Goal: Task Accomplishment & Management: Use online tool/utility

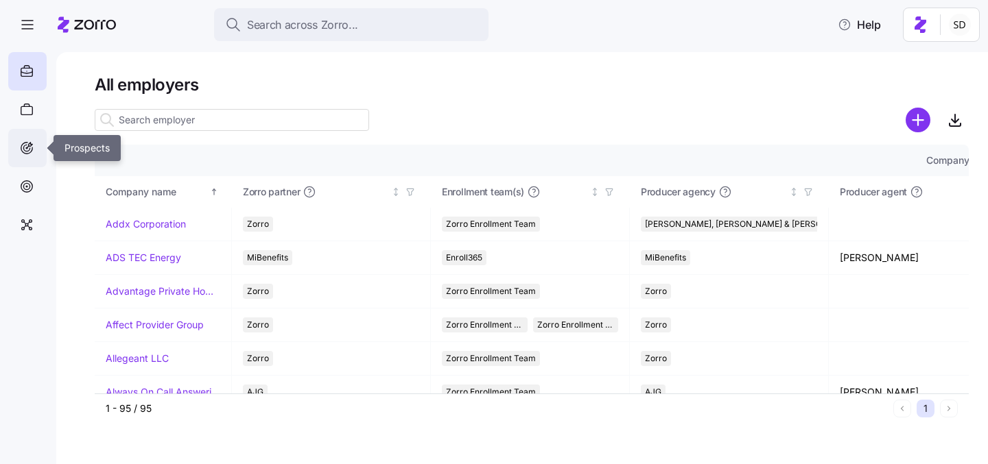
click at [32, 147] on icon at bounding box center [27, 149] width 12 height 12
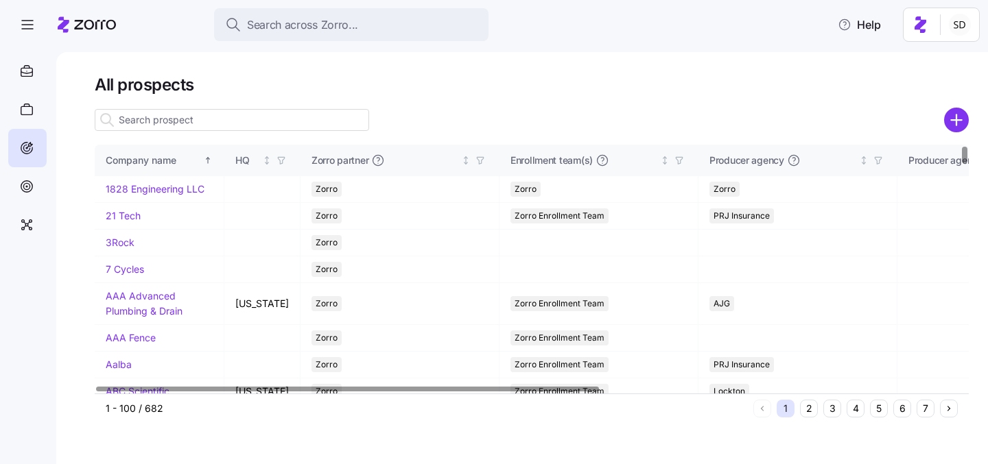
click at [203, 126] on input at bounding box center [232, 120] width 274 height 22
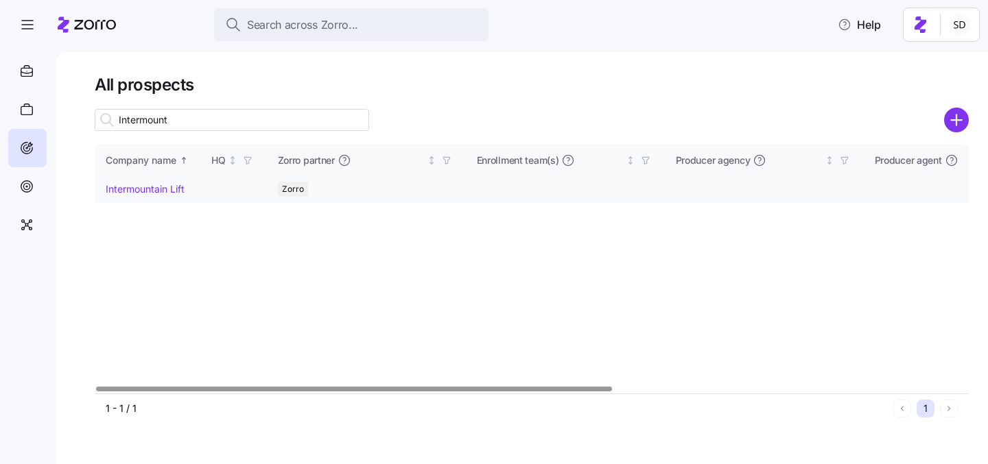
type input "Intermount"
click at [132, 189] on link "Intermountain Lift" at bounding box center [145, 189] width 79 height 12
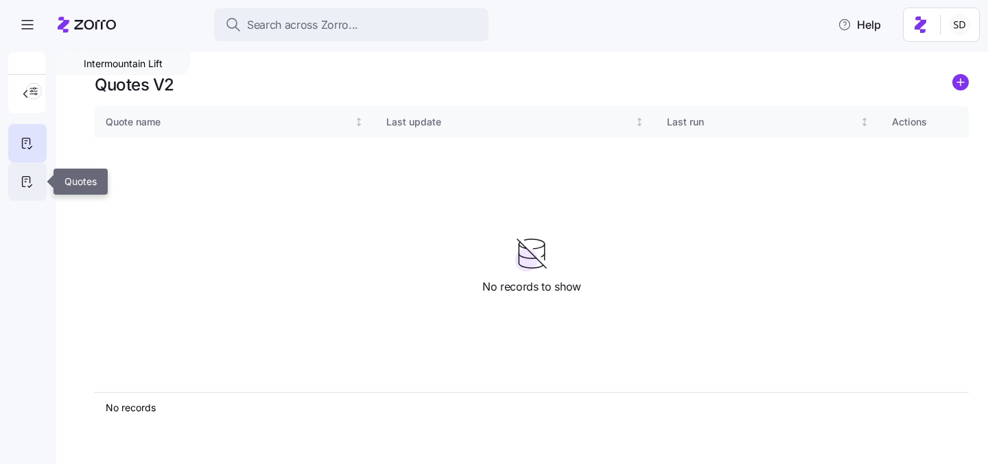
click at [23, 184] on icon at bounding box center [26, 182] width 15 height 16
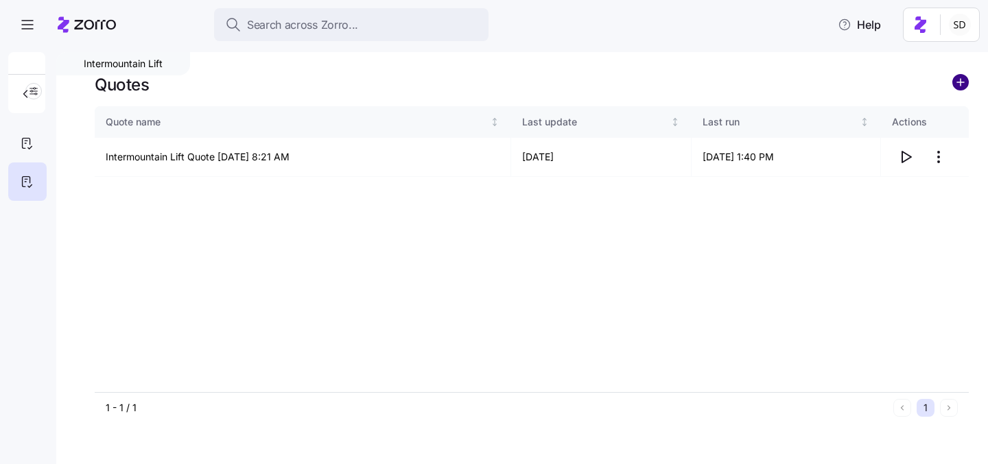
click at [958, 80] on circle "add icon" at bounding box center [960, 82] width 15 height 15
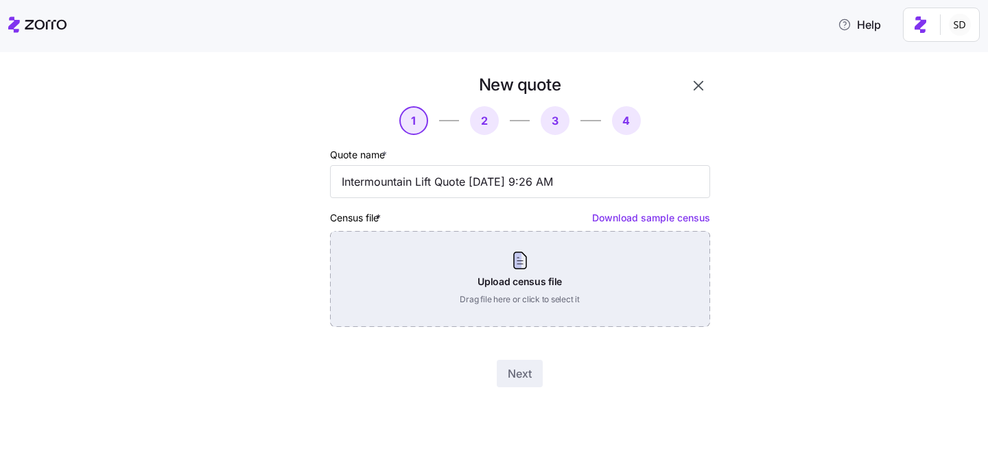
click at [626, 274] on div "Upload census file Drag file here or click to select it" at bounding box center [520, 279] width 380 height 96
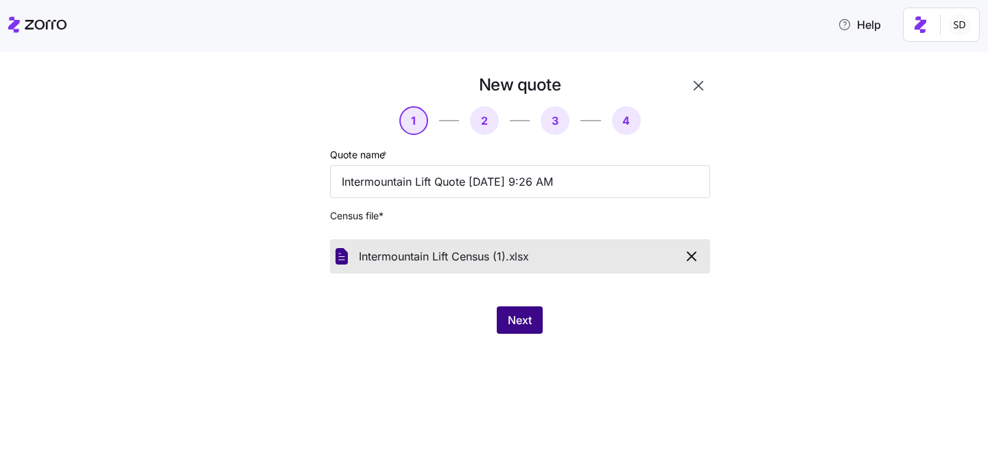
click at [518, 311] on button "Next" at bounding box center [520, 320] width 46 height 27
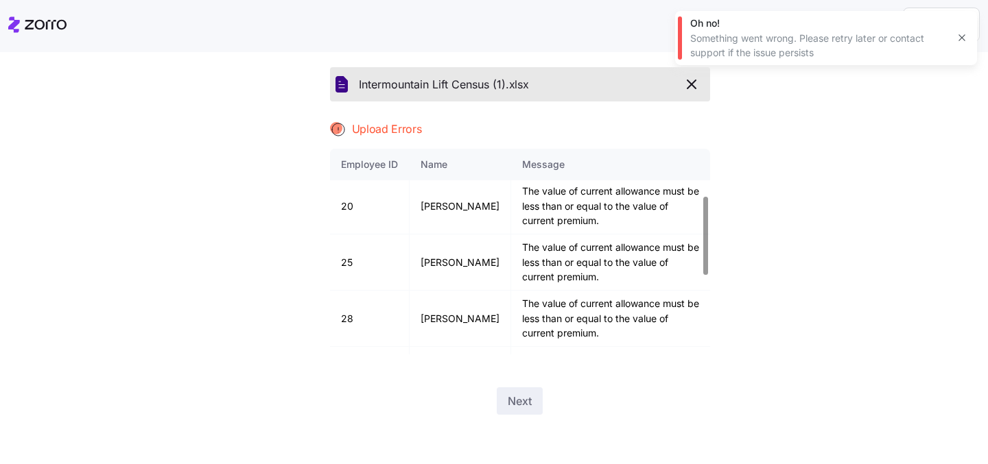
scroll to position [331, 0]
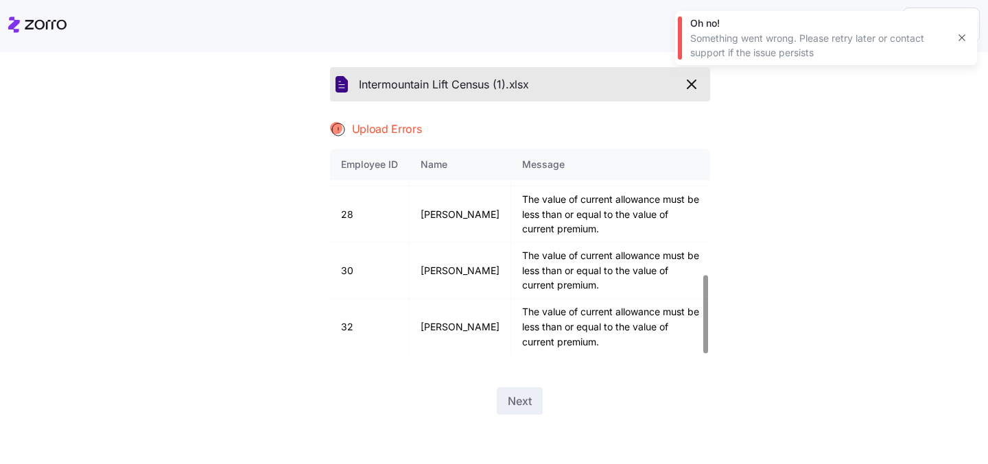
click at [691, 93] on button "button" at bounding box center [691, 84] width 25 height 23
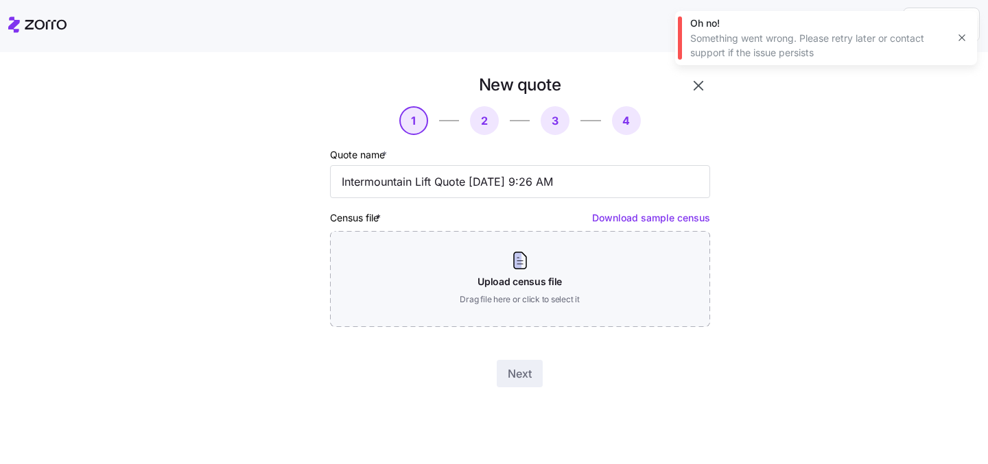
scroll to position [0, 0]
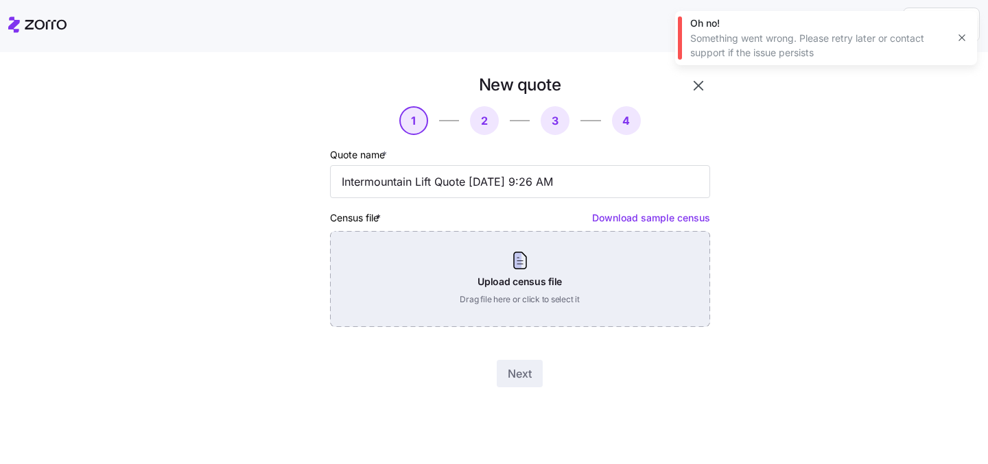
click at [531, 285] on div "Upload census file Drag file here or click to select it" at bounding box center [520, 279] width 380 height 96
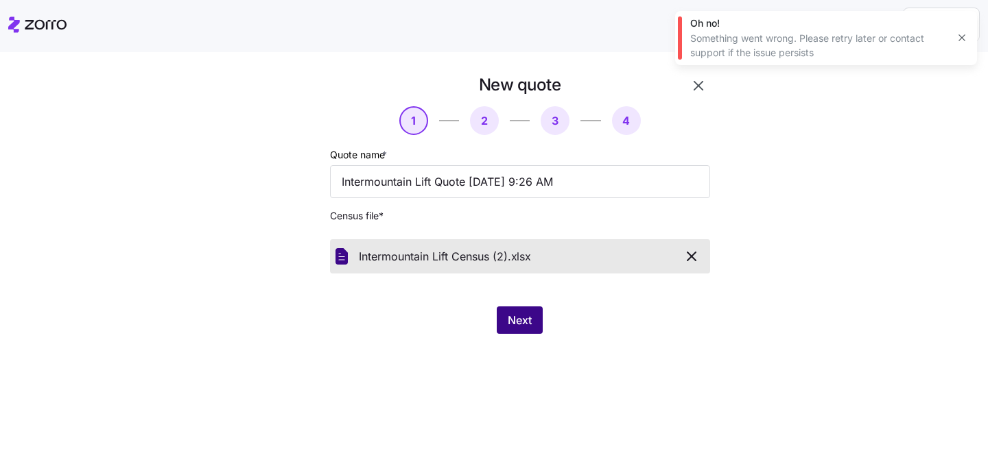
click at [530, 312] on button "Next" at bounding box center [520, 320] width 46 height 27
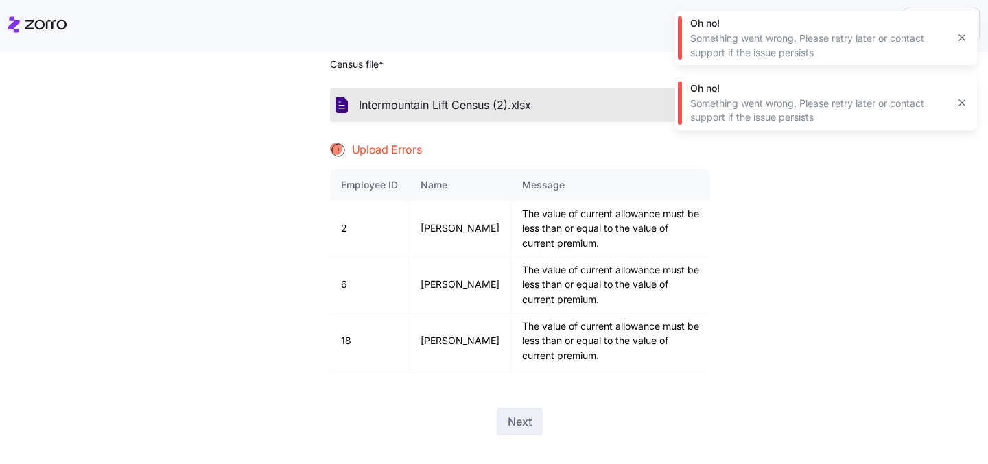
click at [960, 38] on icon "button" at bounding box center [961, 37] width 11 height 11
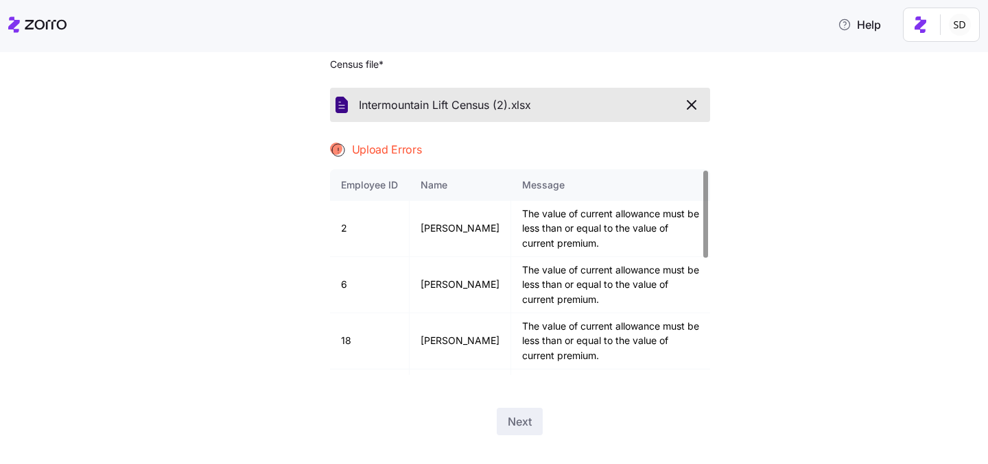
click at [696, 99] on icon "button" at bounding box center [691, 105] width 16 height 16
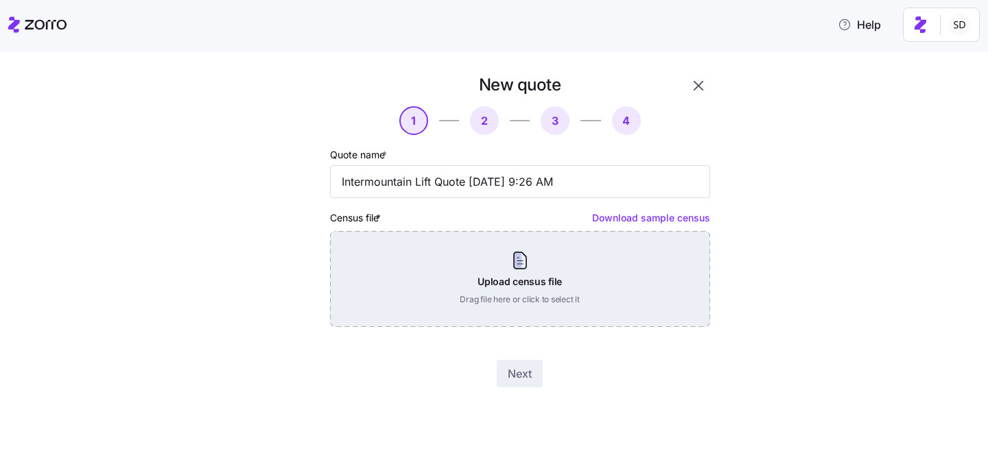
click at [514, 300] on div "Upload census file Drag file here or click to select it" at bounding box center [520, 279] width 380 height 96
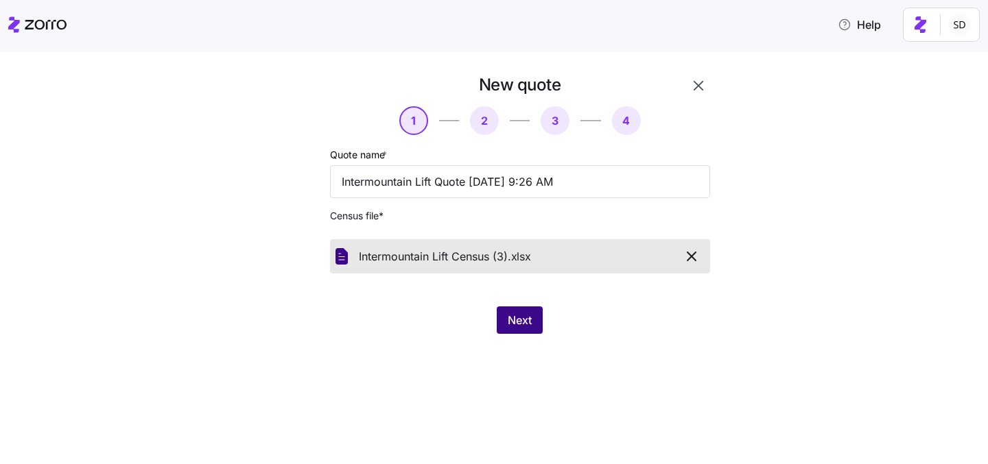
click at [512, 329] on button "Next" at bounding box center [520, 320] width 46 height 27
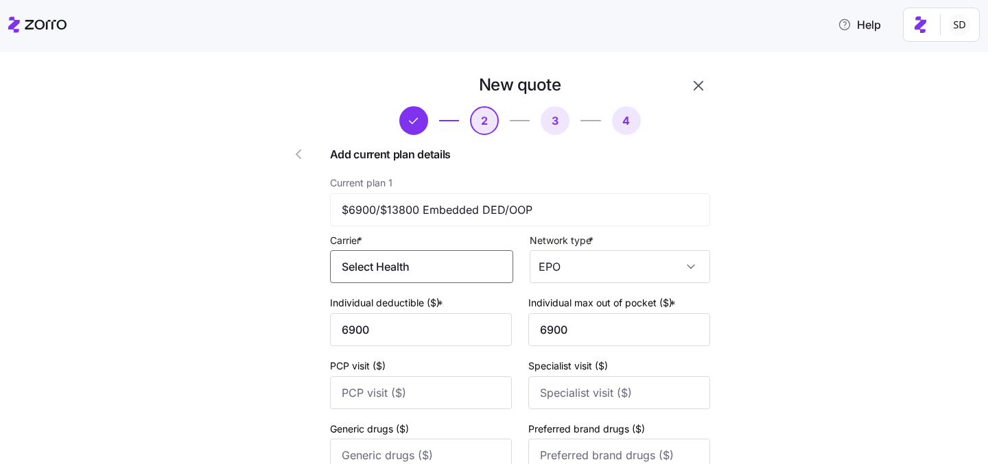
click at [467, 272] on input "Select Health" at bounding box center [421, 266] width 183 height 33
click at [373, 306] on span "SelectHealth" at bounding box center [383, 308] width 64 height 17
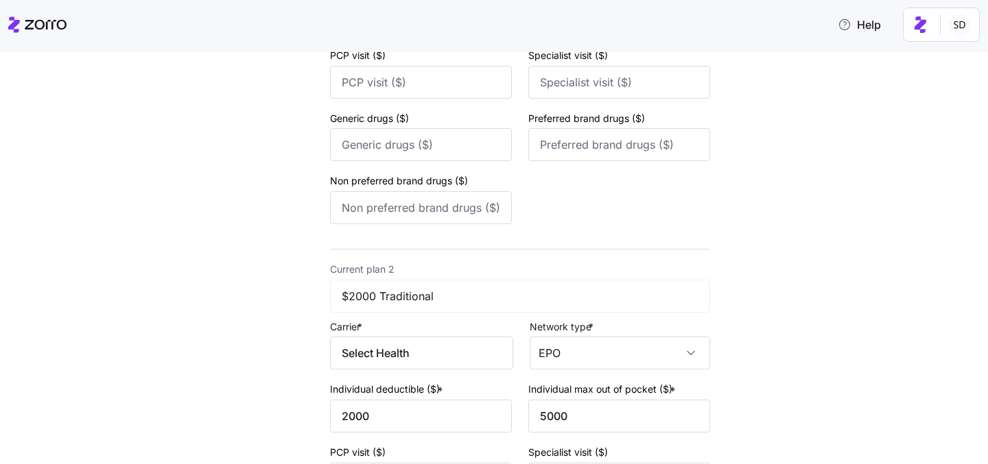
scroll to position [319, 0]
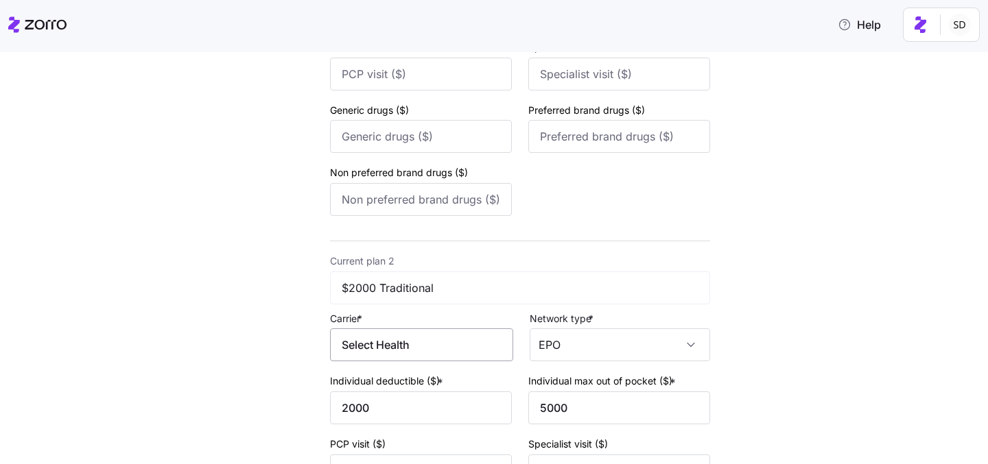
type input "SelectHealth"
click at [415, 349] on input "Select Health" at bounding box center [421, 345] width 183 height 33
drag, startPoint x: 428, startPoint y: 349, endPoint x: 402, endPoint y: 349, distance: 26.1
click at [402, 349] on input "Select Health" at bounding box center [421, 345] width 183 height 33
click at [375, 389] on span "SelectHealth" at bounding box center [383, 389] width 64 height 17
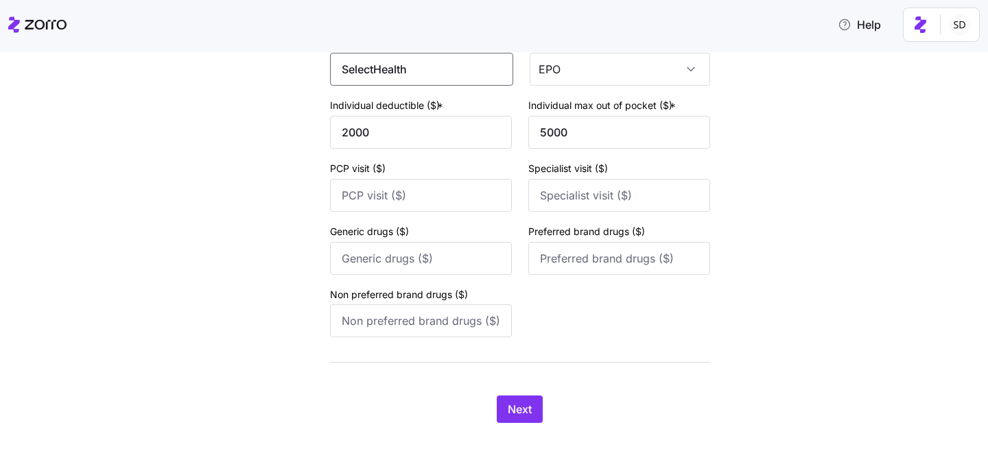
scroll to position [607, 0]
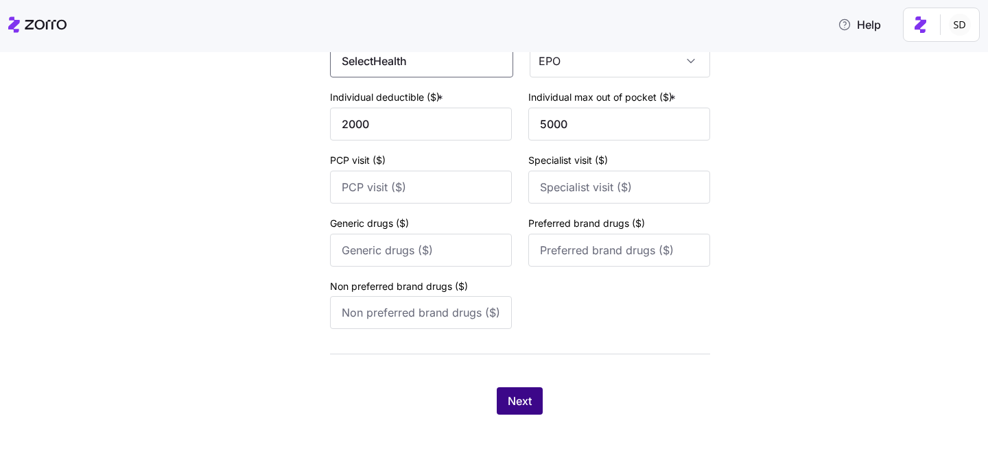
type input "SelectHealth"
click at [525, 406] on span "Next" at bounding box center [520, 401] width 24 height 16
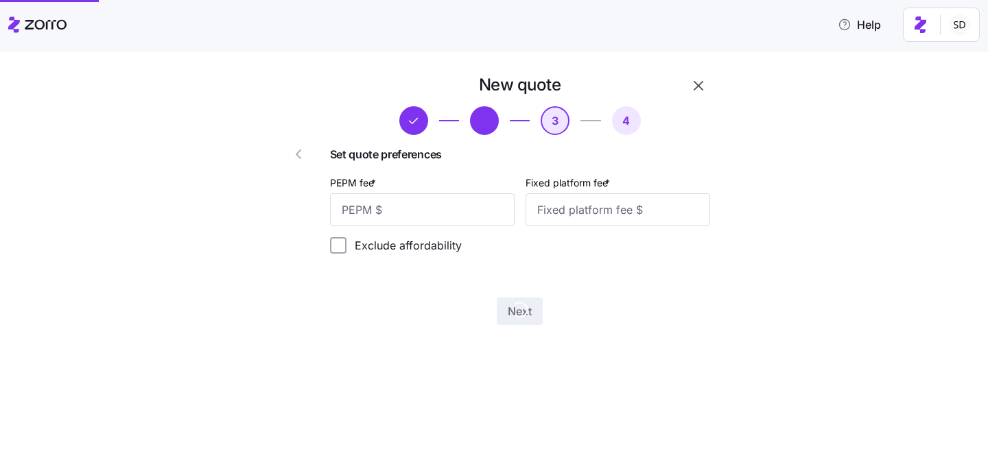
scroll to position [0, 0]
click at [429, 209] on input "PEPM fee *" at bounding box center [422, 209] width 185 height 33
type input "50"
click at [561, 205] on input "Fixed platform fee *" at bounding box center [617, 209] width 185 height 33
type input "100"
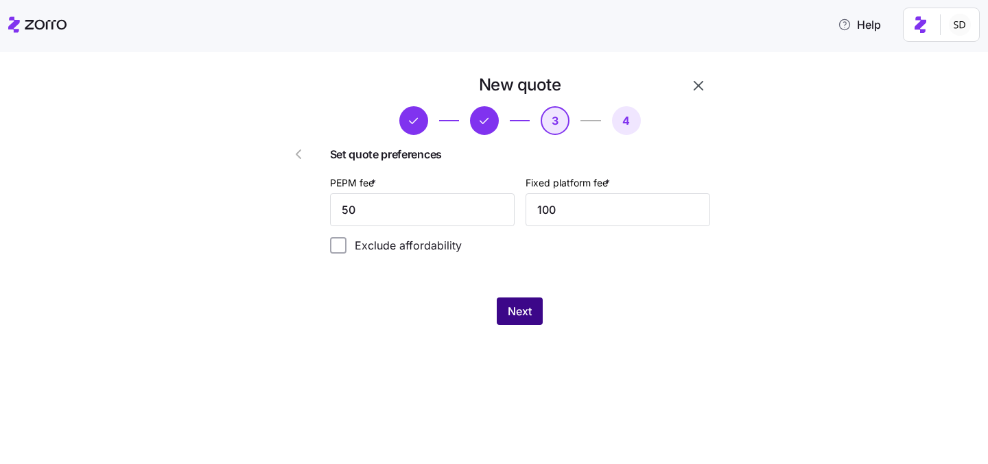
click at [519, 305] on span "Next" at bounding box center [520, 311] width 24 height 16
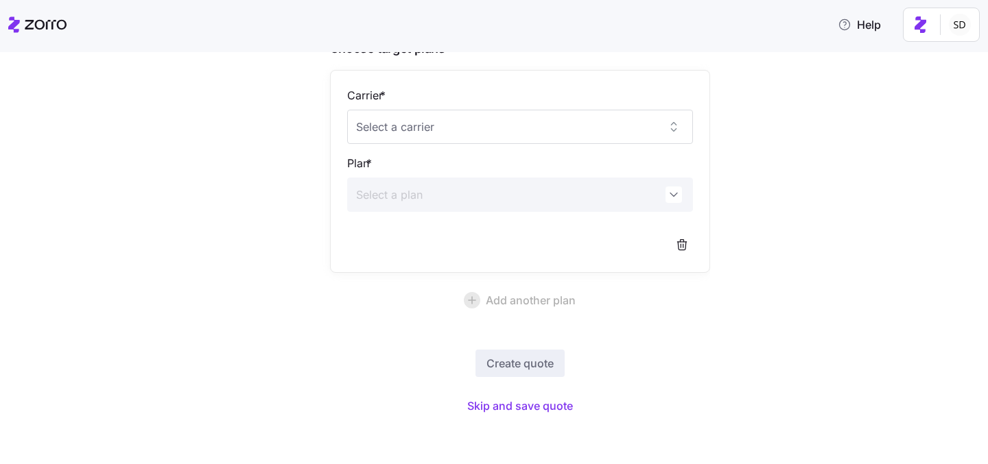
scroll to position [126, 0]
click at [517, 401] on span "Skip and save quote" at bounding box center [520, 403] width 106 height 16
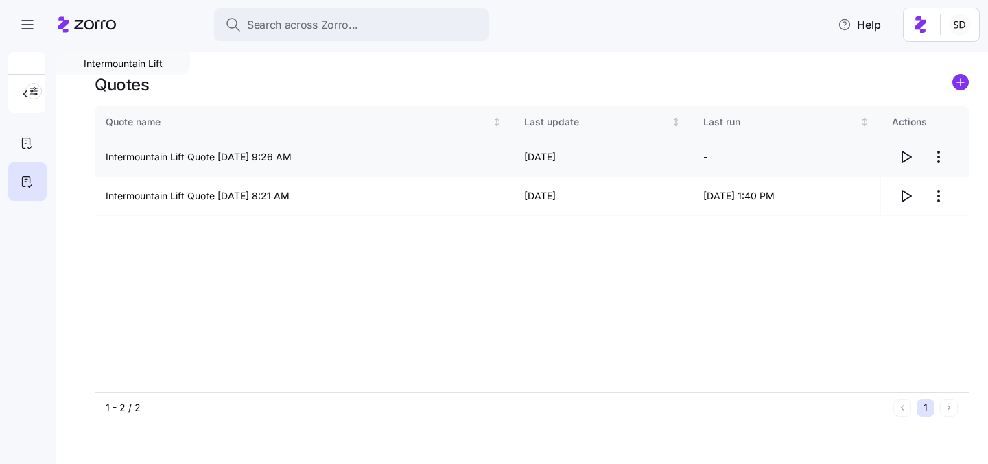
click at [908, 160] on icon "button" at bounding box center [905, 157] width 16 height 16
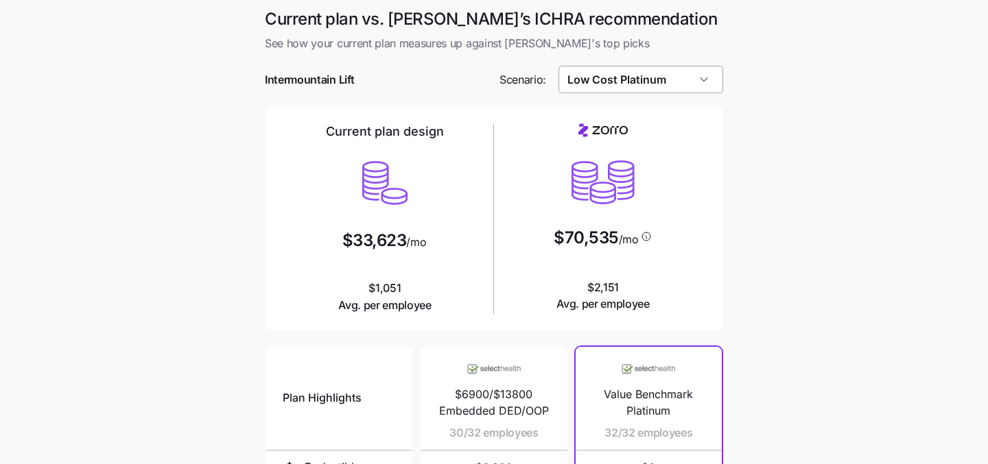
click at [683, 82] on input "Low Cost Platinum" at bounding box center [640, 79] width 165 height 27
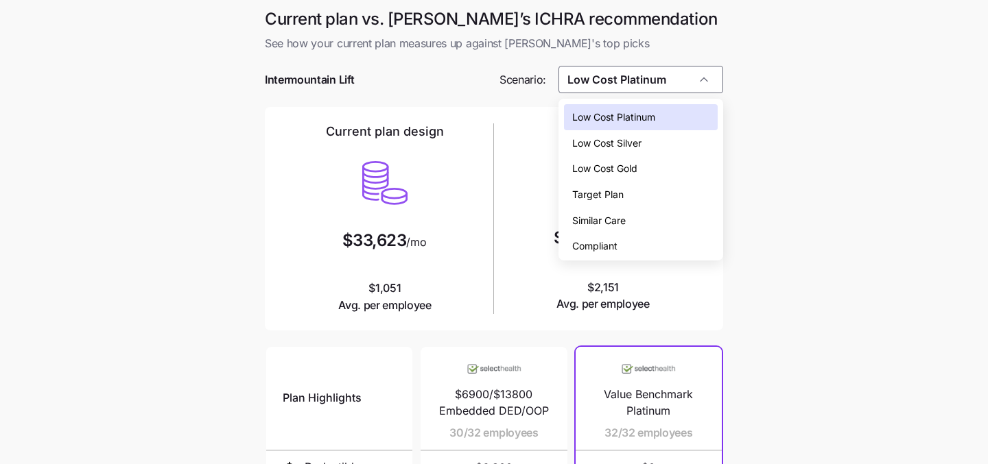
click at [667, 148] on div "Low Cost Silver" at bounding box center [641, 143] width 154 height 26
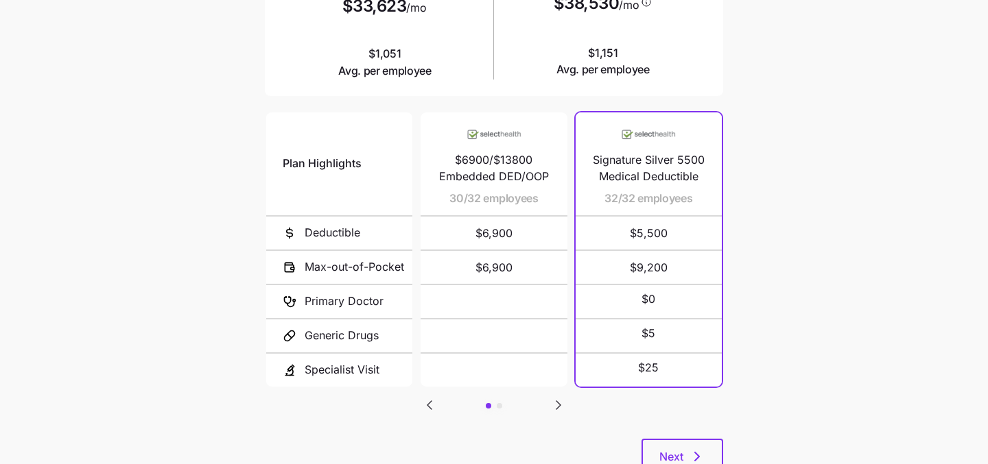
scroll to position [284, 0]
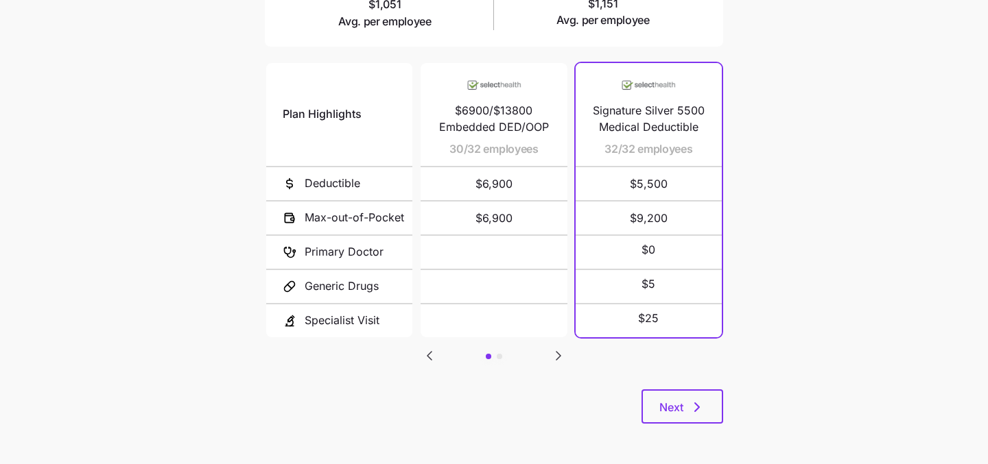
click at [561, 353] on icon "Go to next slide" at bounding box center [558, 356] width 16 height 16
click at [429, 352] on icon "Go to previous slide" at bounding box center [429, 356] width 4 height 8
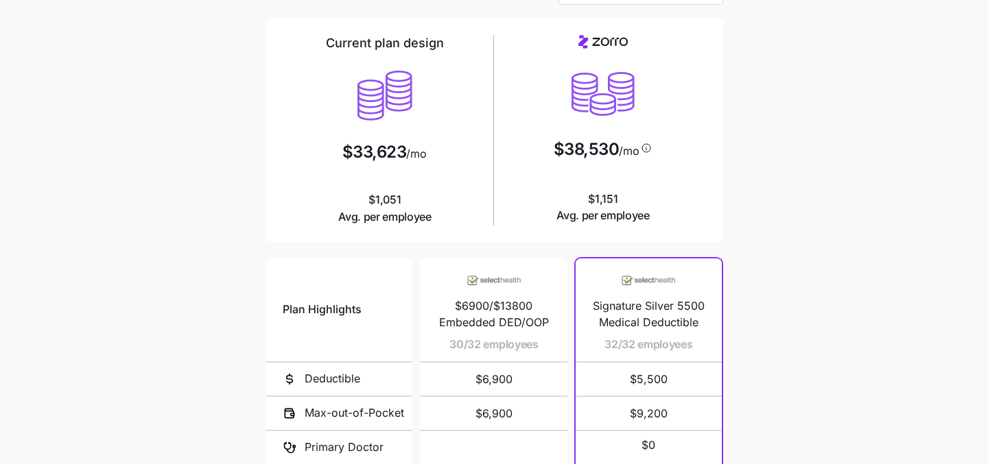
scroll to position [0, 0]
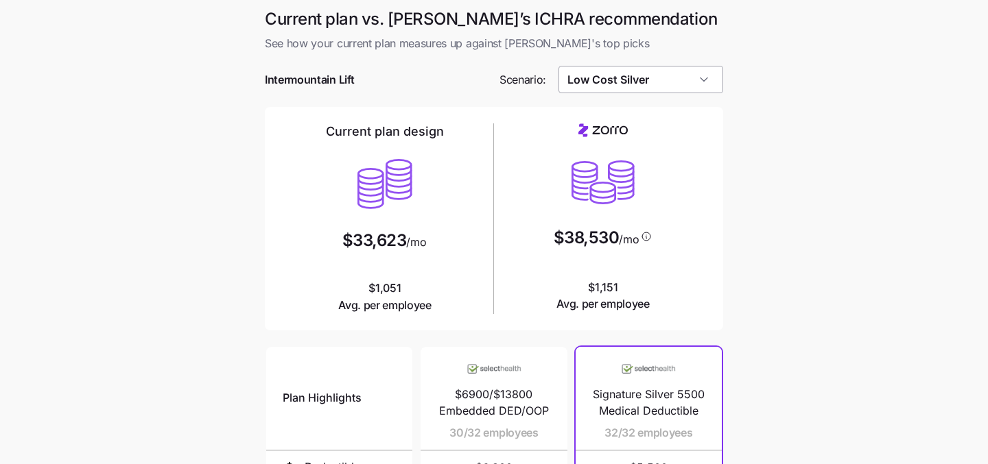
click at [696, 86] on input "Low Cost Silver" at bounding box center [640, 79] width 165 height 27
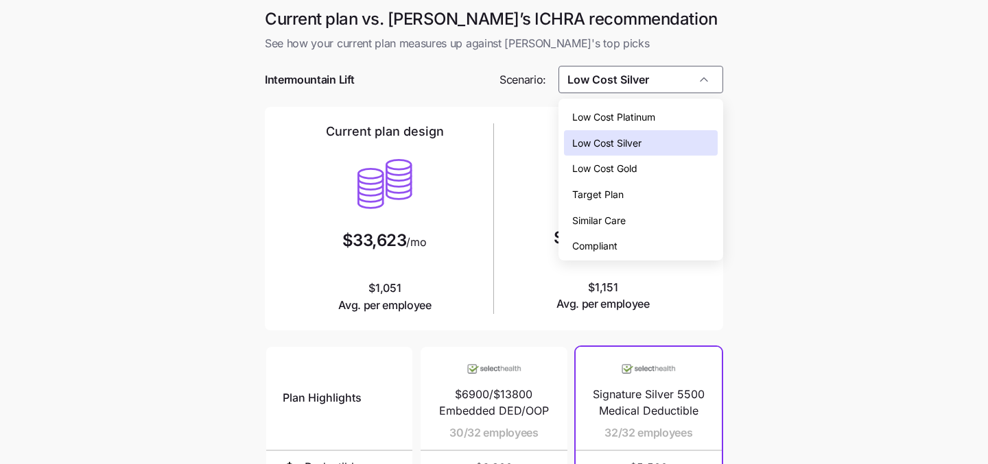
click at [667, 234] on div "Compliant" at bounding box center [641, 246] width 154 height 26
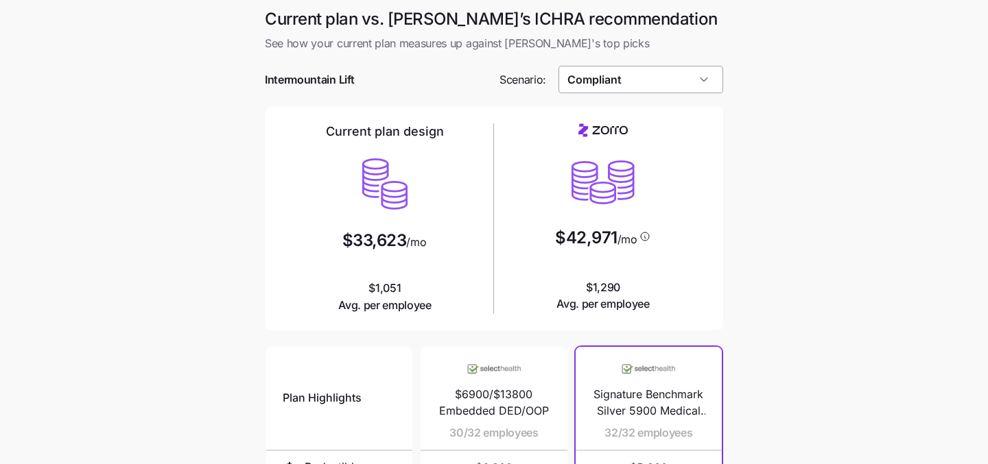
click at [659, 80] on input "Compliant" at bounding box center [640, 79] width 165 height 27
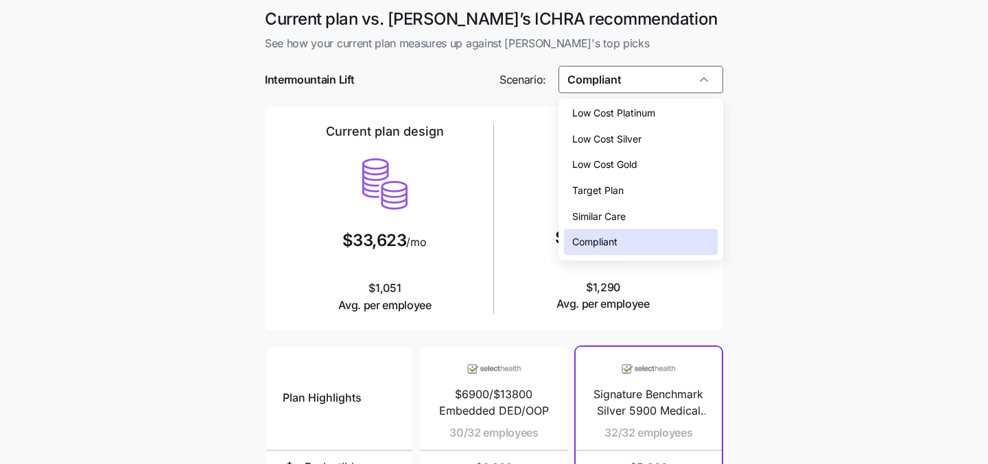
click at [676, 217] on div "Similar Care" at bounding box center [641, 217] width 154 height 26
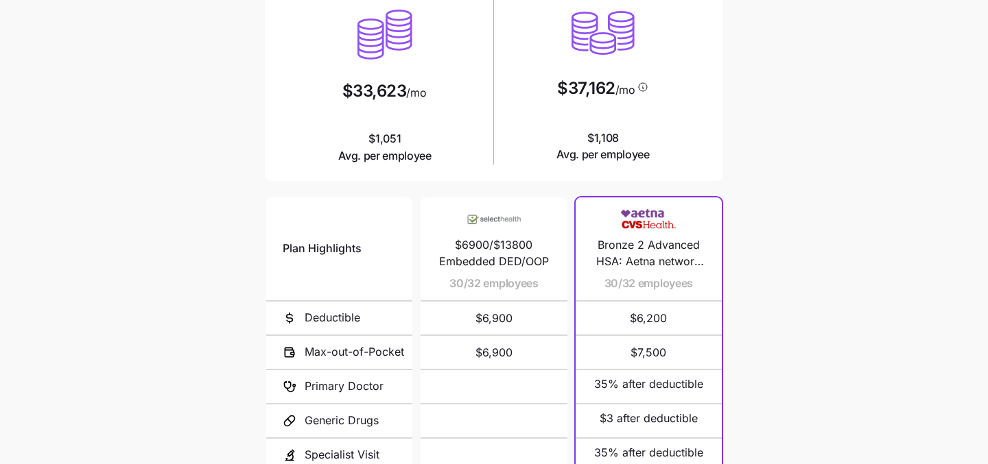
scroll to position [284, 0]
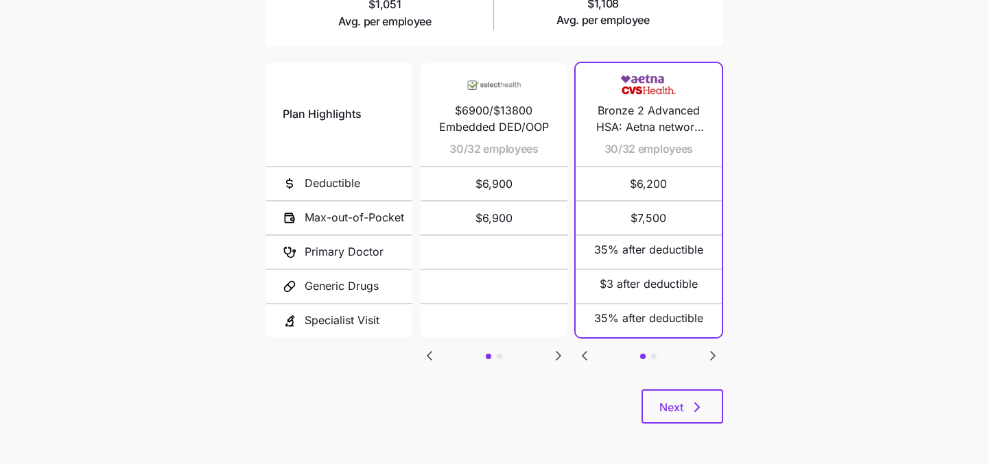
click at [716, 348] on icon "Go to next slide" at bounding box center [712, 356] width 16 height 16
click at [591, 349] on icon "Go to previous slide" at bounding box center [584, 356] width 16 height 16
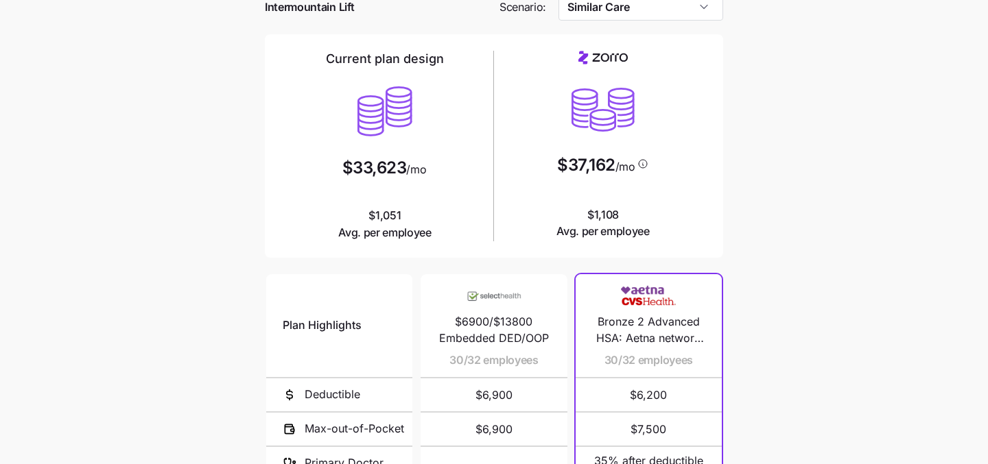
scroll to position [0, 0]
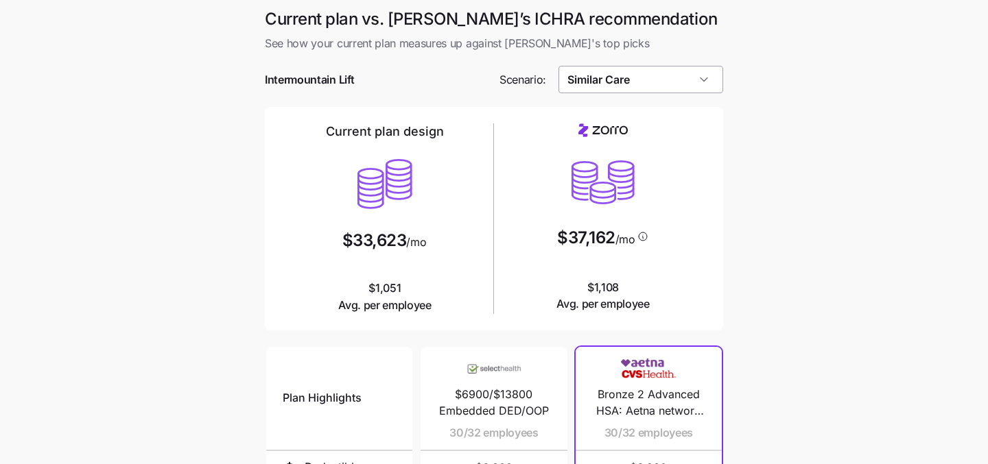
click at [698, 79] on input "Similar Care" at bounding box center [640, 79] width 165 height 27
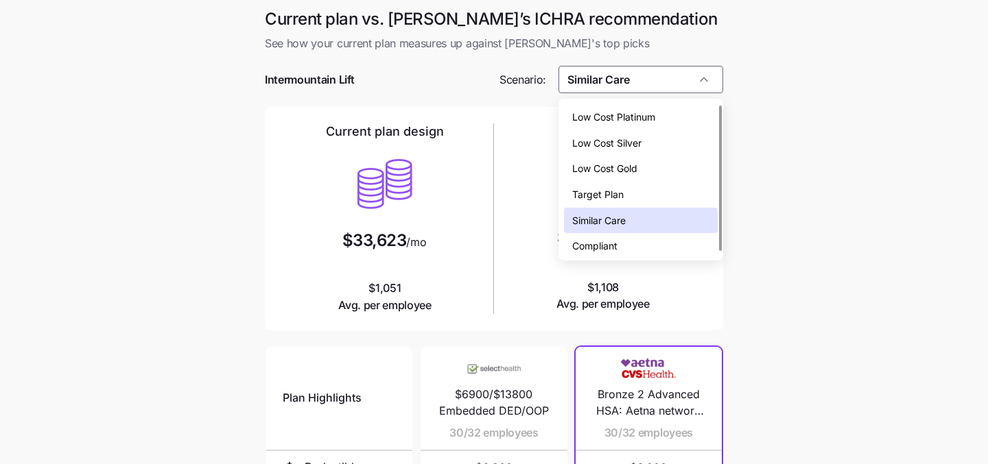
click at [645, 150] on div "Low Cost Silver" at bounding box center [641, 143] width 154 height 26
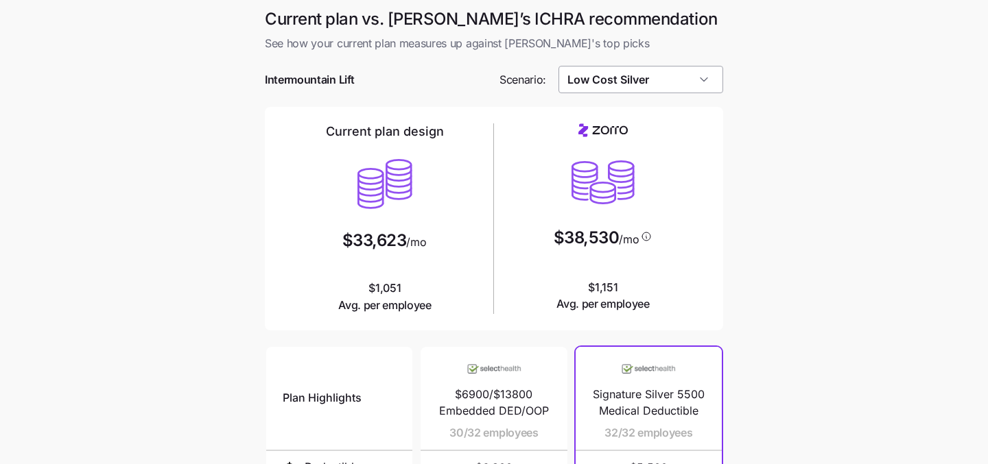
click at [652, 81] on input "Low Cost Silver" at bounding box center [640, 79] width 165 height 27
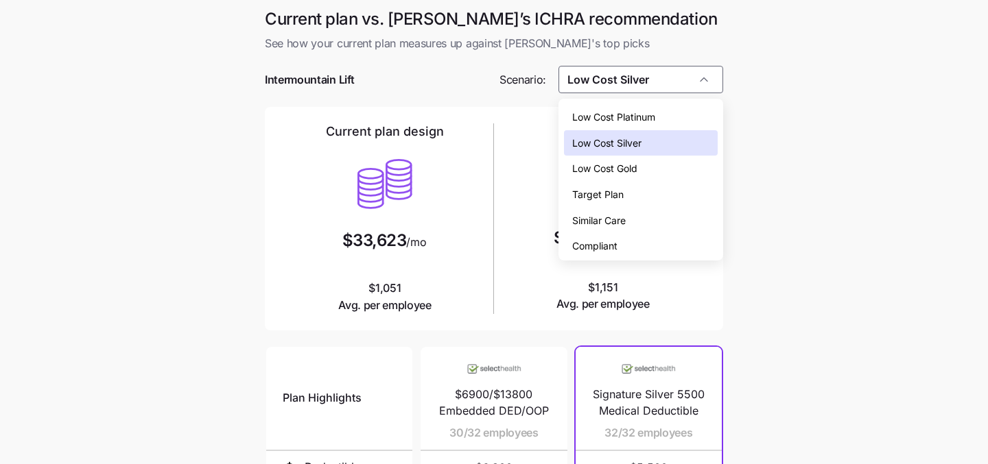
click at [641, 241] on div "Compliant" at bounding box center [641, 246] width 154 height 26
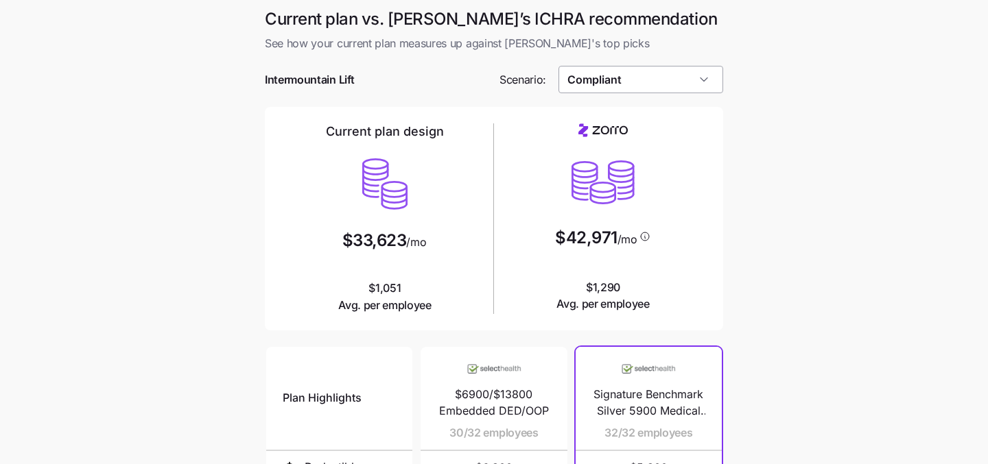
click at [698, 86] on input "Compliant" at bounding box center [640, 79] width 165 height 27
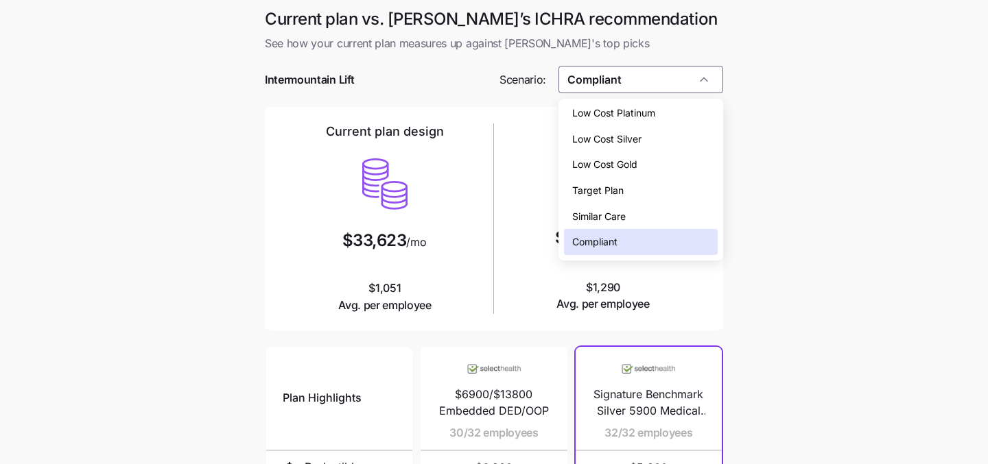
click at [687, 187] on div "Target Plan" at bounding box center [641, 191] width 154 height 26
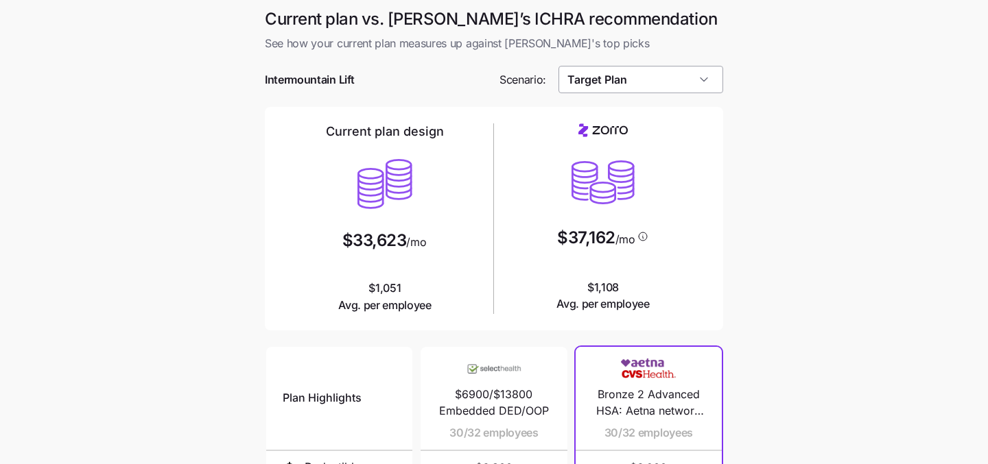
click at [673, 88] on input "Target Plan" at bounding box center [640, 79] width 165 height 27
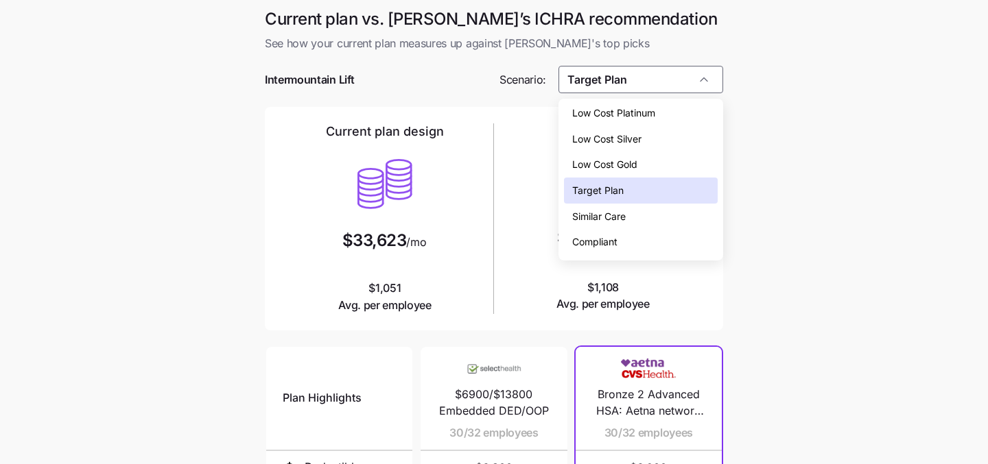
click at [666, 142] on div "Low Cost Silver" at bounding box center [641, 139] width 154 height 26
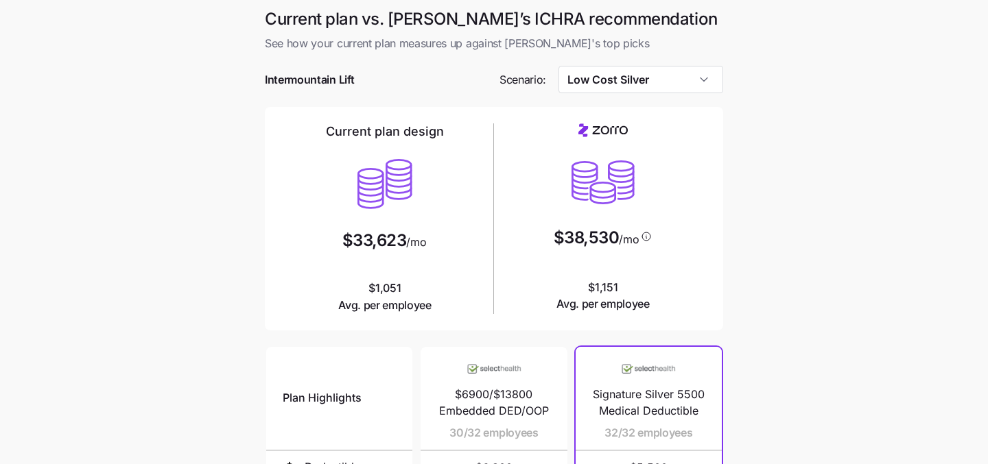
click at [664, 97] on div at bounding box center [494, 100] width 458 height 14
click at [664, 80] on input "Low Cost Silver" at bounding box center [640, 79] width 165 height 27
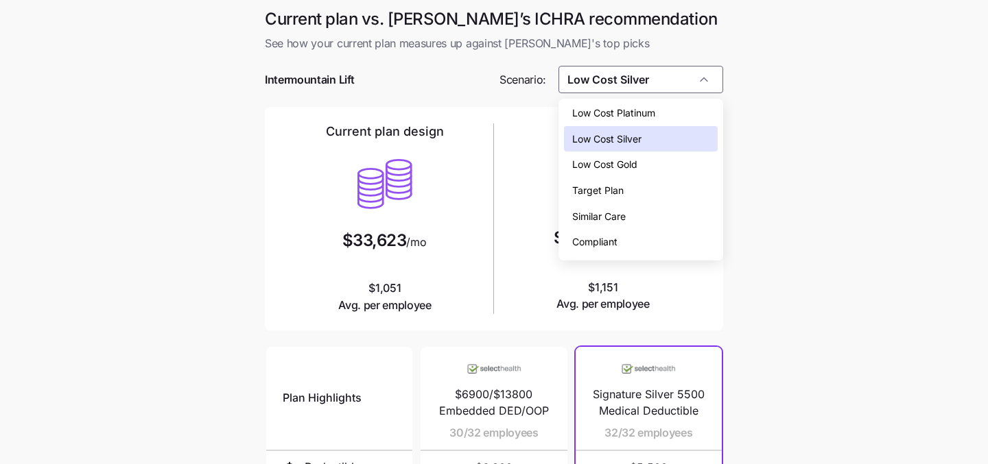
click at [660, 117] on div "Low Cost Platinum" at bounding box center [641, 113] width 154 height 26
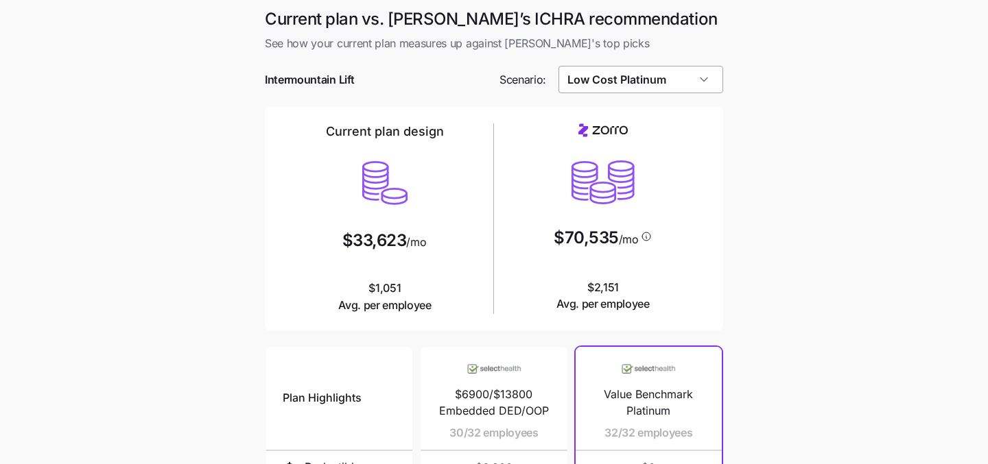
click at [663, 77] on input "Low Cost Platinum" at bounding box center [640, 79] width 165 height 27
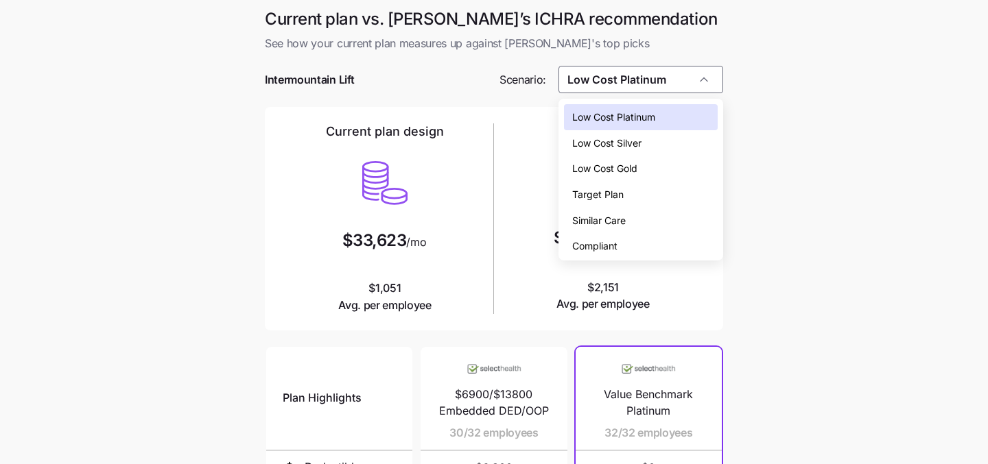
click at [649, 241] on div "Compliant" at bounding box center [641, 246] width 154 height 26
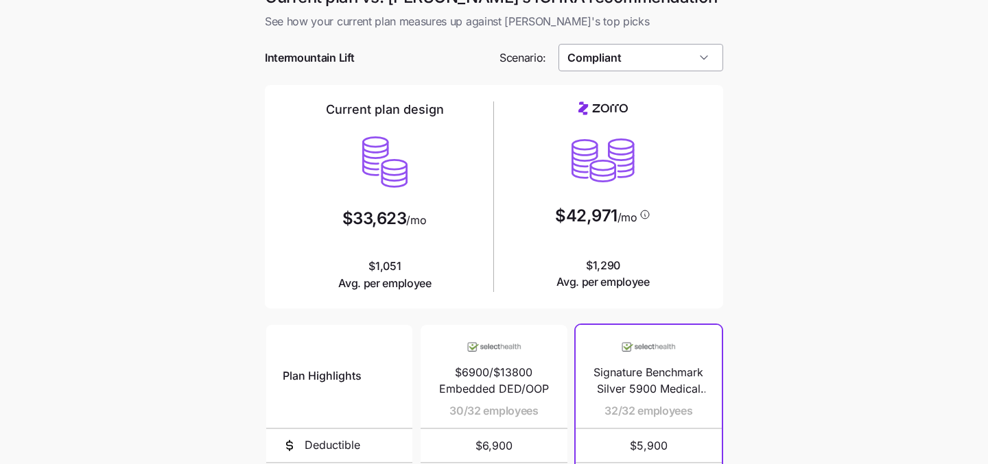
scroll to position [23, 0]
click at [671, 52] on input "Compliant" at bounding box center [640, 56] width 165 height 27
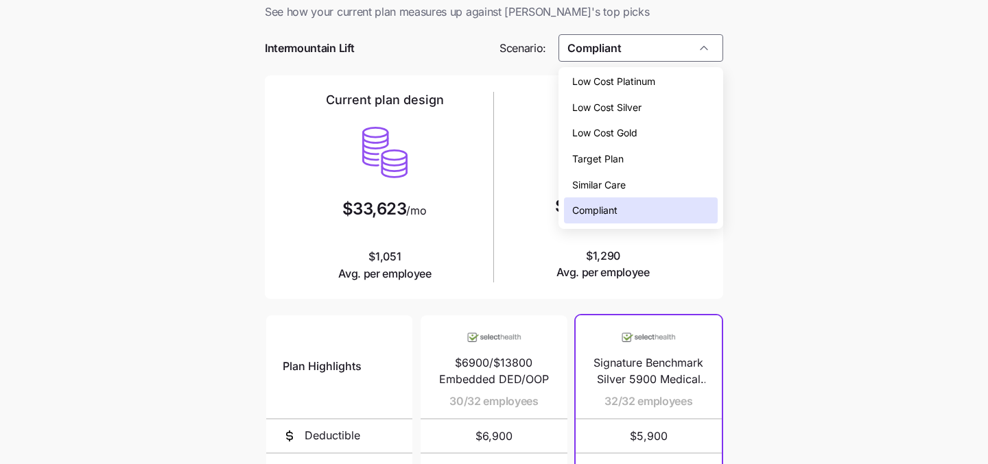
scroll to position [33, 0]
click at [652, 181] on div "Similar Care" at bounding box center [641, 184] width 154 height 26
type input "Similar Care"
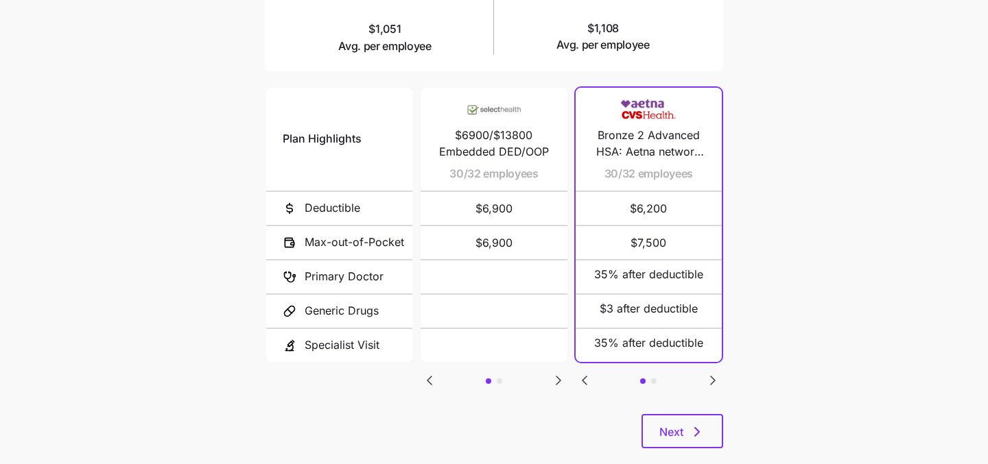
scroll to position [284, 0]
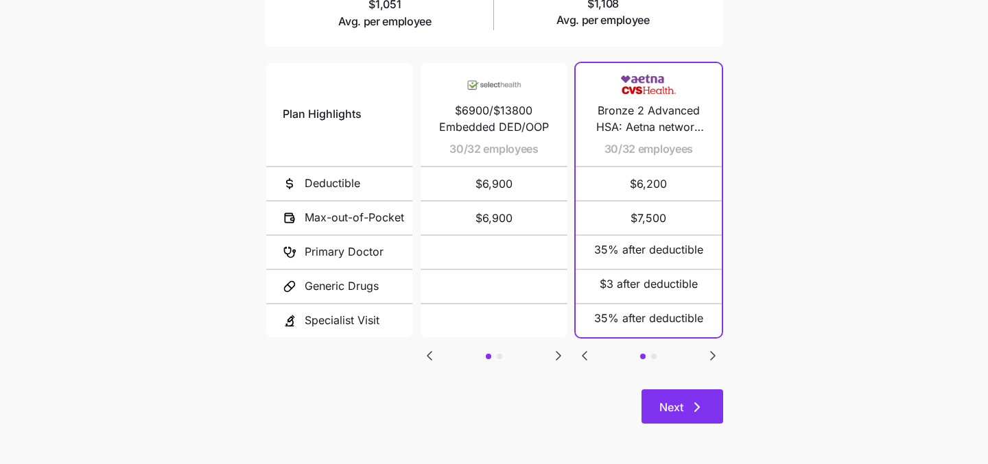
click at [663, 402] on span "Next" at bounding box center [671, 407] width 24 height 16
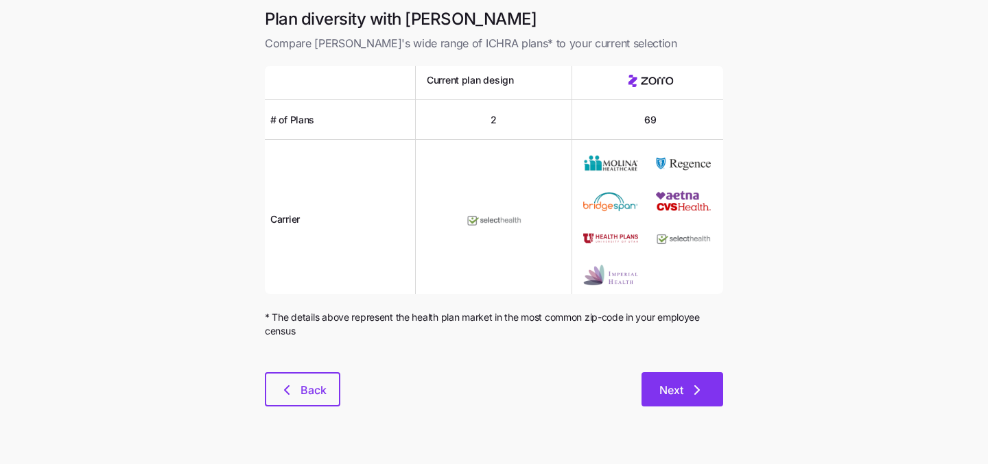
click at [668, 379] on button "Next" at bounding box center [682, 389] width 82 height 34
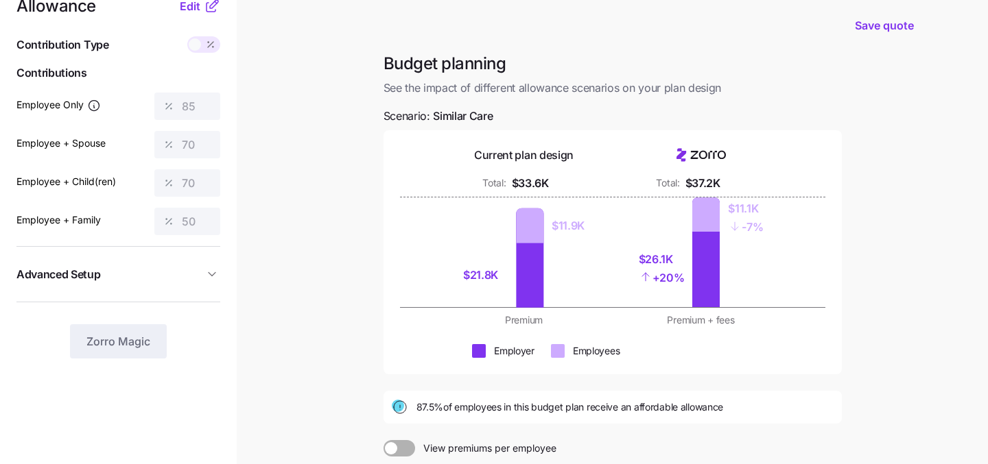
scroll to position [28, 0]
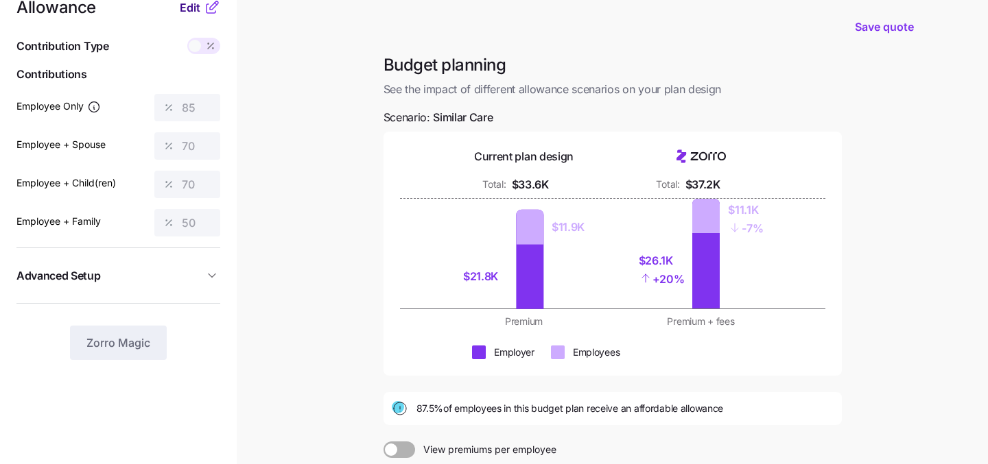
click at [184, 6] on span "Edit" at bounding box center [190, 7] width 21 height 16
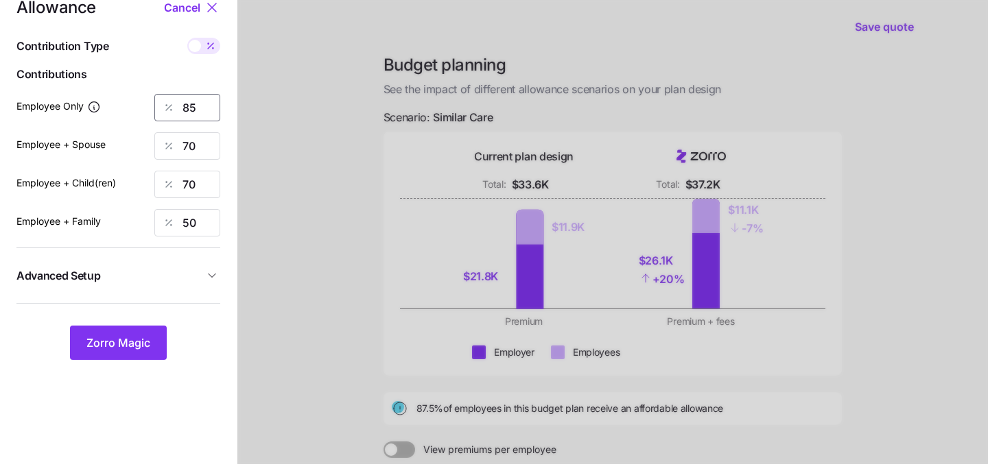
click at [196, 98] on input "85" at bounding box center [187, 107] width 66 height 27
click at [130, 351] on span "Zorro Magic" at bounding box center [118, 343] width 64 height 16
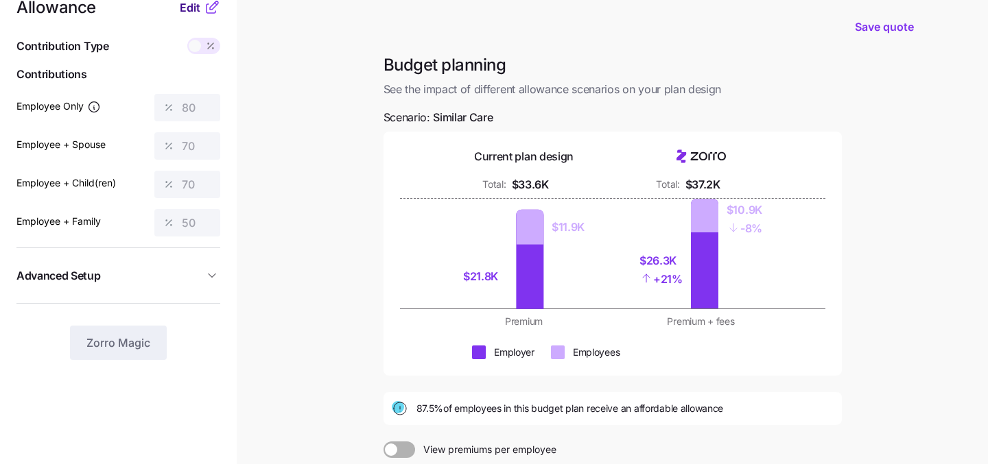
click at [189, 2] on span "Edit" at bounding box center [190, 7] width 21 height 16
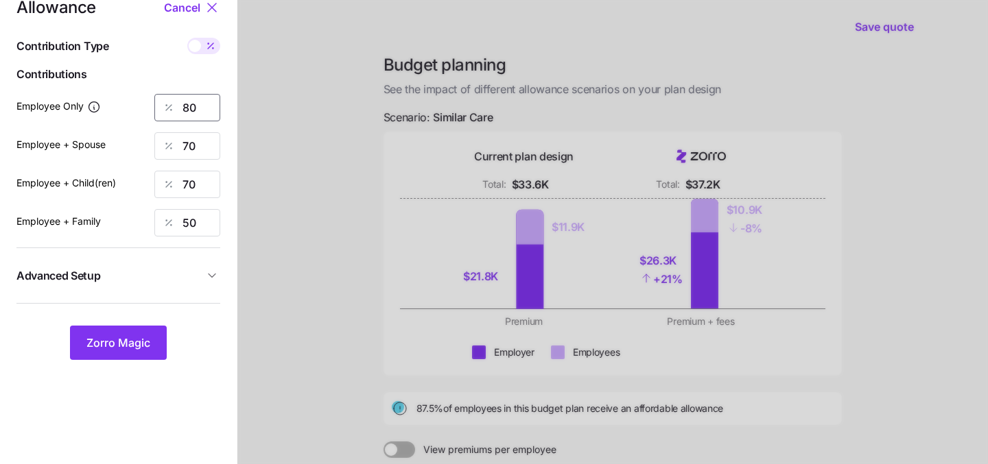
click at [211, 106] on input "80" at bounding box center [187, 107] width 66 height 27
type input "8"
click at [112, 346] on span "Zorro Magic" at bounding box center [118, 343] width 64 height 16
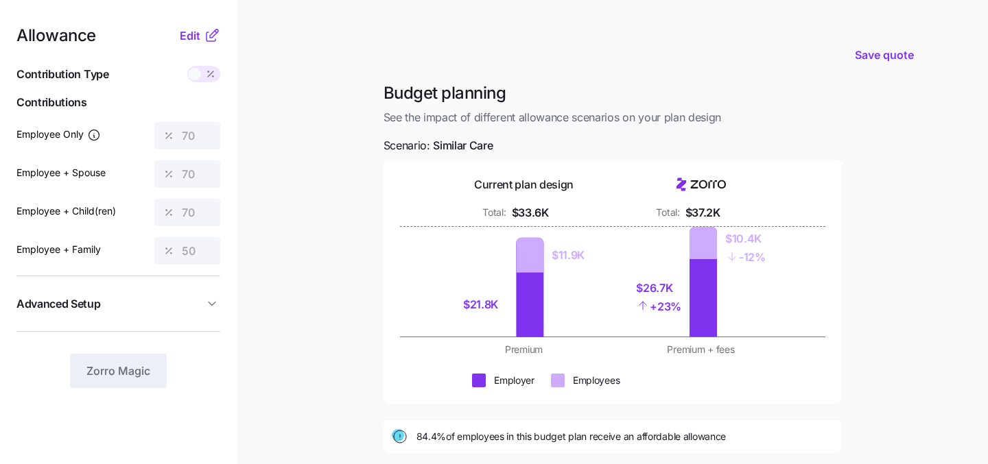
scroll to position [0, 0]
click at [189, 38] on span "Edit" at bounding box center [190, 35] width 21 height 16
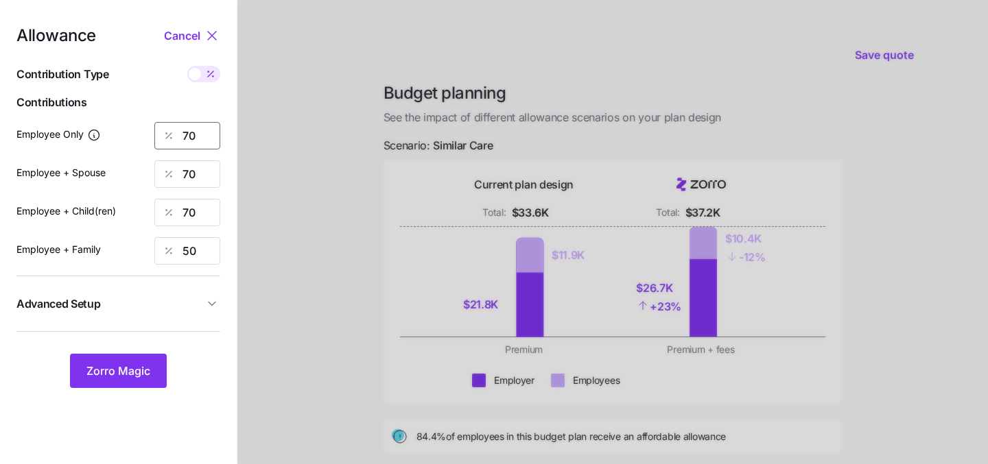
click at [202, 143] on input "70" at bounding box center [187, 135] width 66 height 27
type input "7"
click at [141, 370] on span "Zorro Magic" at bounding box center [118, 371] width 64 height 16
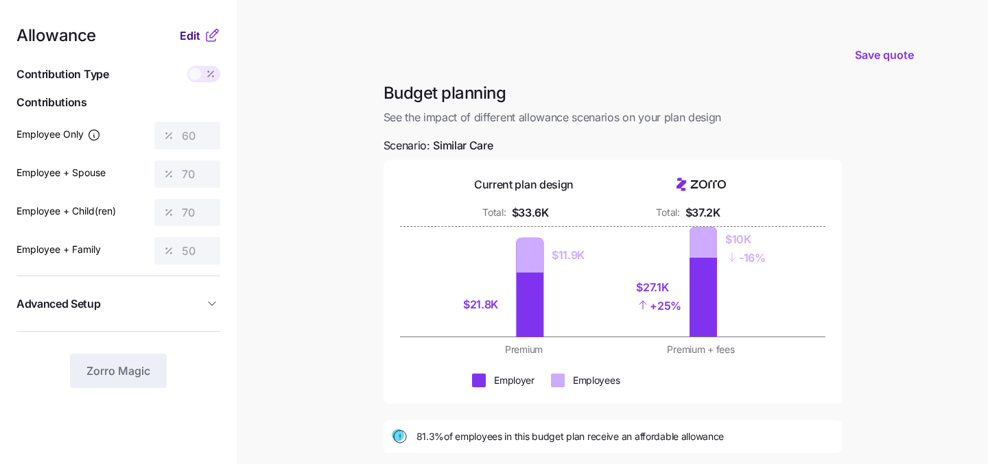
click at [188, 43] on span "Edit" at bounding box center [190, 35] width 21 height 16
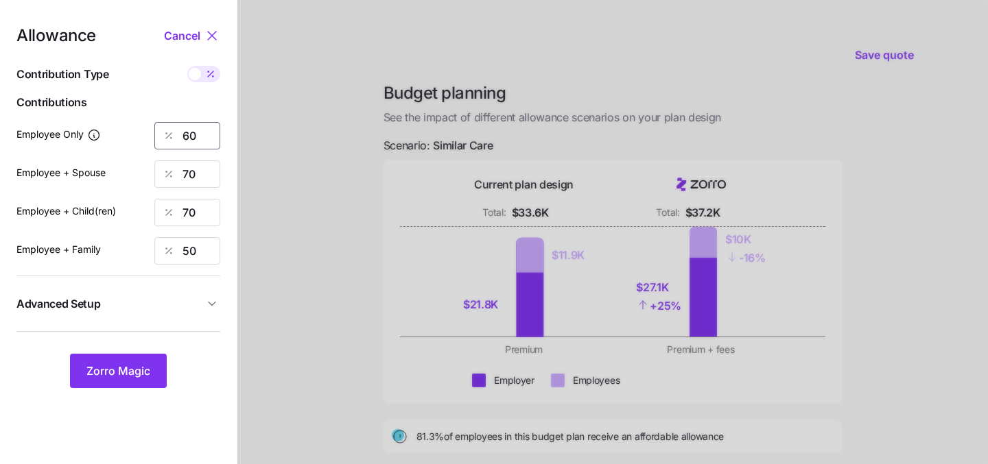
click at [200, 141] on input "60" at bounding box center [187, 135] width 66 height 27
type input "6"
type input "50"
click at [204, 182] on input "70" at bounding box center [187, 174] width 66 height 27
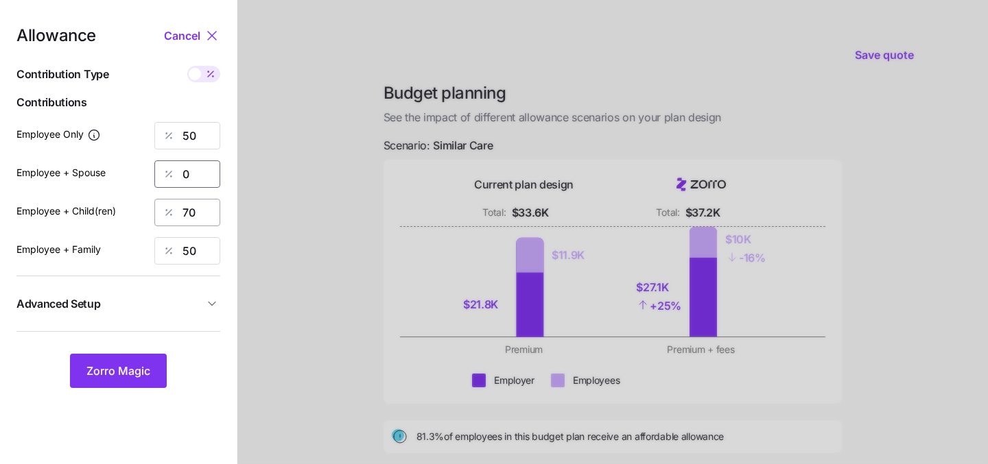
type input "0"
click at [213, 217] on input "70" at bounding box center [187, 212] width 66 height 27
type input "0"
click at [213, 256] on input "50" at bounding box center [187, 250] width 66 height 27
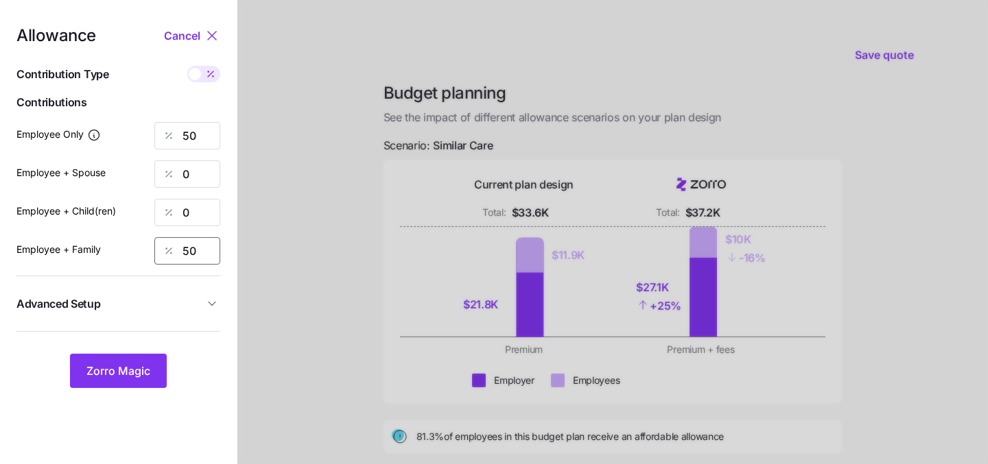
click at [213, 256] on input "50" at bounding box center [187, 250] width 66 height 27
type input "0"
click at [138, 366] on span "Zorro Magic" at bounding box center [118, 371] width 64 height 16
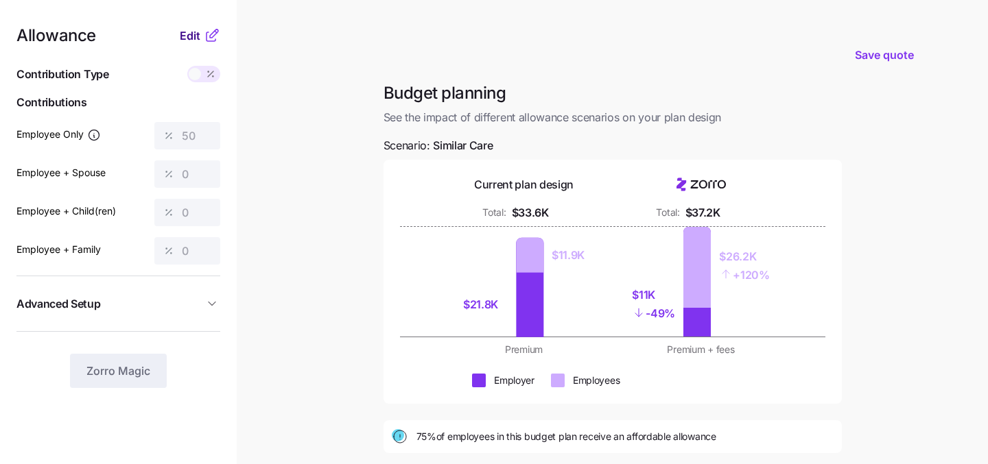
click at [193, 40] on span "Edit" at bounding box center [190, 35] width 21 height 16
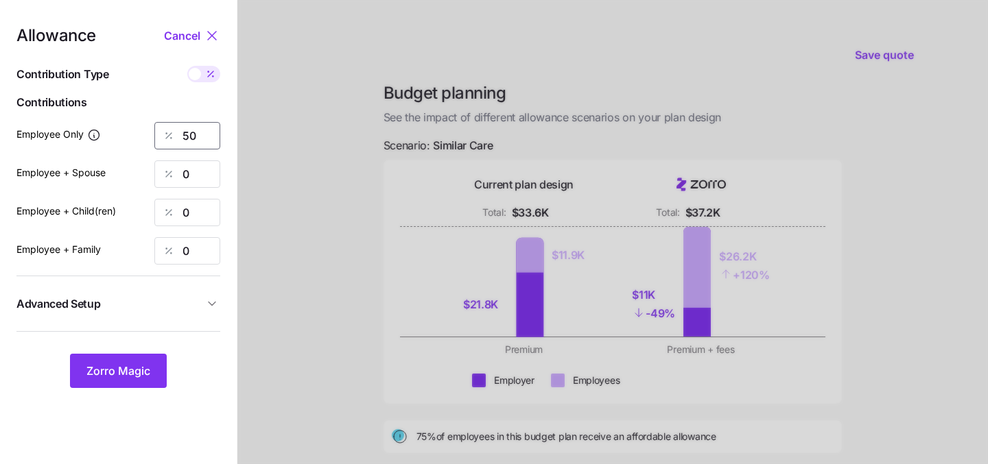
click at [193, 134] on input "50" at bounding box center [187, 135] width 66 height 27
type input "5"
click at [126, 379] on button "Zorro Magic" at bounding box center [118, 371] width 97 height 34
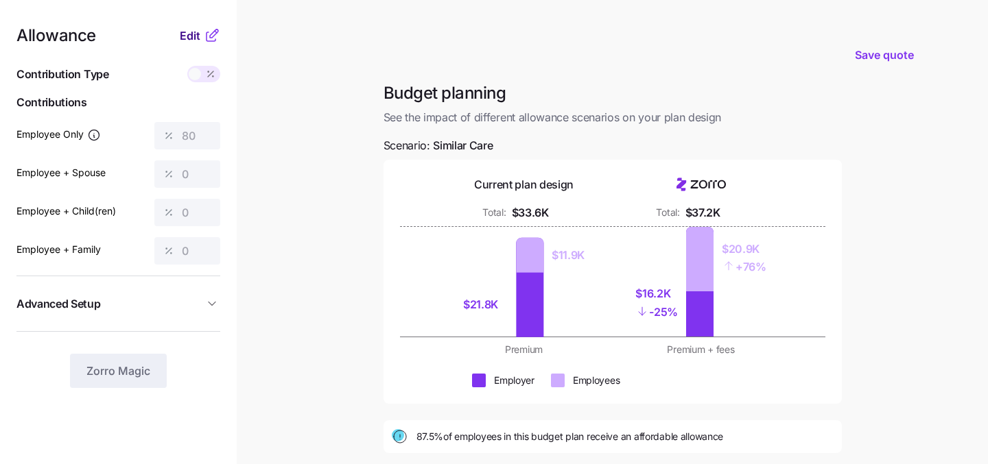
click at [191, 41] on span "Edit" at bounding box center [190, 35] width 21 height 16
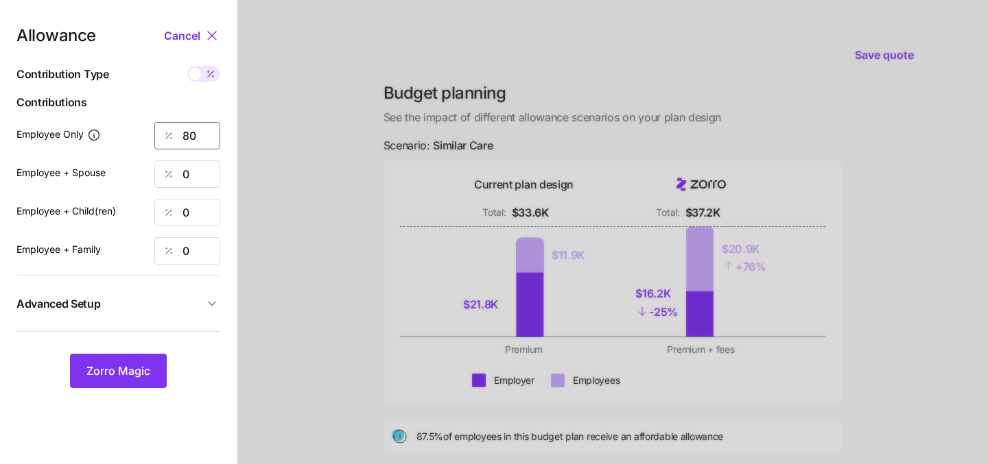
click at [199, 126] on input "80" at bounding box center [187, 135] width 66 height 27
type input "8"
type input "100"
click at [130, 369] on span "Zorro Magic" at bounding box center [118, 371] width 64 height 16
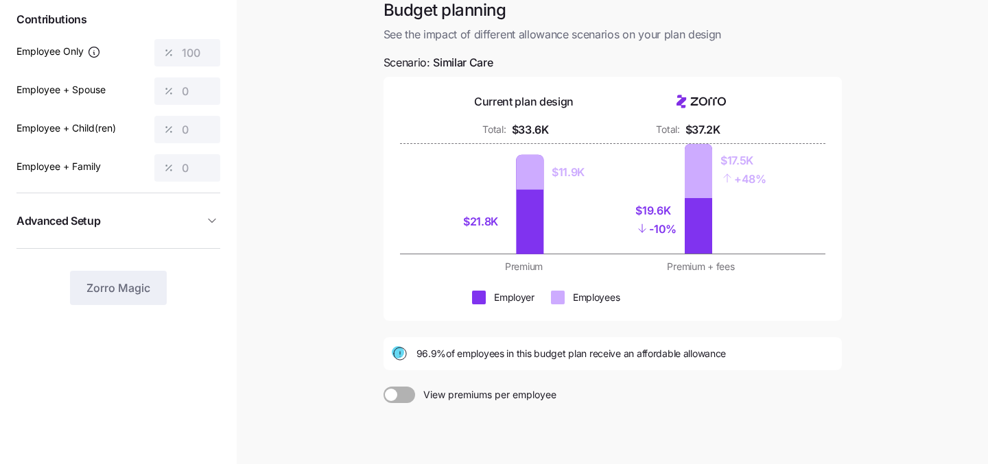
scroll to position [203, 0]
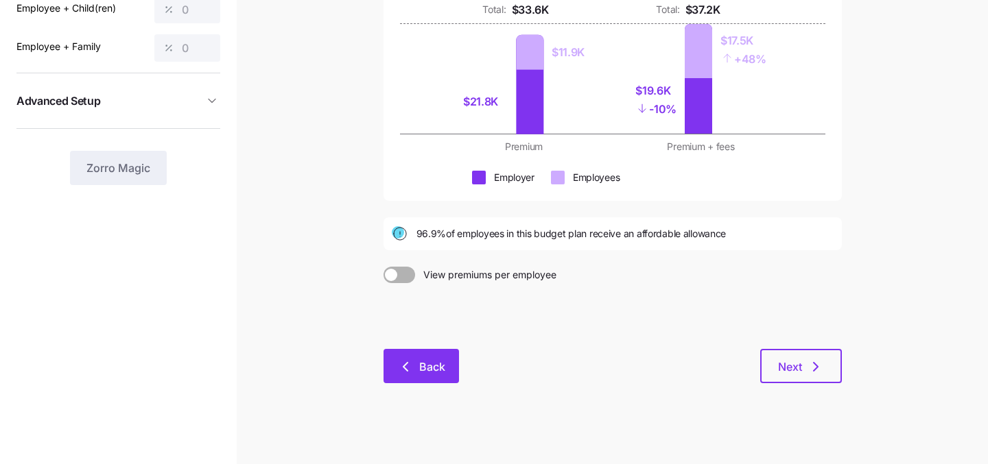
click at [436, 379] on button "Back" at bounding box center [420, 366] width 75 height 34
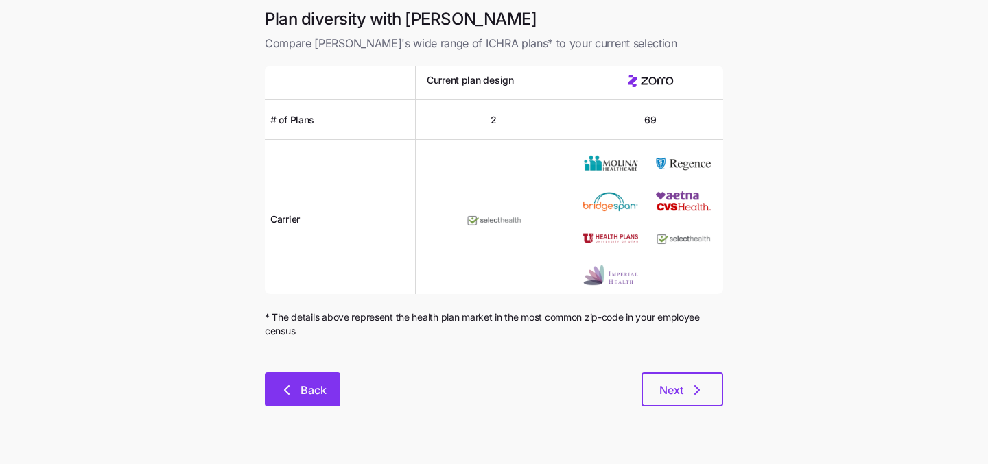
click at [328, 399] on button "Back" at bounding box center [302, 389] width 75 height 34
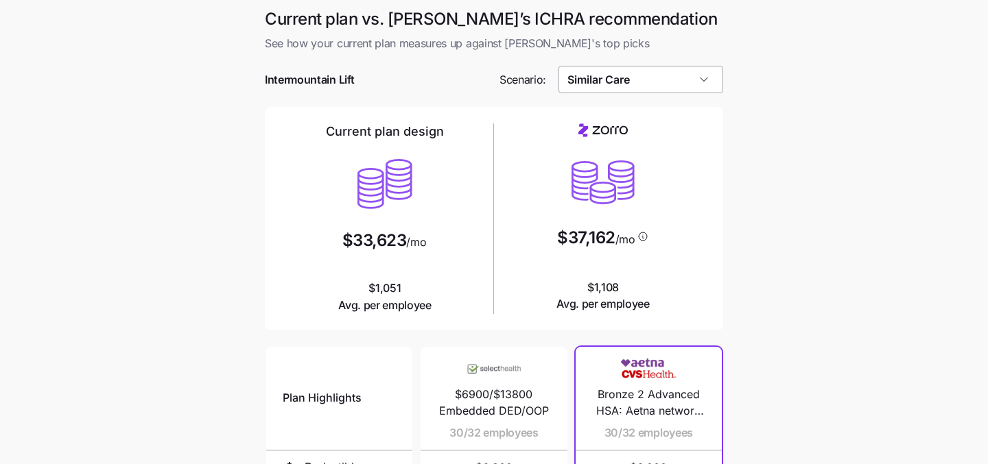
click at [588, 88] on input "Similar Care" at bounding box center [640, 79] width 165 height 27
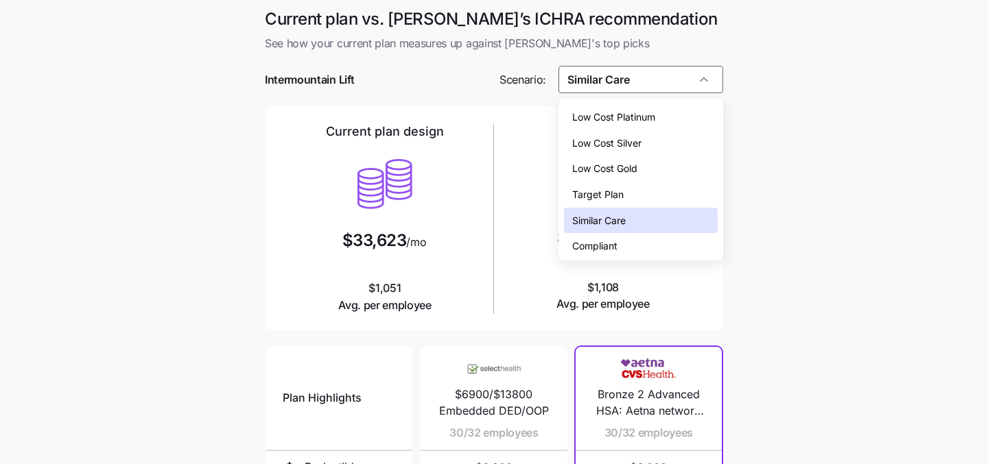
click at [595, 246] on span "Compliant" at bounding box center [594, 246] width 45 height 15
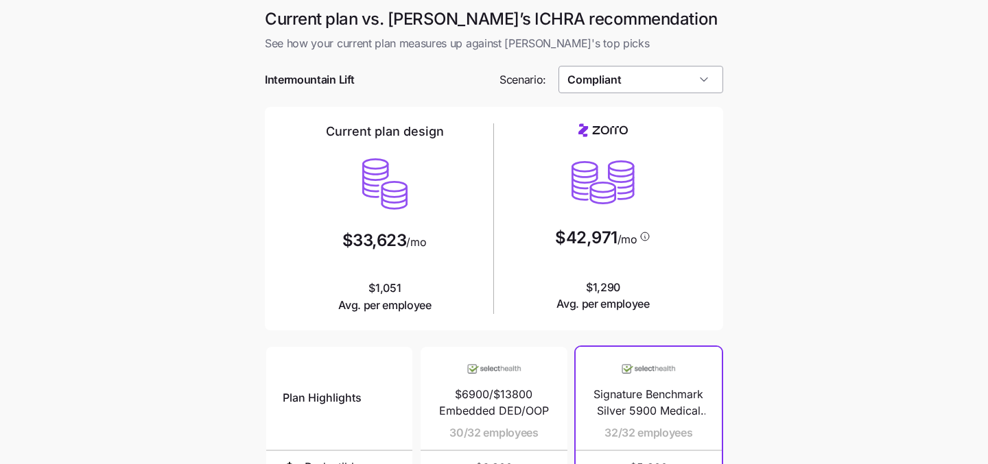
click at [623, 71] on input "Compliant" at bounding box center [640, 79] width 165 height 27
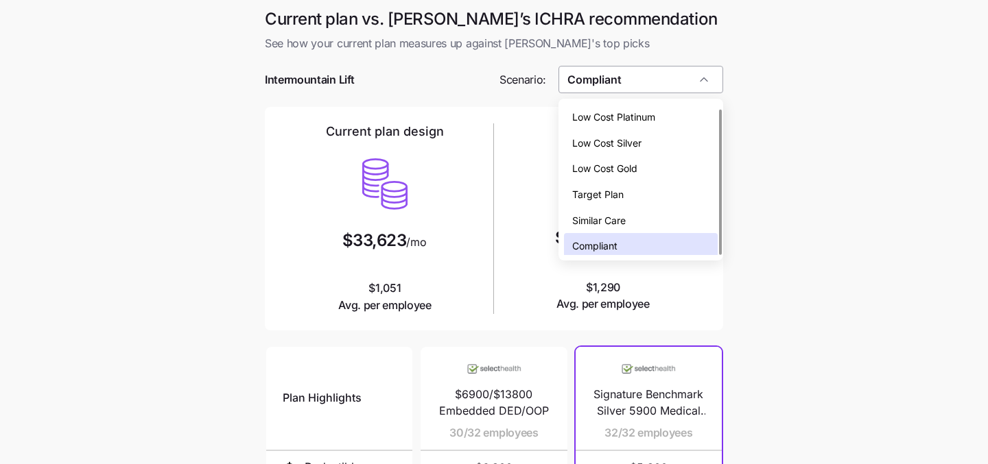
scroll to position [4, 0]
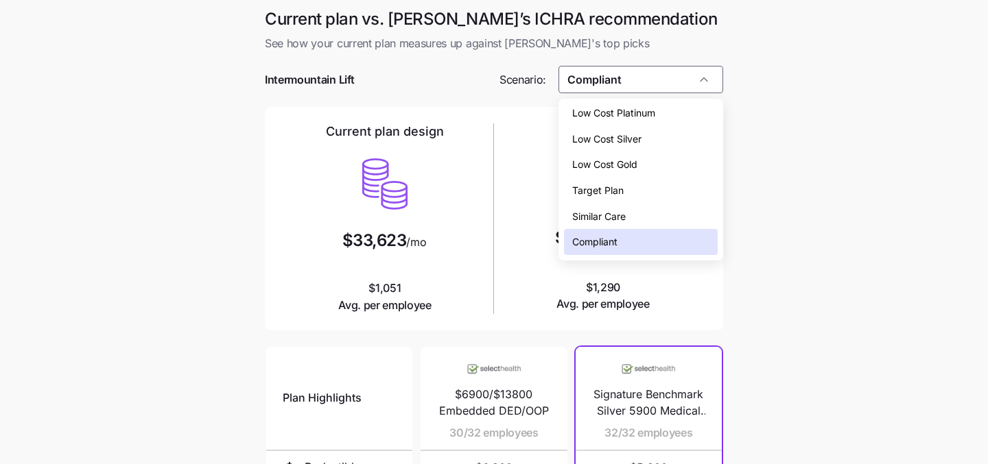
click at [641, 139] on span "Low Cost Silver" at bounding box center [606, 139] width 69 height 15
type input "Low Cost Silver"
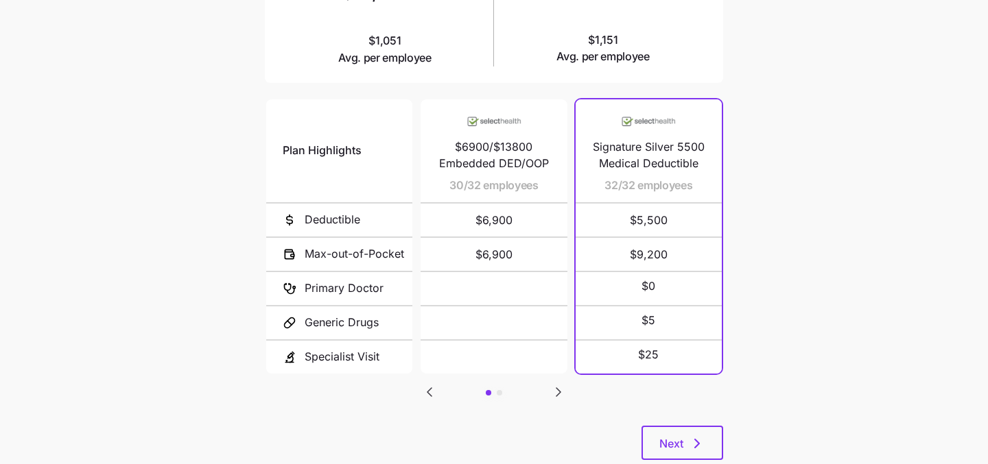
scroll to position [284, 0]
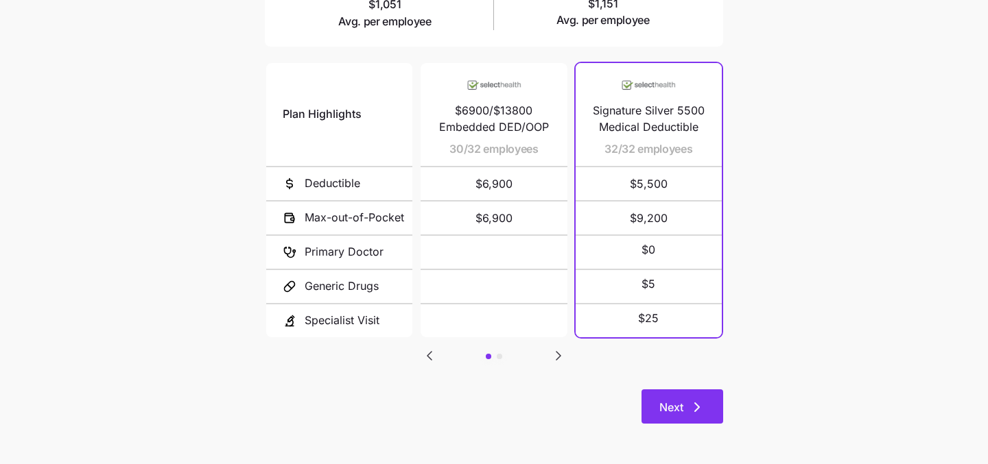
click at [672, 416] on button "Next" at bounding box center [682, 407] width 82 height 34
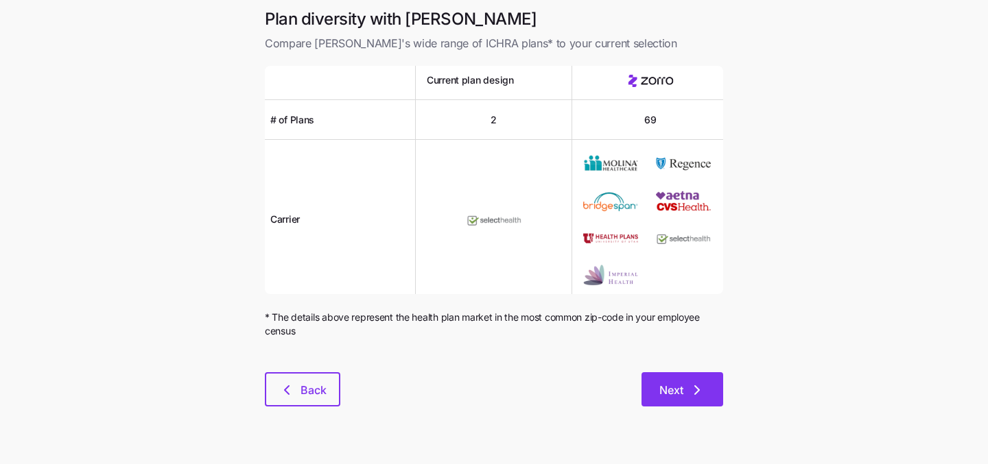
click at [675, 390] on span "Next" at bounding box center [671, 390] width 24 height 16
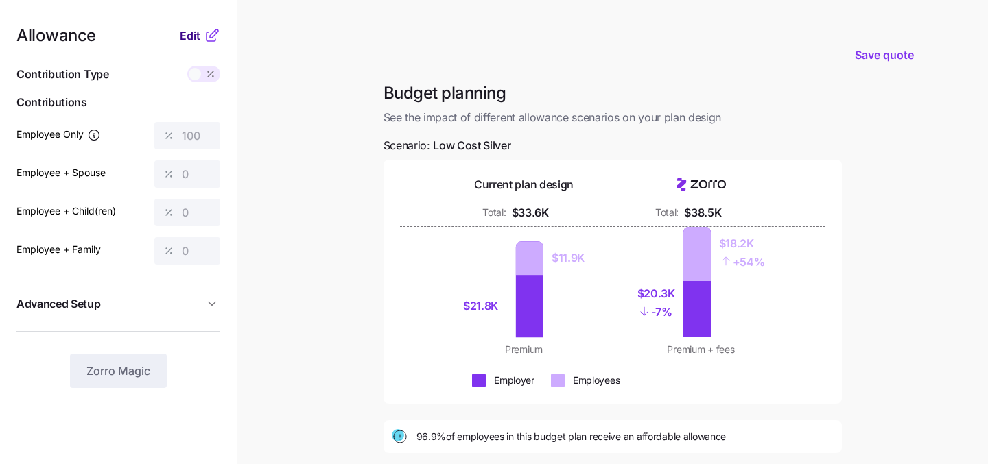
click at [191, 34] on span "Edit" at bounding box center [190, 35] width 21 height 16
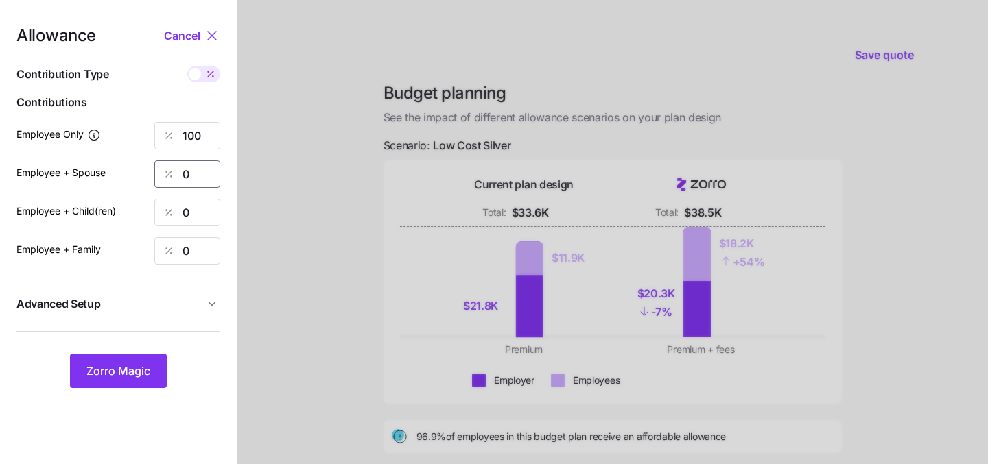
click at [194, 176] on input "0" at bounding box center [187, 174] width 66 height 27
type input "20"
click at [134, 380] on button "Zorro Magic" at bounding box center [118, 371] width 97 height 34
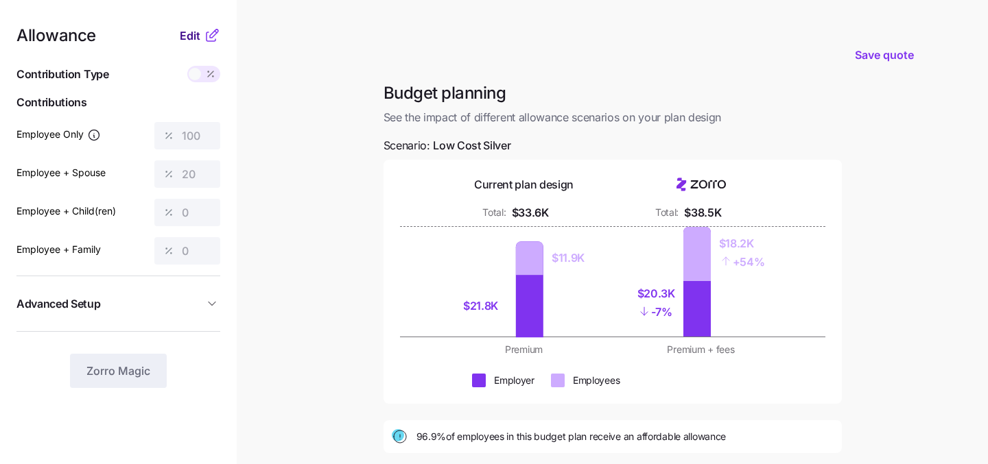
click at [194, 36] on span "Edit" at bounding box center [190, 35] width 21 height 16
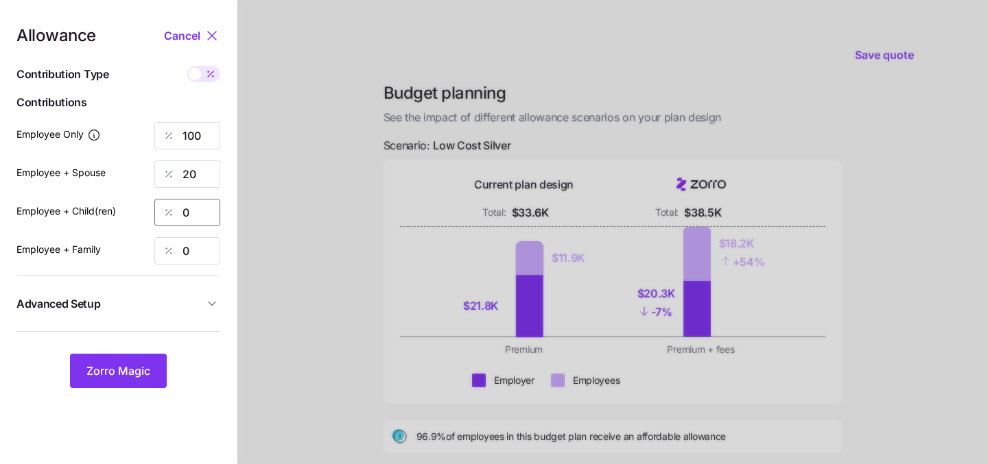
click at [202, 209] on input "0" at bounding box center [187, 212] width 66 height 27
type input "20"
click at [204, 263] on input "0" at bounding box center [187, 250] width 66 height 27
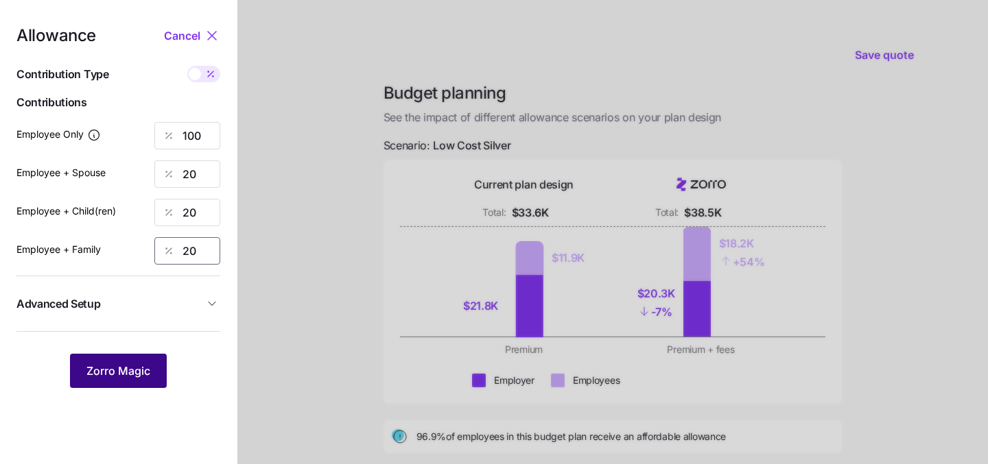
type input "20"
click at [134, 384] on button "Zorro Magic" at bounding box center [118, 371] width 97 height 34
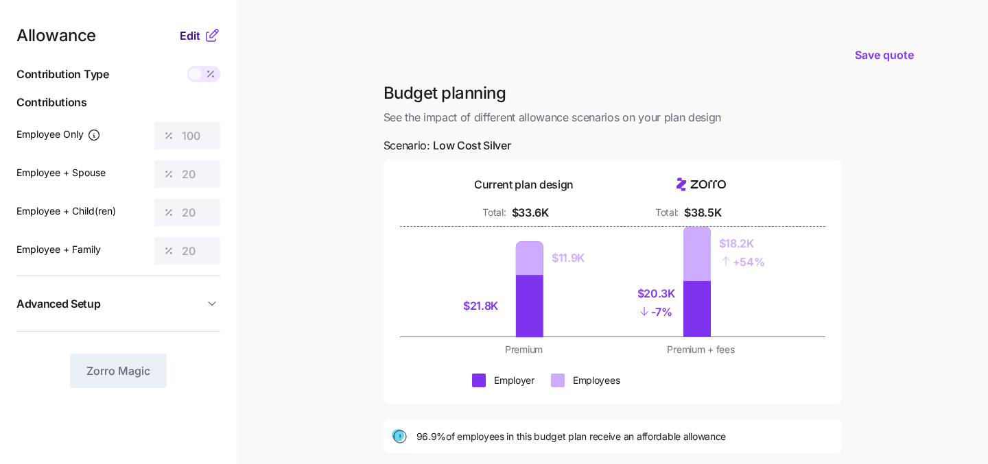
click at [189, 30] on span "Edit" at bounding box center [190, 35] width 21 height 16
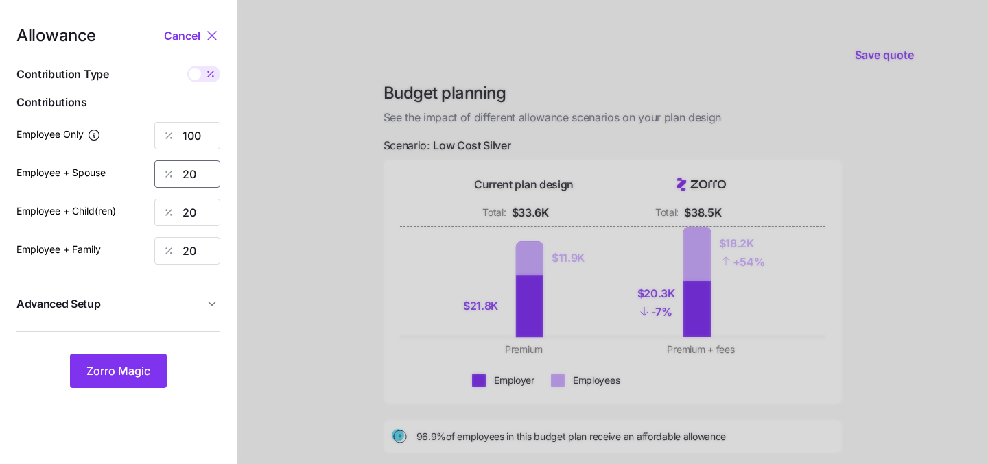
click at [189, 168] on input "20" at bounding box center [187, 174] width 66 height 27
type input "50"
click at [186, 217] on input "20" at bounding box center [187, 212] width 66 height 27
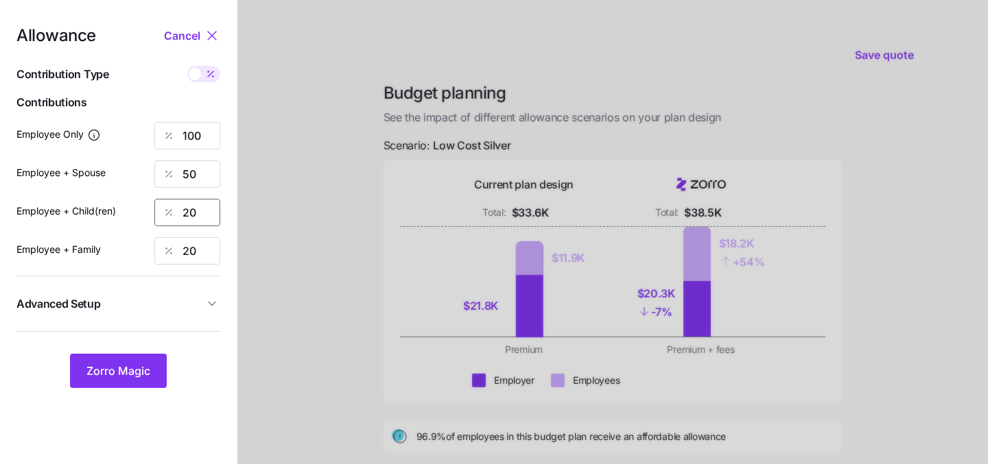
click at [186, 217] on input "20" at bounding box center [187, 212] width 66 height 27
type input "50"
click at [189, 241] on input "20" at bounding box center [187, 250] width 66 height 27
type input "50"
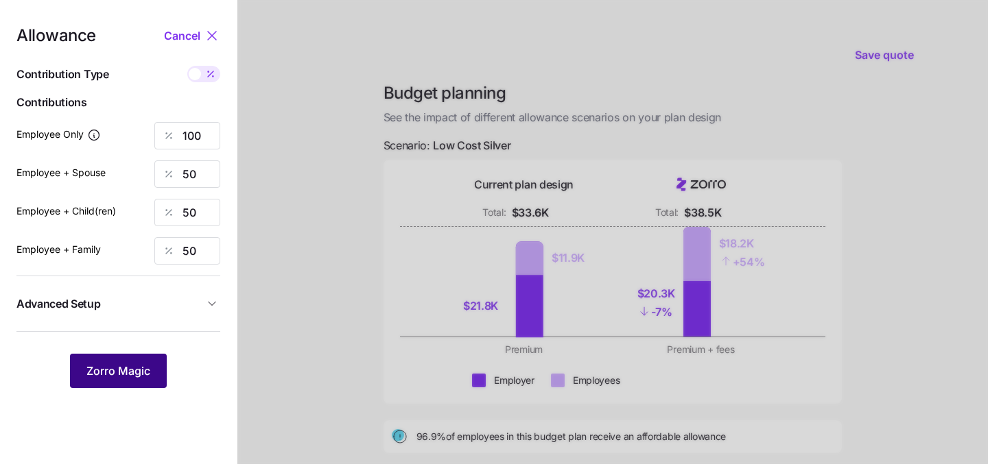
click at [142, 384] on button "Zorro Magic" at bounding box center [118, 371] width 97 height 34
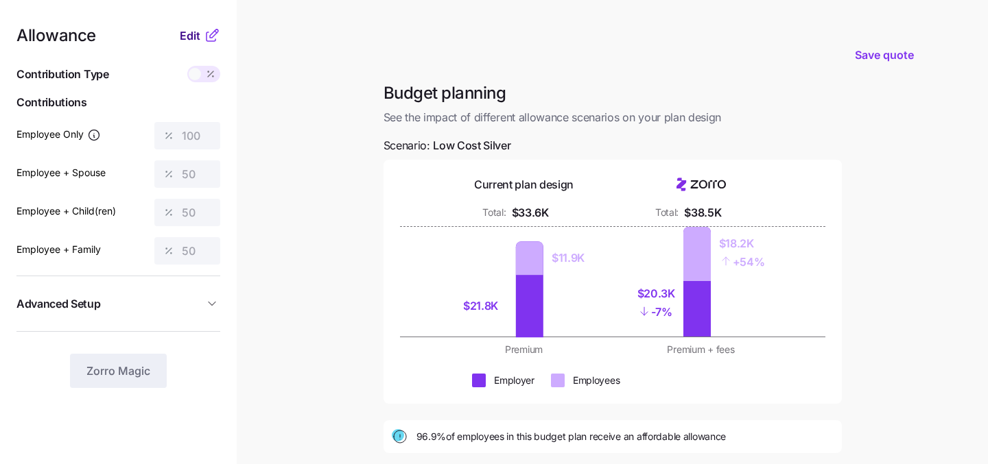
click at [193, 34] on span "Edit" at bounding box center [190, 35] width 21 height 16
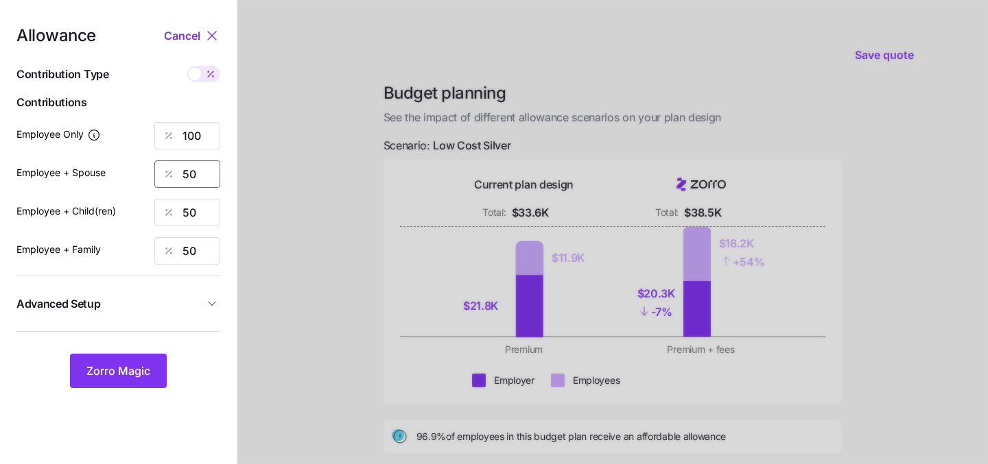
click at [200, 177] on input "50" at bounding box center [187, 174] width 66 height 27
type input "70"
click at [196, 213] on input "50" at bounding box center [187, 212] width 66 height 27
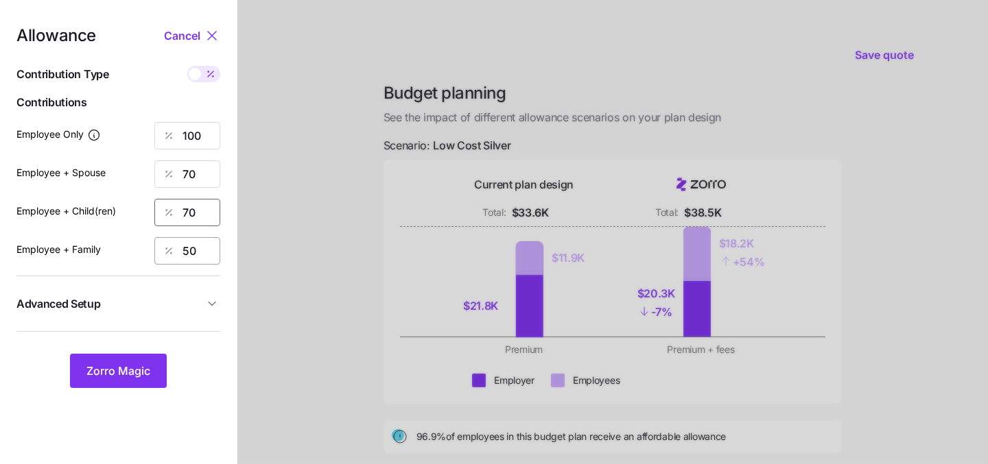
type input "70"
click at [189, 252] on input "50" at bounding box center [187, 250] width 66 height 27
type input "70"
click at [130, 377] on span "Zorro Magic" at bounding box center [118, 371] width 64 height 16
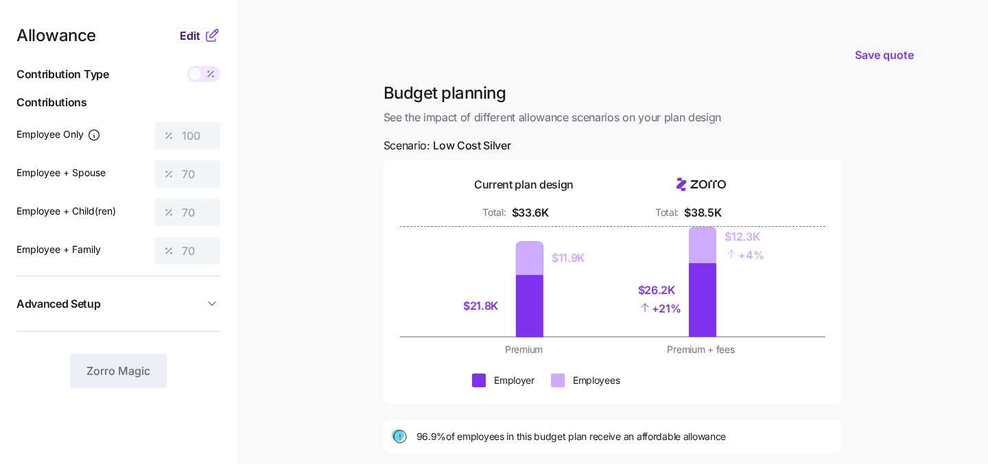
click at [188, 40] on span "Edit" at bounding box center [190, 35] width 21 height 16
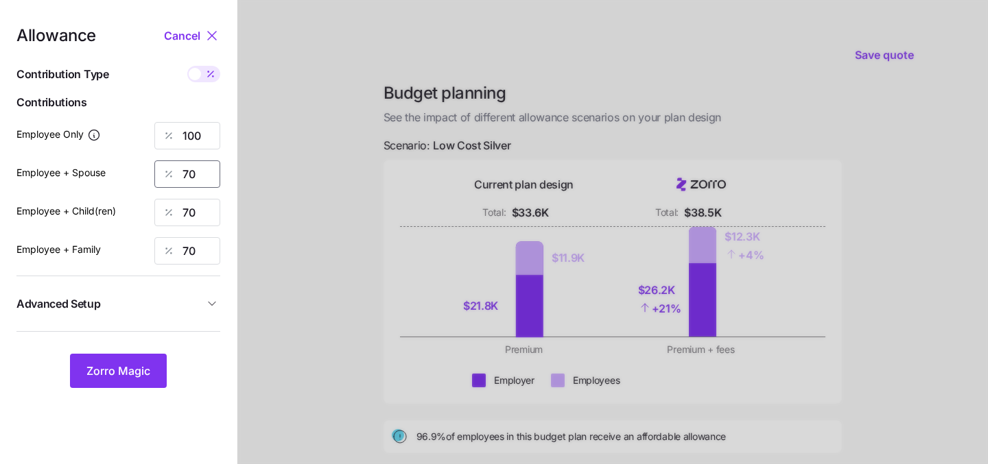
click at [202, 176] on input "70" at bounding box center [187, 174] width 66 height 27
type input "60"
click at [198, 213] on input "70" at bounding box center [187, 212] width 66 height 27
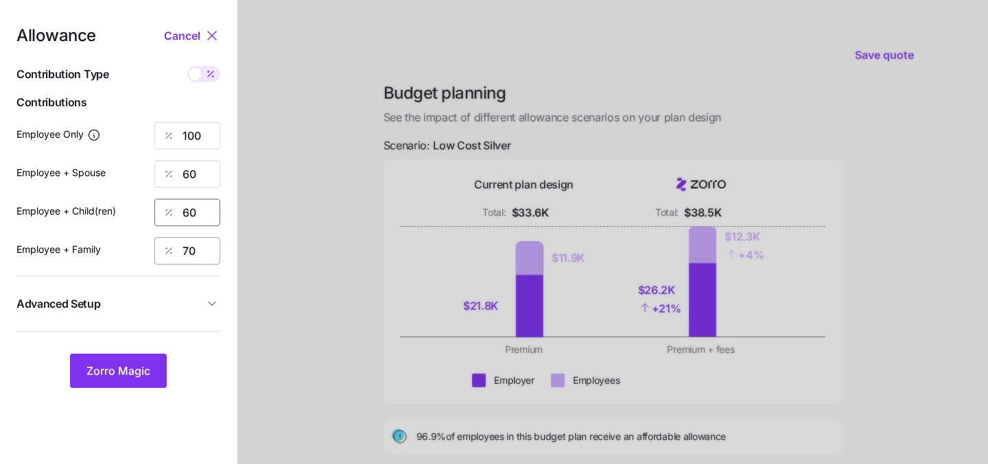
type input "60"
click at [189, 252] on input "70" at bounding box center [187, 250] width 66 height 27
type input "60"
click at [131, 380] on button "Zorro Magic" at bounding box center [118, 371] width 97 height 34
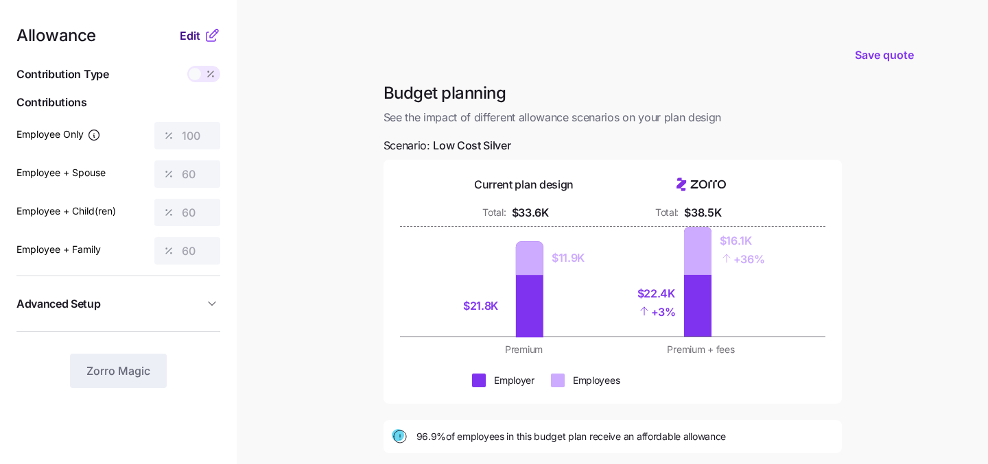
click at [187, 36] on span "Edit" at bounding box center [190, 35] width 21 height 16
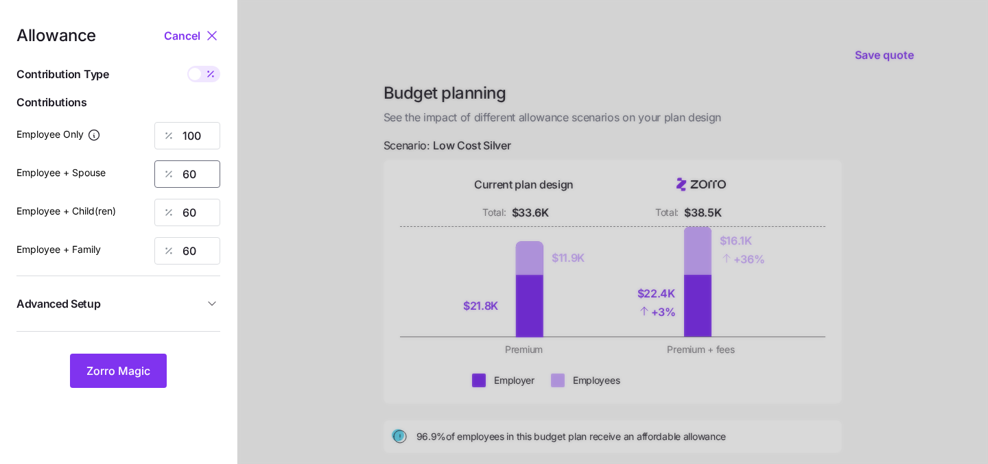
click at [205, 186] on input "60" at bounding box center [187, 174] width 66 height 27
type input "55"
click at [201, 215] on input "60" at bounding box center [187, 212] width 66 height 27
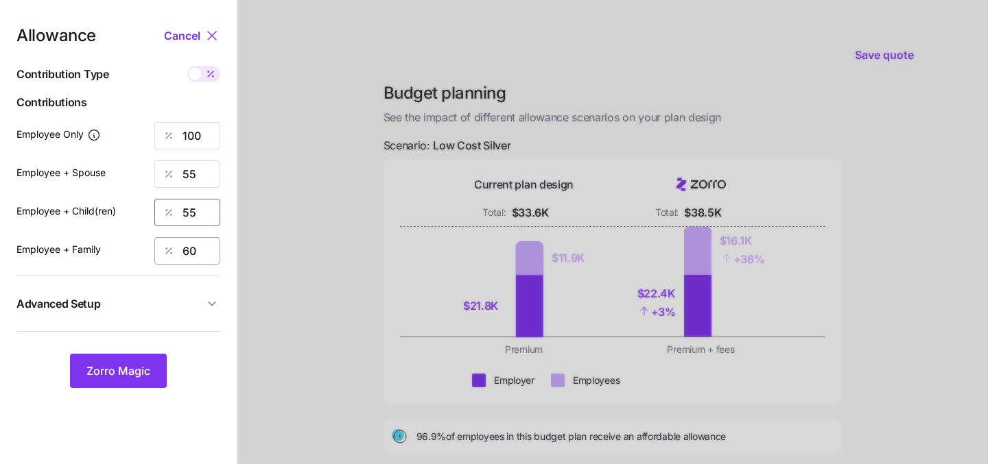
type input "55"
click at [192, 245] on input "60" at bounding box center [187, 250] width 66 height 27
type input "55"
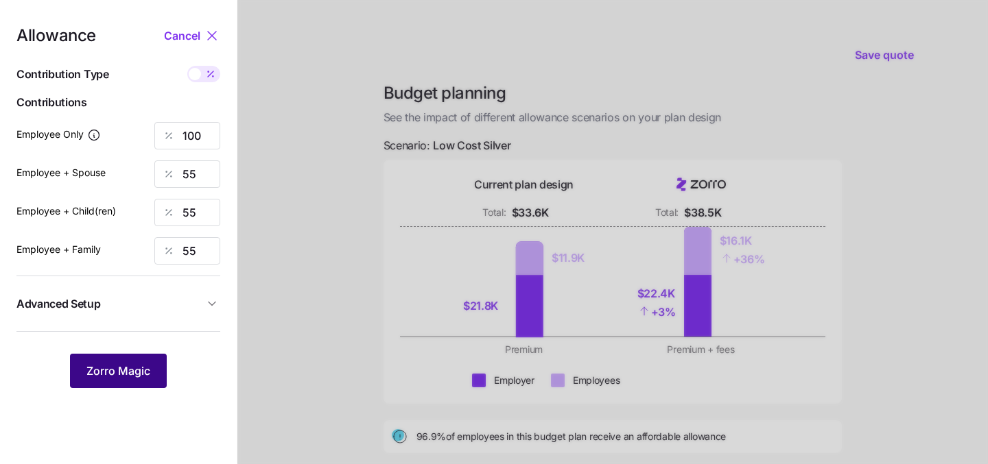
click at [113, 379] on span "Zorro Magic" at bounding box center [118, 371] width 64 height 16
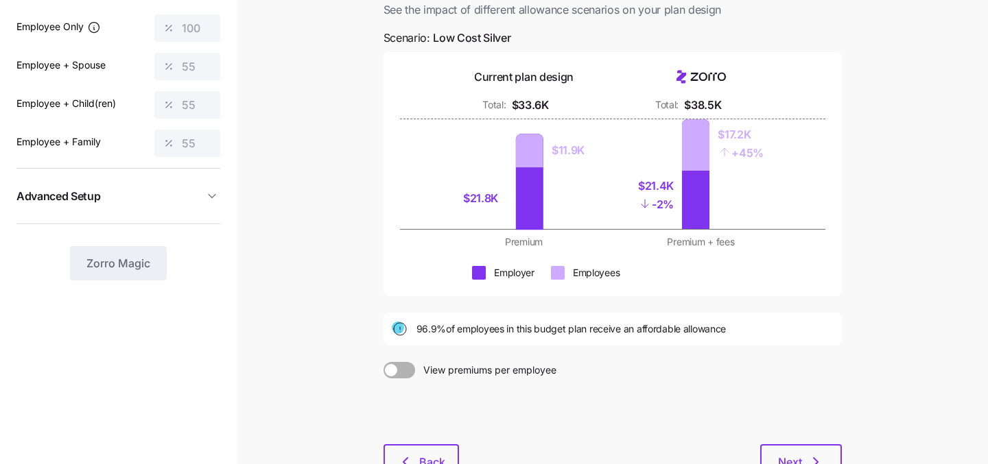
scroll to position [210, 0]
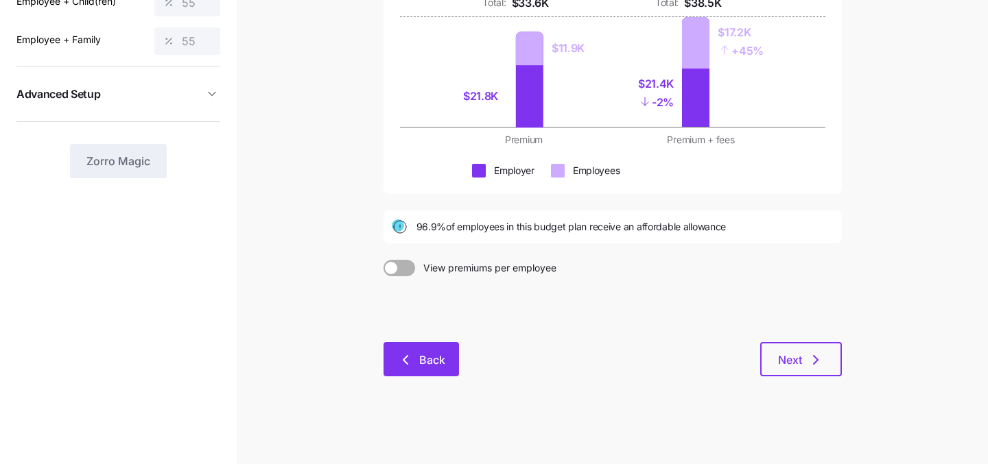
click at [420, 376] on button "Back" at bounding box center [420, 359] width 75 height 34
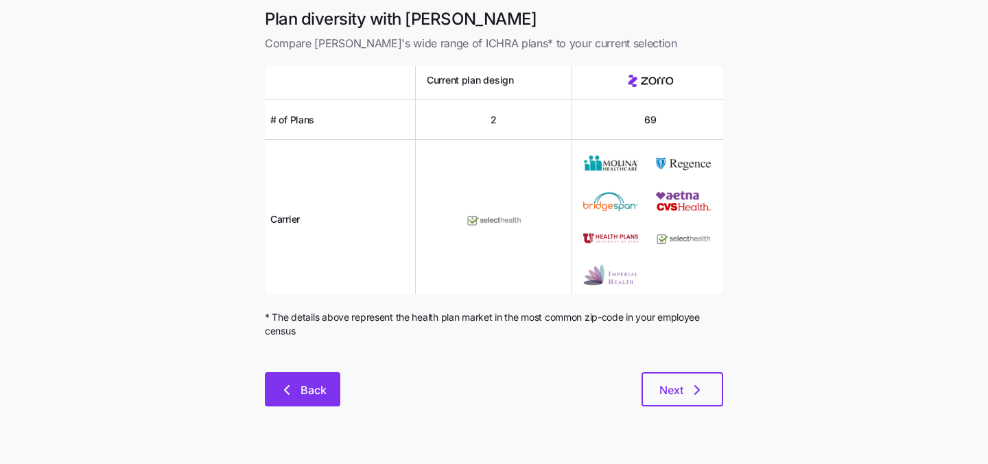
click at [283, 375] on button "Back" at bounding box center [302, 389] width 75 height 34
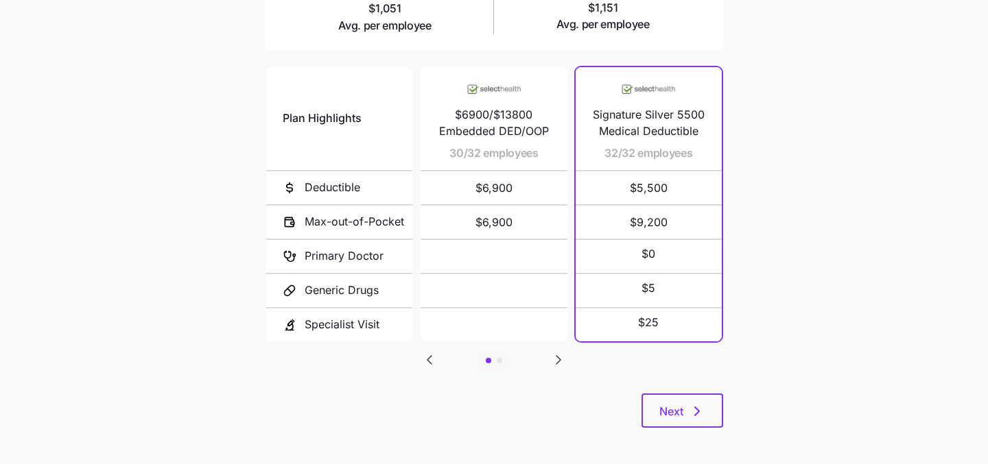
scroll to position [284, 0]
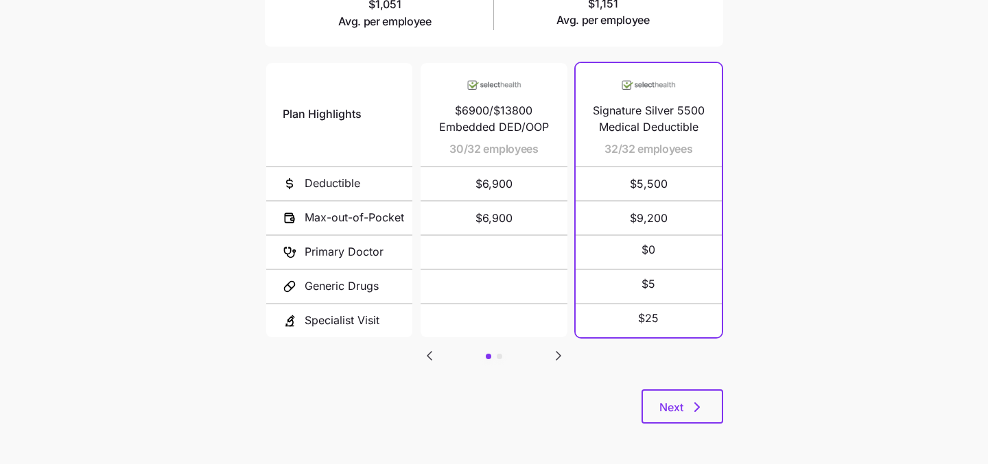
click at [553, 353] on icon "Go to next slide" at bounding box center [558, 356] width 16 height 16
click at [431, 352] on icon "Go to previous slide" at bounding box center [429, 356] width 4 height 8
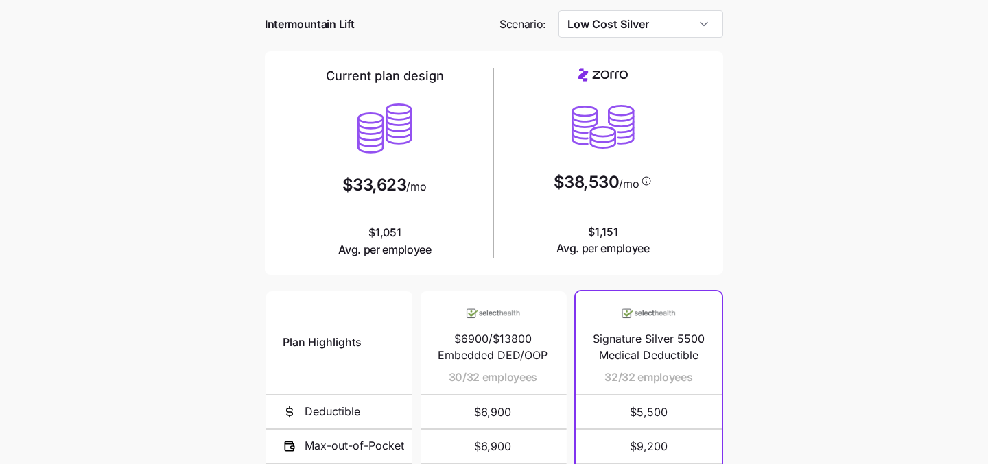
scroll to position [0, 0]
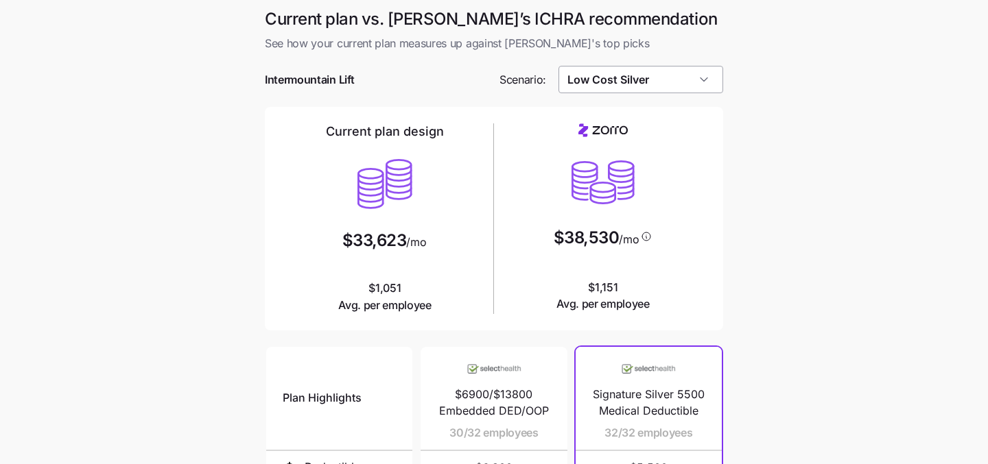
click at [639, 91] on input "Low Cost Silver" at bounding box center [640, 79] width 165 height 27
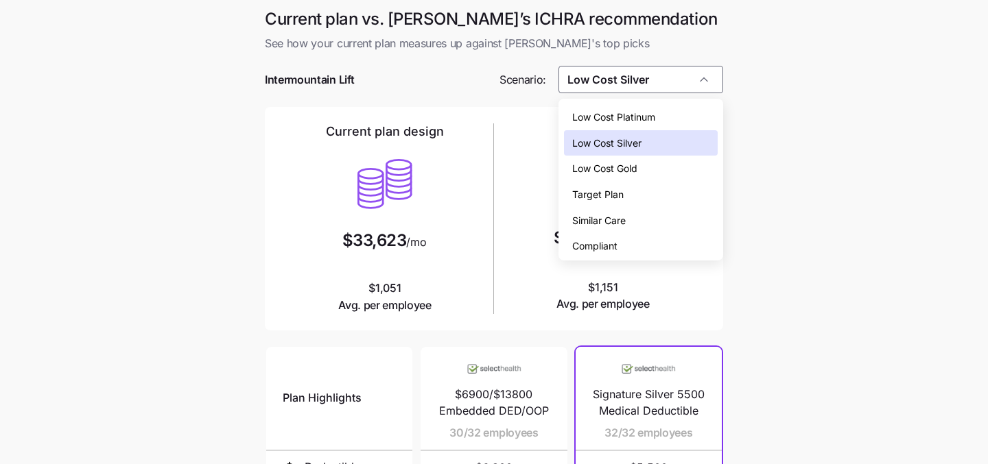
click at [738, 115] on main "Current plan vs. Zorro’s ICHRA recommendation See how your current plan measure…" at bounding box center [494, 374] width 988 height 749
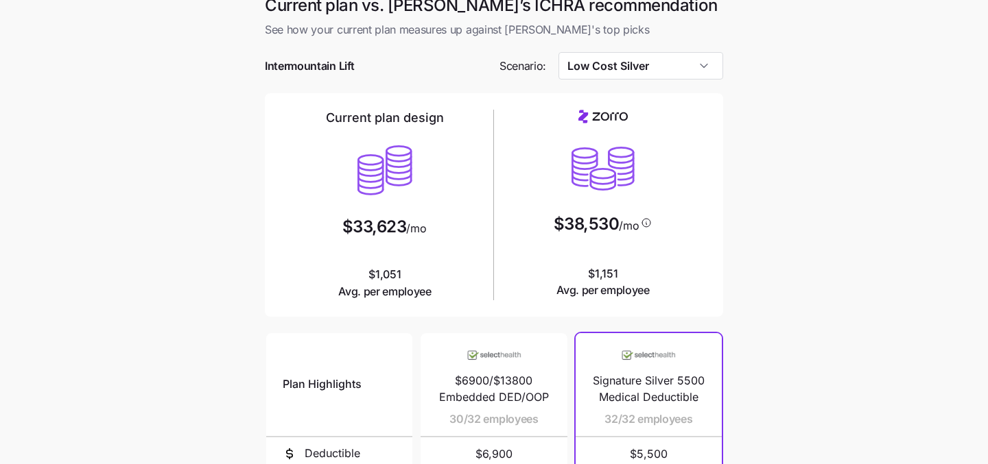
scroll to position [12, 0]
click at [676, 80] on input "Low Cost Silver" at bounding box center [640, 67] width 165 height 27
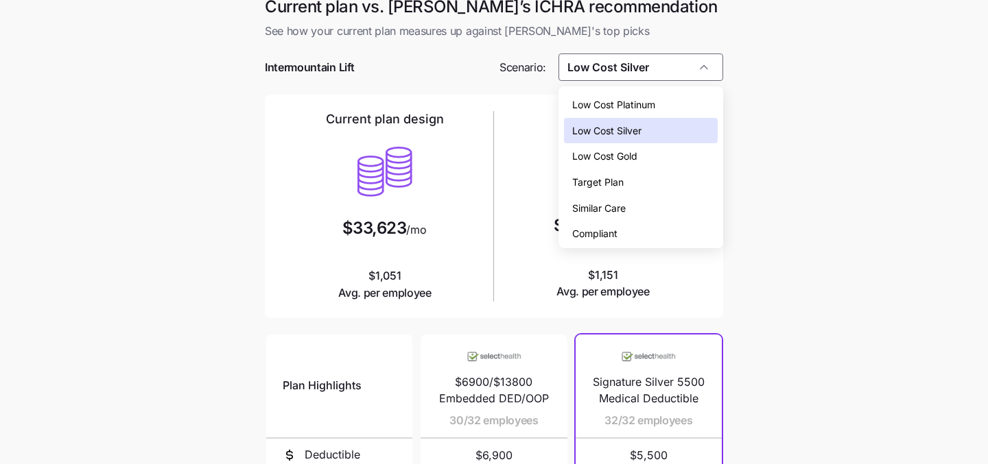
click at [674, 178] on div "Target Plan" at bounding box center [641, 182] width 154 height 26
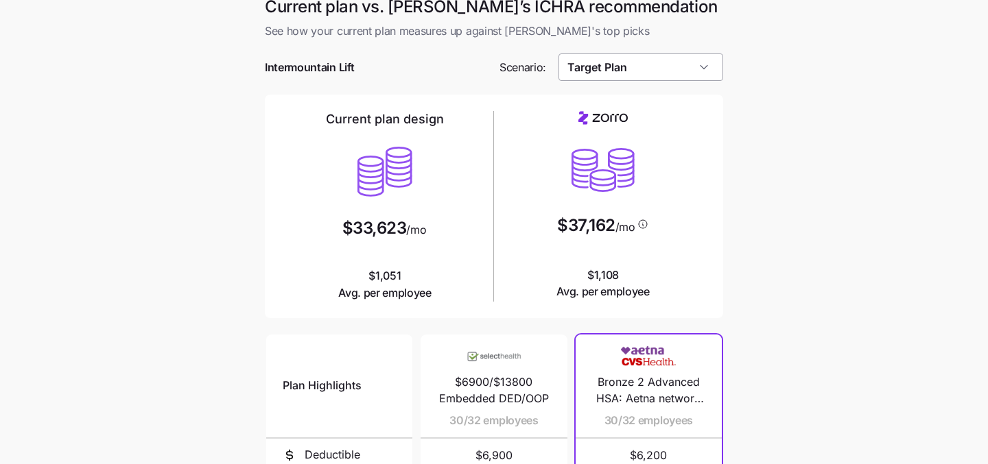
click at [679, 71] on input "Target Plan" at bounding box center [640, 67] width 165 height 27
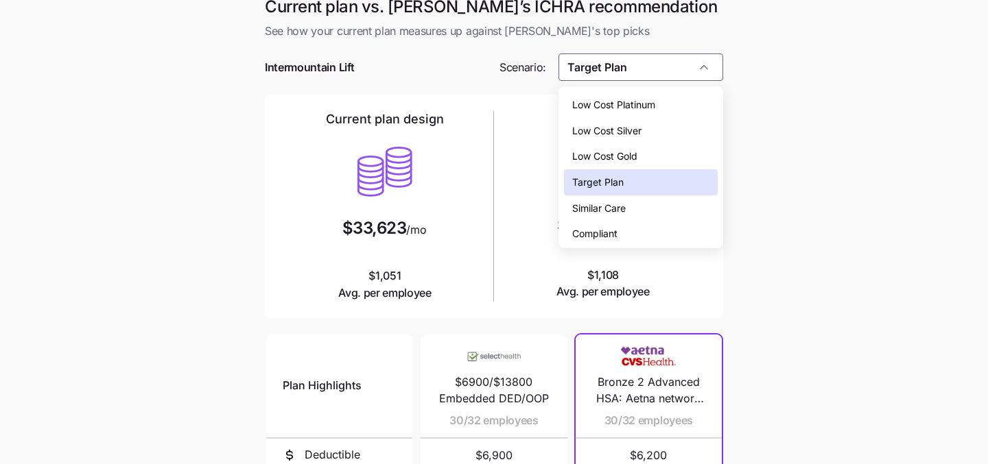
click at [736, 169] on main "Current plan vs. Zorro’s ICHRA recommendation See how your current plan measure…" at bounding box center [494, 362] width 988 height 749
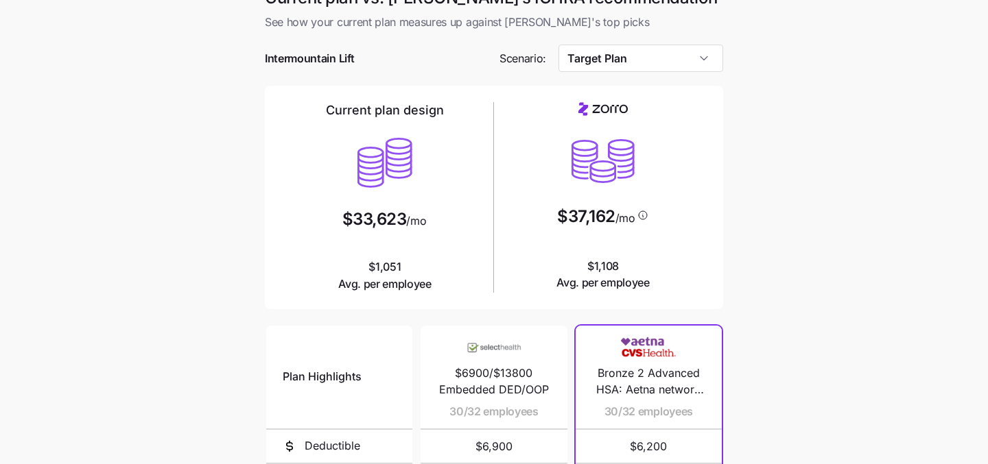
scroll to position [19, 0]
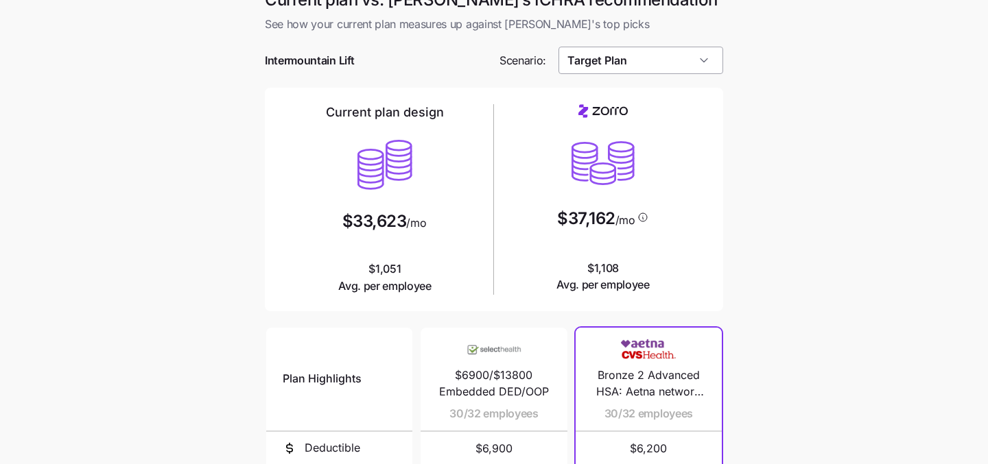
click at [689, 64] on input "Target Plan" at bounding box center [640, 60] width 165 height 27
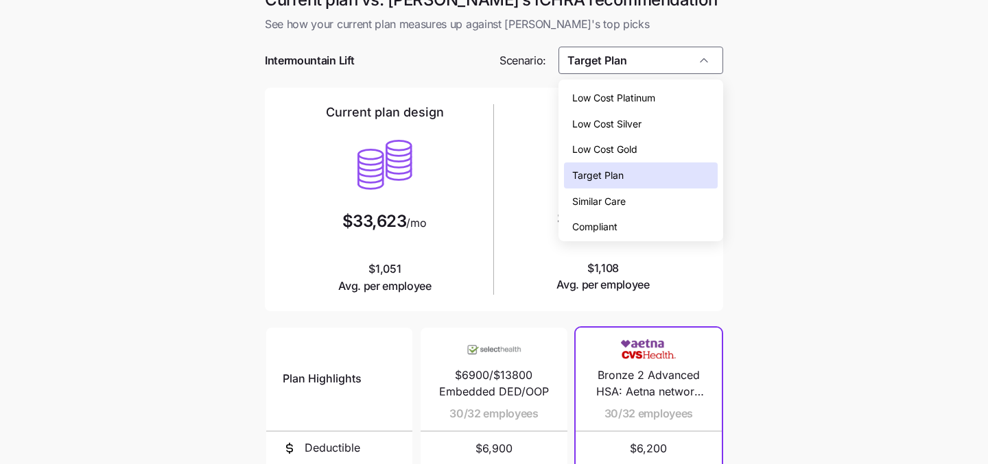
click at [680, 127] on div "Low Cost Silver" at bounding box center [641, 124] width 154 height 26
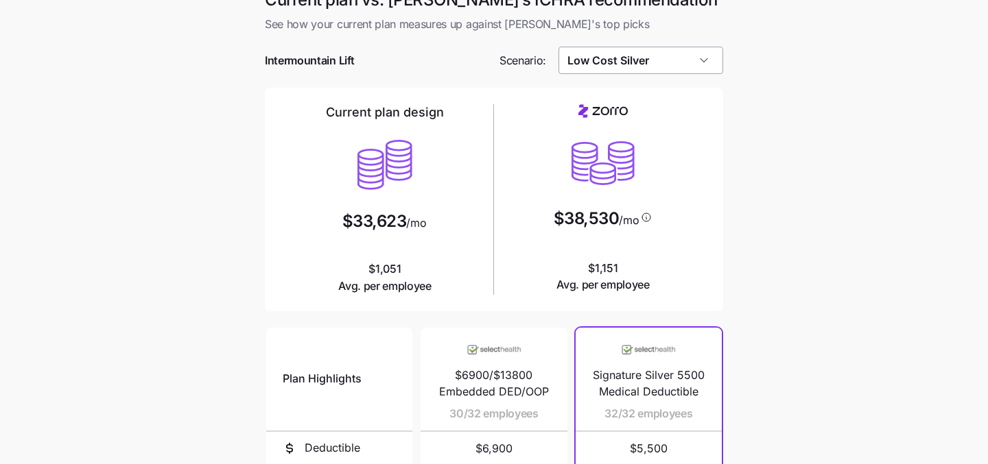
click at [677, 61] on input "Low Cost Silver" at bounding box center [640, 60] width 165 height 27
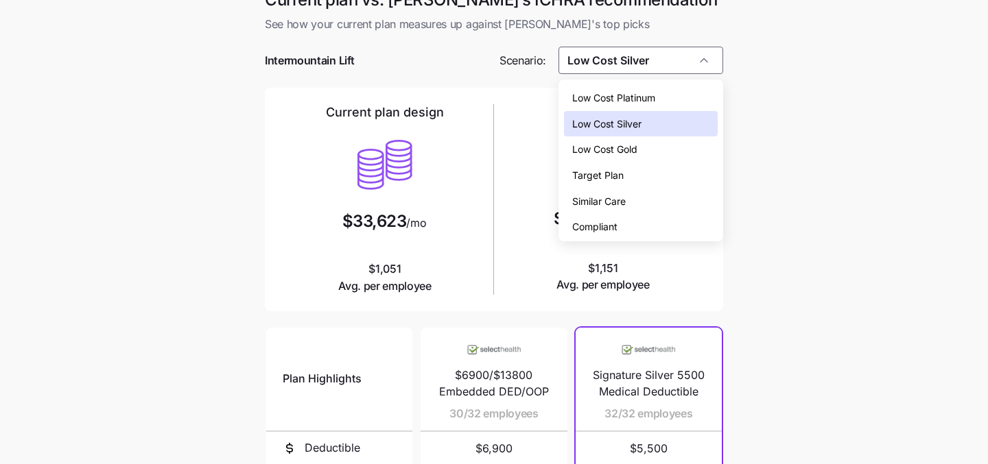
click at [651, 226] on div "Compliant" at bounding box center [641, 227] width 154 height 26
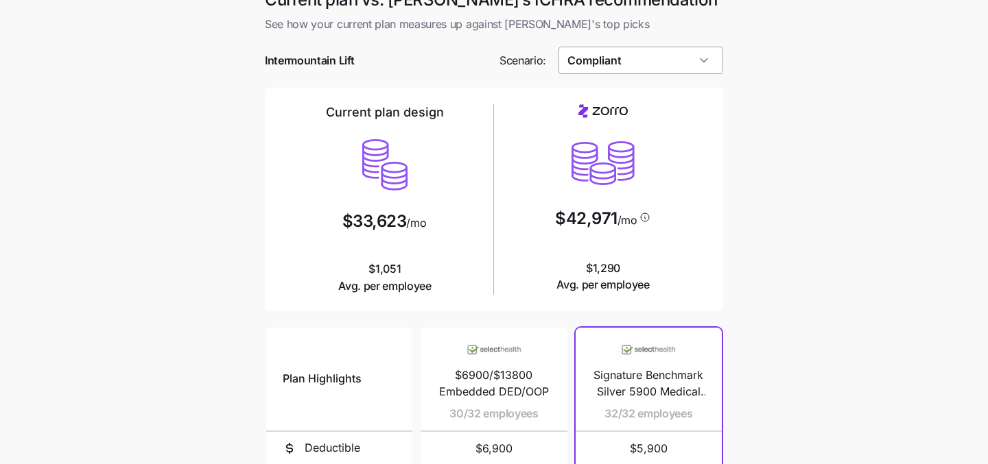
click at [672, 71] on input "Compliant" at bounding box center [640, 60] width 165 height 27
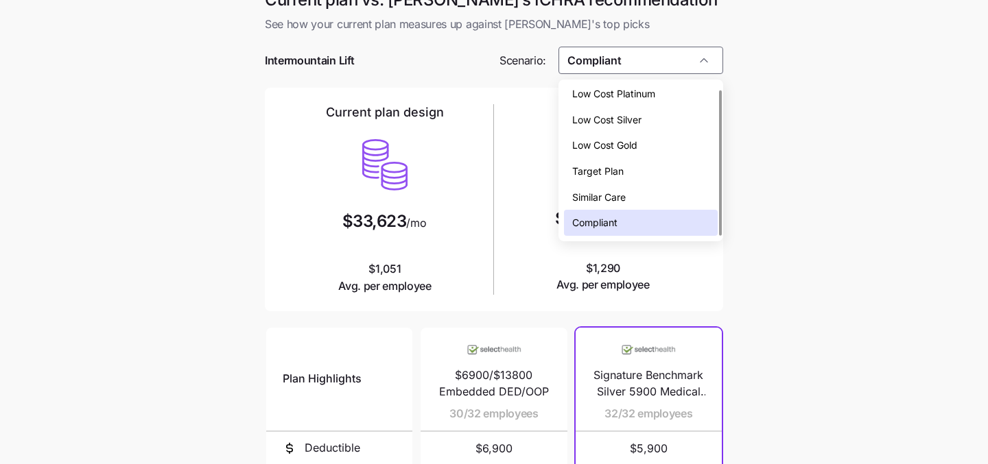
click at [664, 192] on div "Similar Care" at bounding box center [641, 198] width 154 height 26
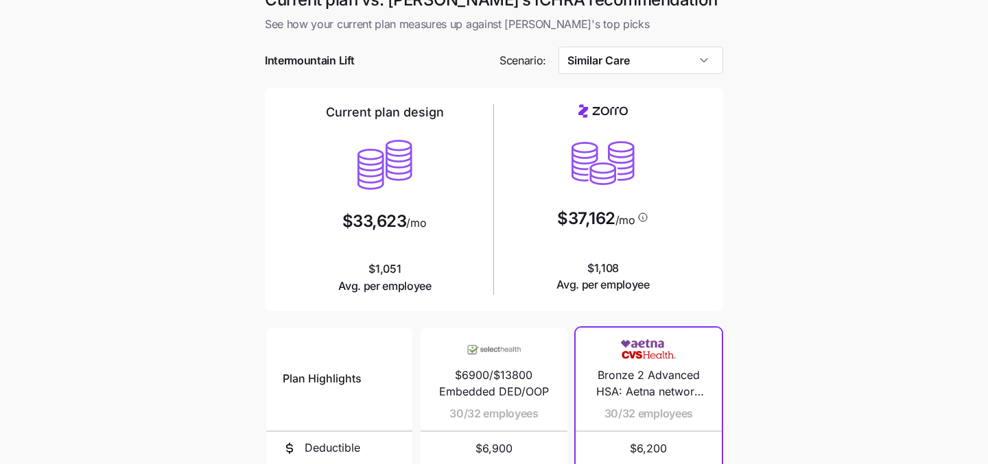
scroll to position [0, 0]
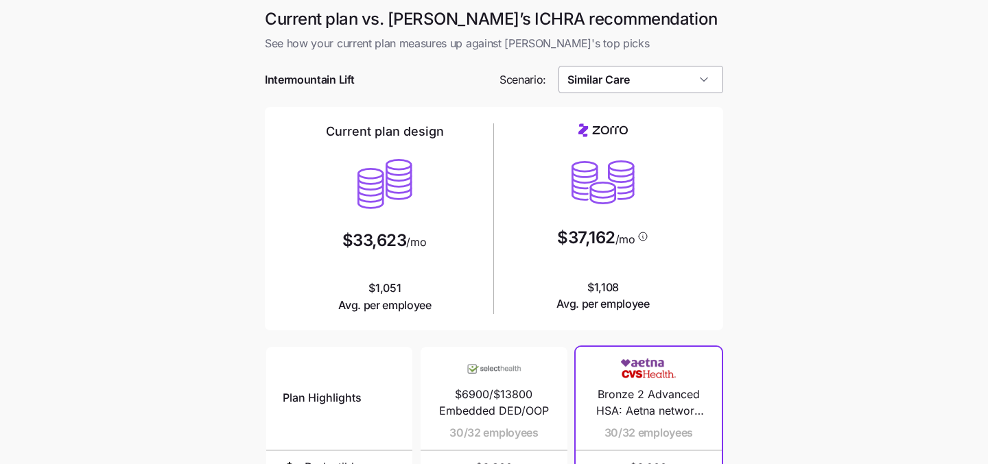
click at [711, 77] on input "Similar Care" at bounding box center [640, 79] width 165 height 27
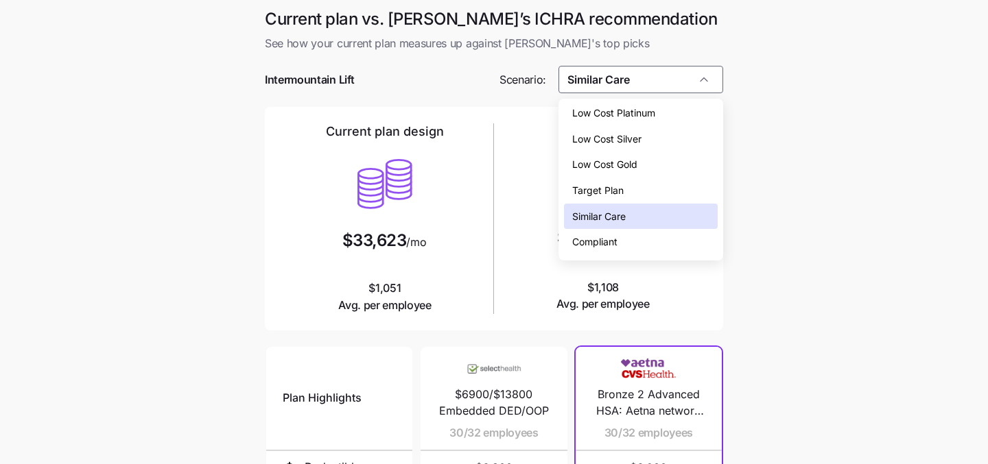
click at [694, 139] on div "Low Cost Silver" at bounding box center [641, 139] width 154 height 26
type input "Low Cost Silver"
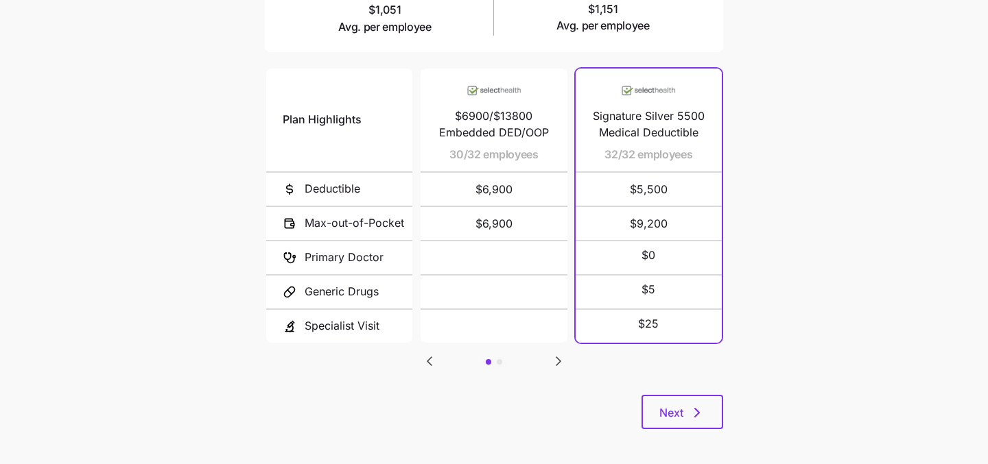
scroll to position [283, 0]
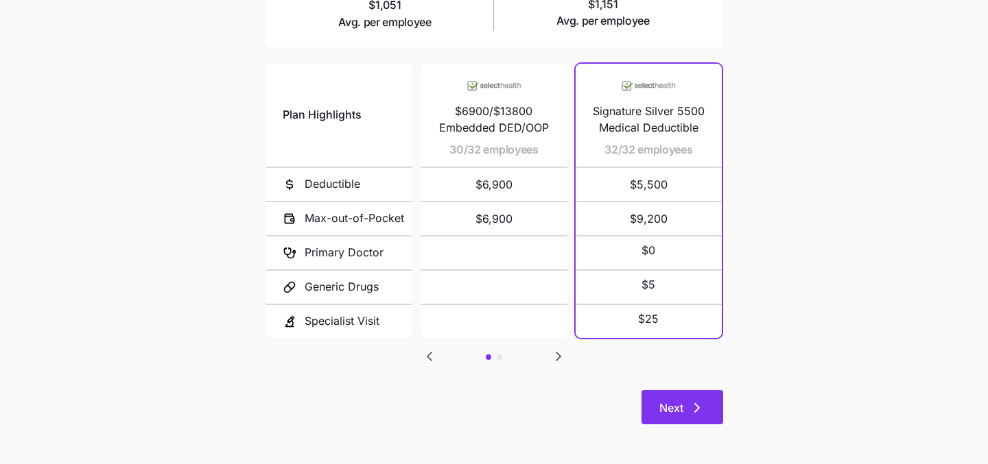
click at [679, 401] on span "Next" at bounding box center [671, 408] width 24 height 16
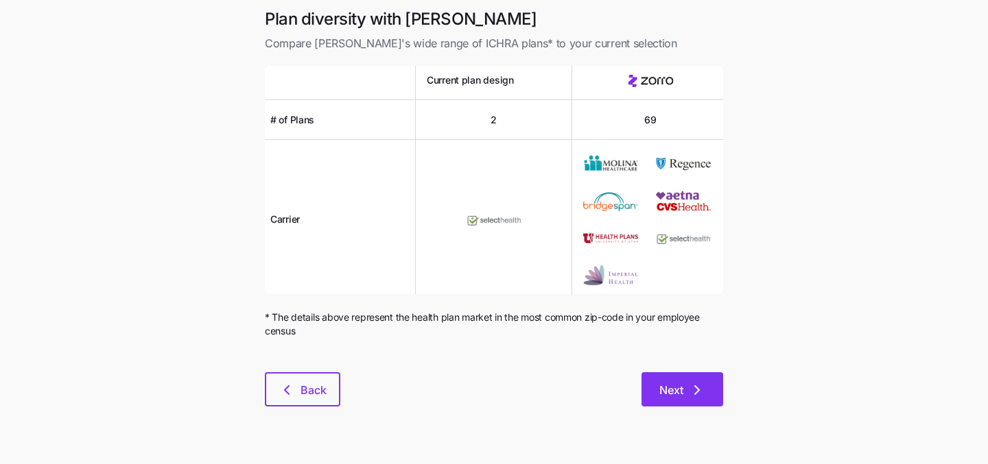
click at [678, 401] on button "Next" at bounding box center [682, 389] width 82 height 34
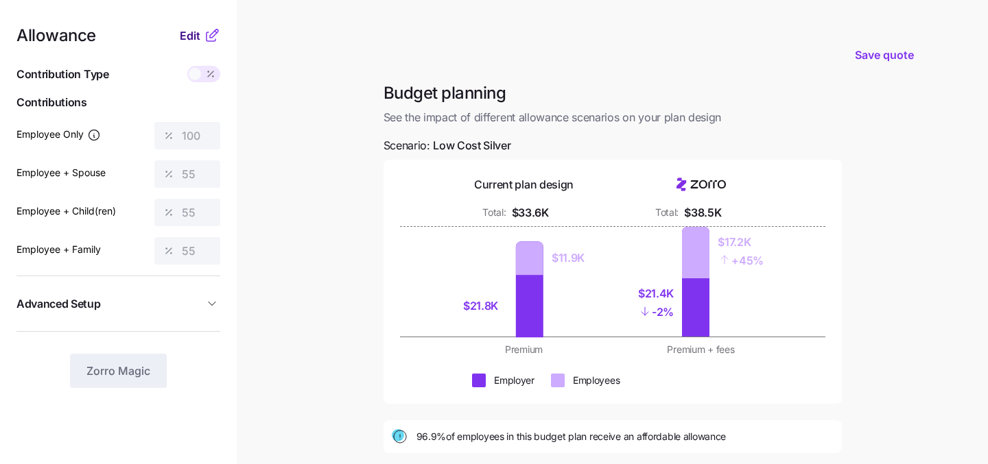
click at [191, 40] on span "Edit" at bounding box center [190, 35] width 21 height 16
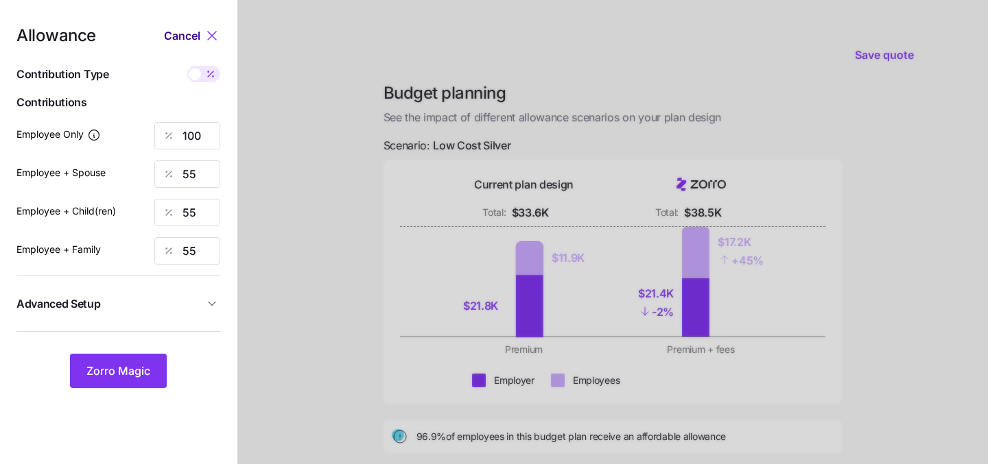
click at [178, 41] on span "Cancel" at bounding box center [182, 35] width 36 height 16
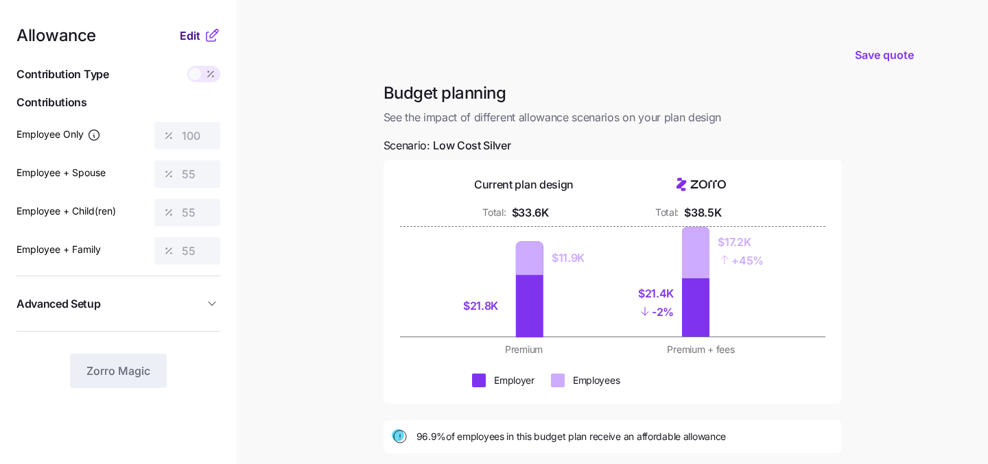
click at [187, 36] on span "Edit" at bounding box center [190, 35] width 21 height 16
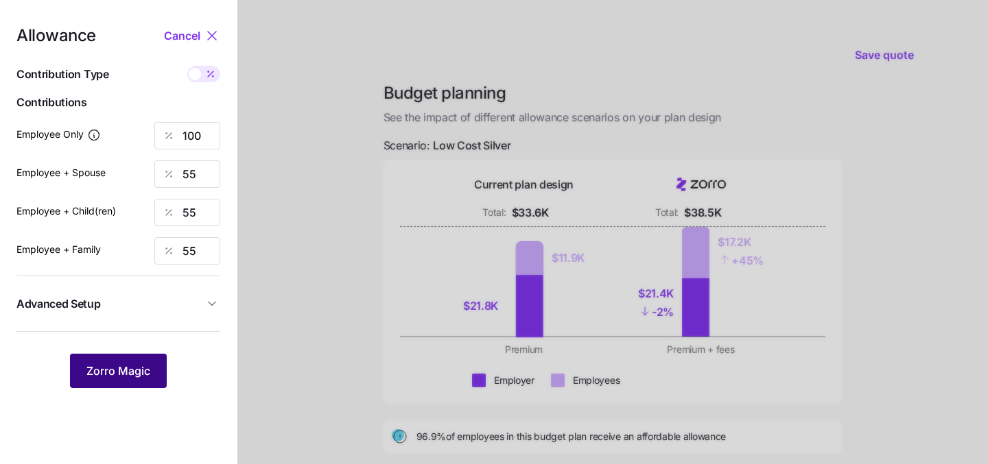
click at [118, 368] on span "Zorro Magic" at bounding box center [118, 371] width 64 height 16
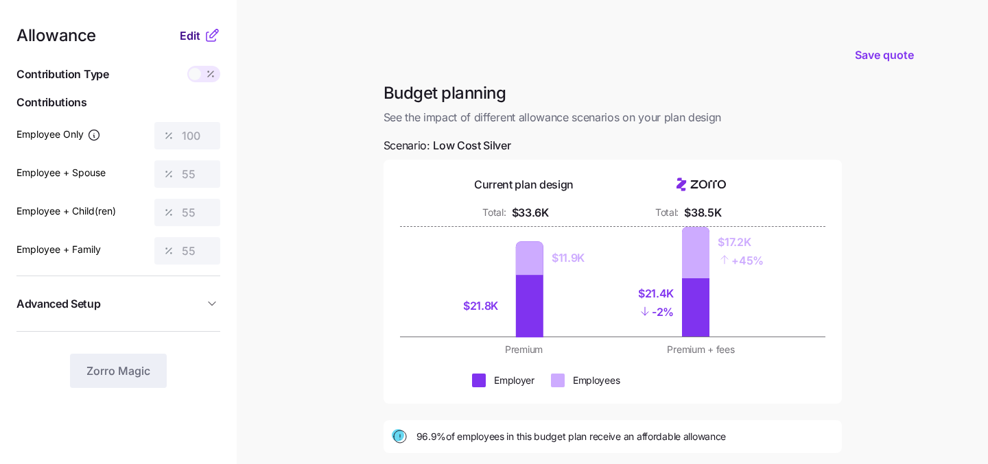
click at [185, 36] on span "Edit" at bounding box center [190, 35] width 21 height 16
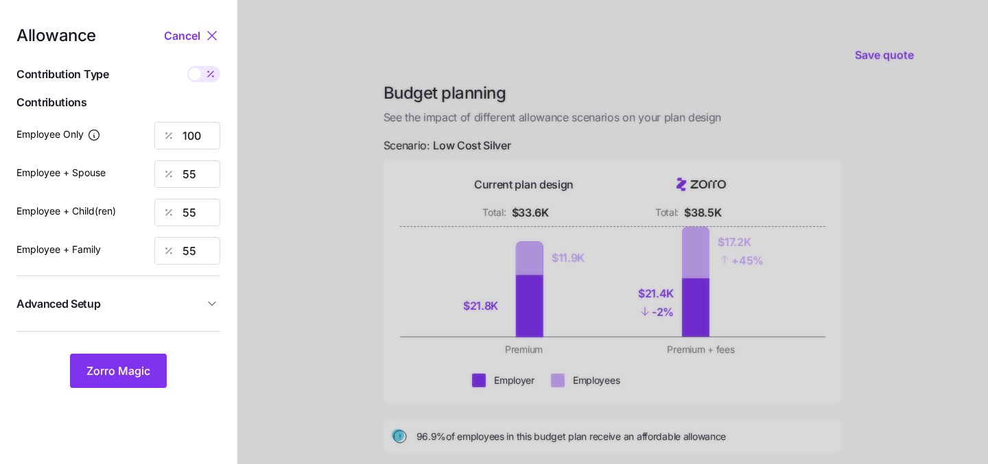
click at [254, 106] on div at bounding box center [612, 337] width 750 height 674
click at [182, 36] on span "Cancel" at bounding box center [182, 35] width 36 height 16
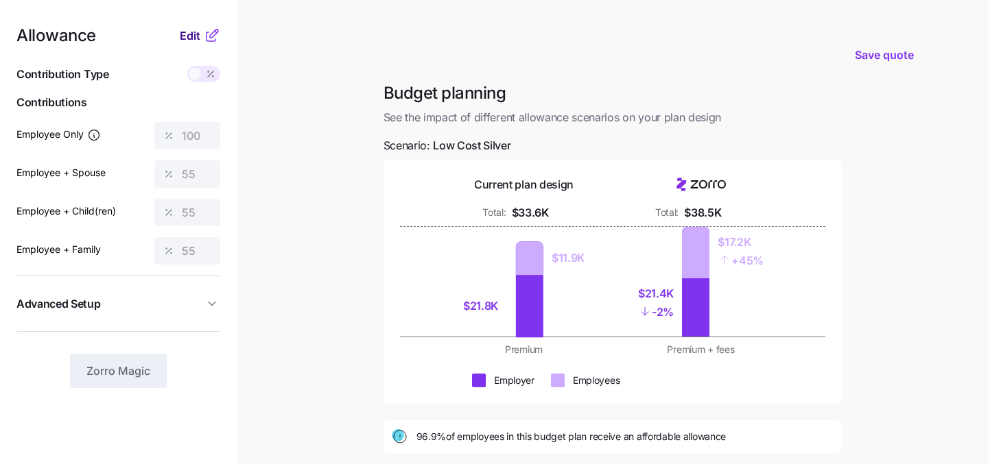
click at [197, 36] on span "Edit" at bounding box center [190, 35] width 21 height 16
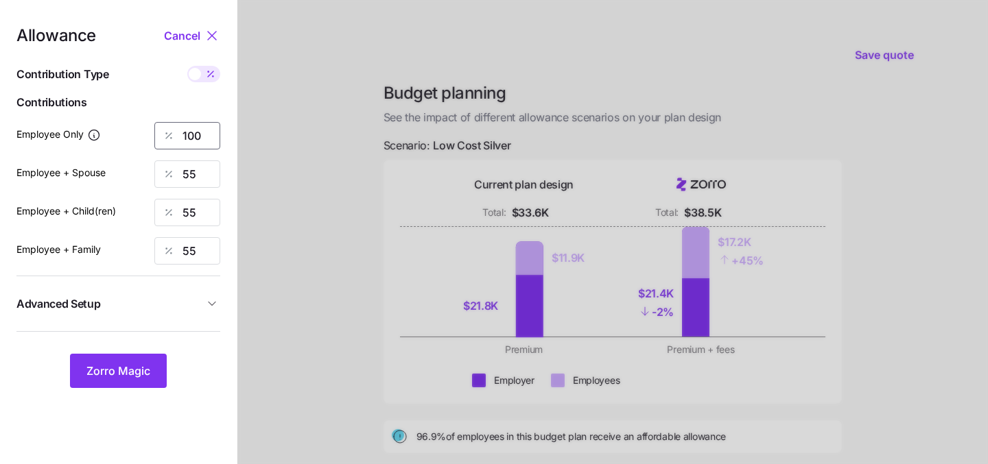
click at [202, 142] on input "100" at bounding box center [187, 135] width 66 height 27
click at [195, 174] on input "55" at bounding box center [187, 174] width 66 height 27
type input "60"
click at [200, 134] on input "100" at bounding box center [187, 135] width 66 height 27
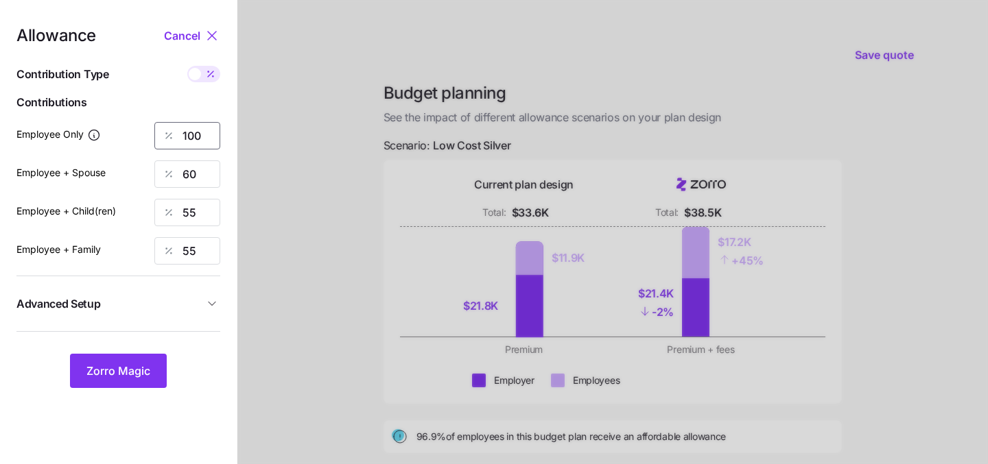
click at [200, 134] on input "100" at bounding box center [187, 135] width 66 height 27
type input "65"
click at [202, 180] on input "60" at bounding box center [187, 174] width 66 height 27
type input "65"
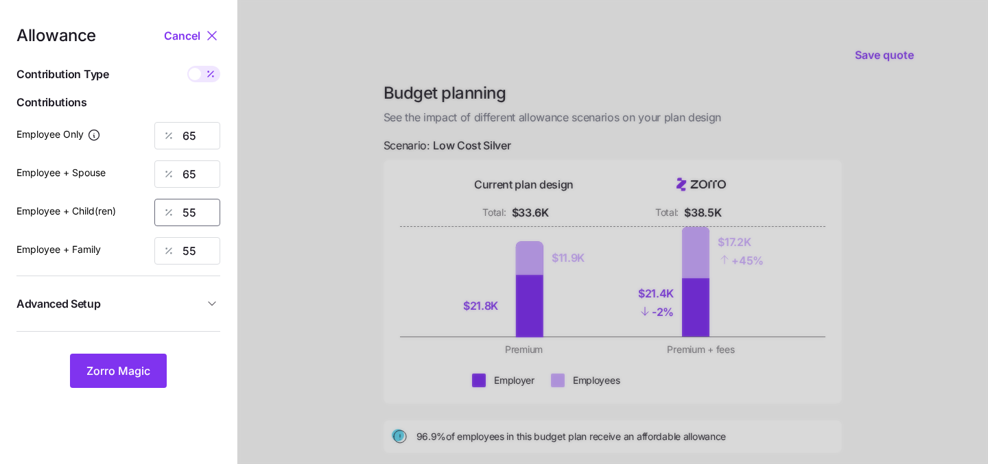
click at [199, 209] on input "55" at bounding box center [187, 212] width 66 height 27
type input "65"
click at [191, 252] on input "55" at bounding box center [187, 250] width 66 height 27
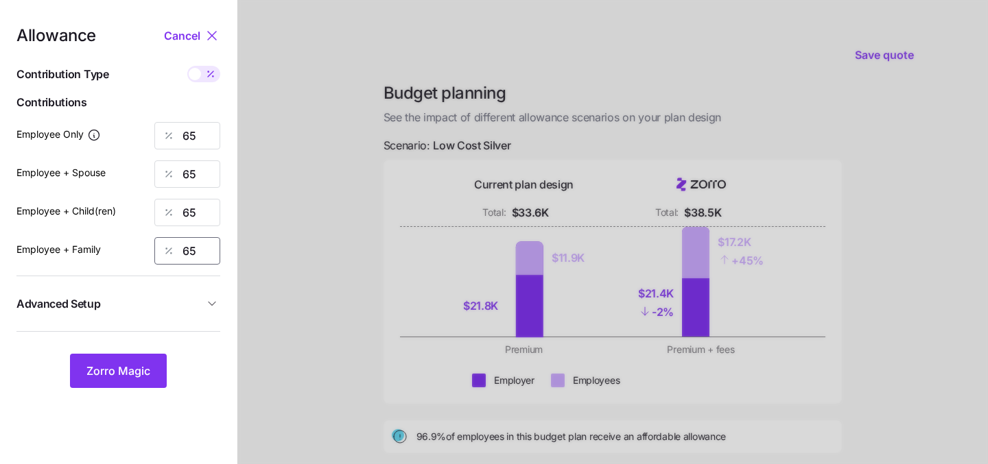
type input "65"
click at [111, 396] on nav "Allowance Cancel Contribution Type Use classes Contributions Employee Only 65 E…" at bounding box center [118, 337] width 237 height 674
click at [111, 383] on button "Zorro Magic" at bounding box center [118, 371] width 97 height 34
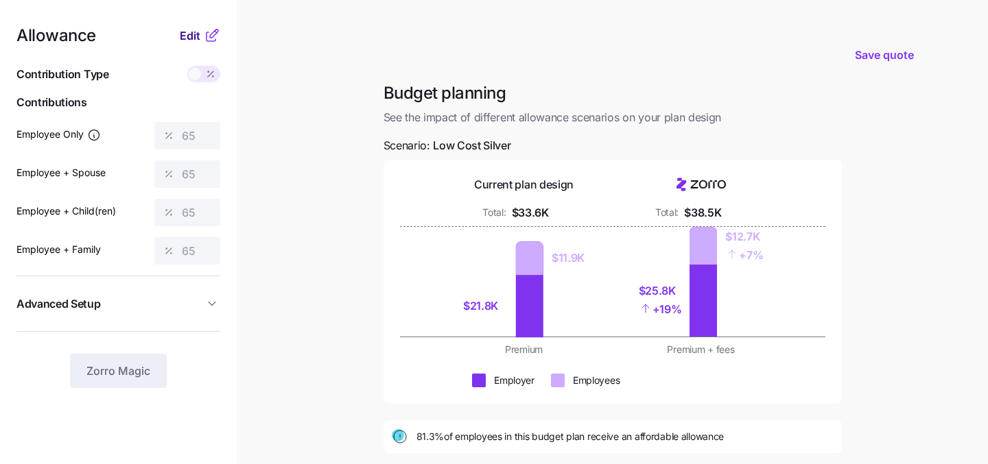
click at [182, 40] on span "Edit" at bounding box center [190, 35] width 21 height 16
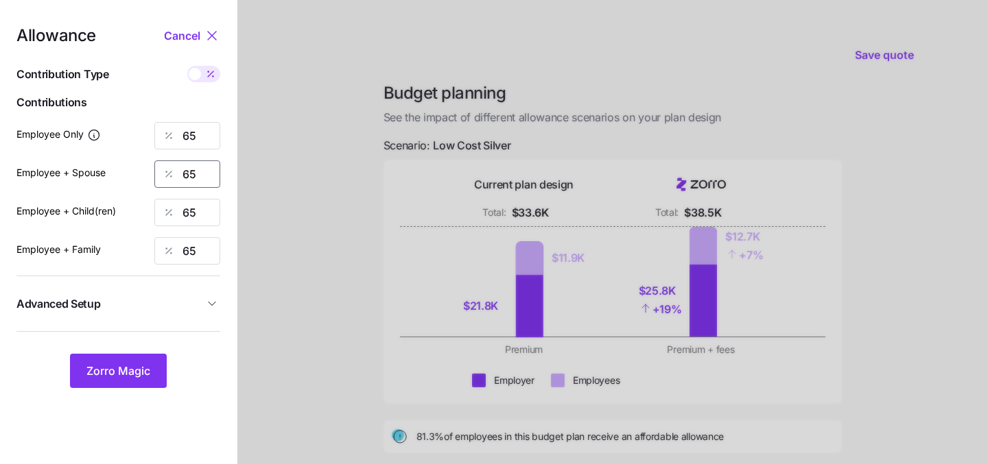
click at [203, 174] on input "65" at bounding box center [187, 174] width 66 height 27
click at [197, 134] on input "65" at bounding box center [187, 135] width 66 height 27
type input "100"
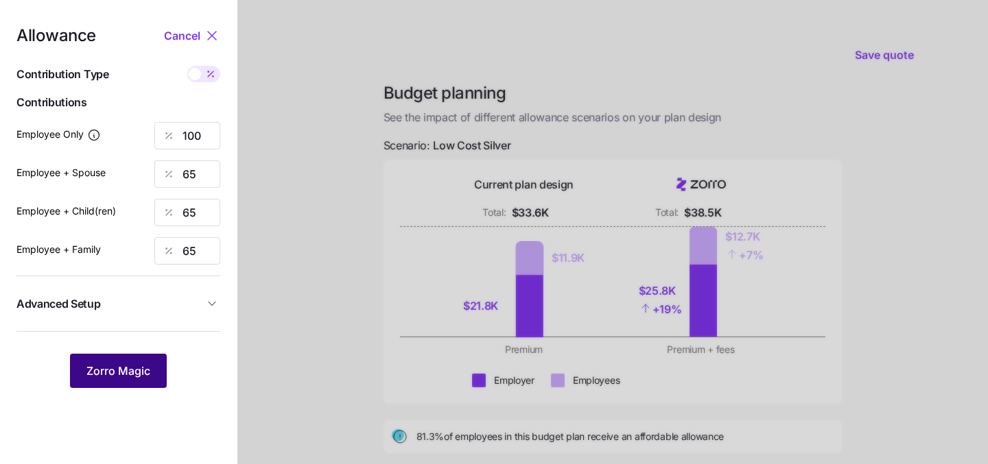
click at [106, 372] on span "Zorro Magic" at bounding box center [118, 371] width 64 height 16
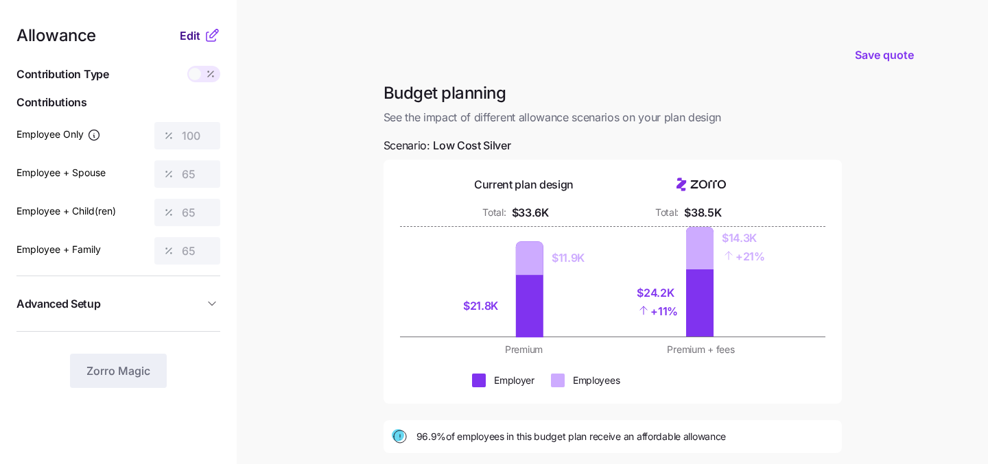
click at [186, 36] on span "Edit" at bounding box center [190, 35] width 21 height 16
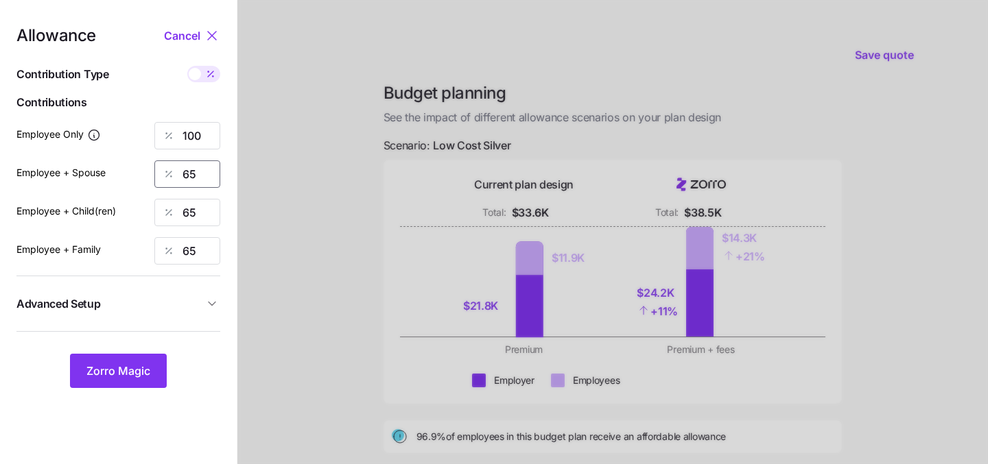
click at [207, 171] on input "65" at bounding box center [187, 174] width 66 height 27
type input "6"
type input "50"
click at [190, 209] on input "65" at bounding box center [187, 212] width 66 height 27
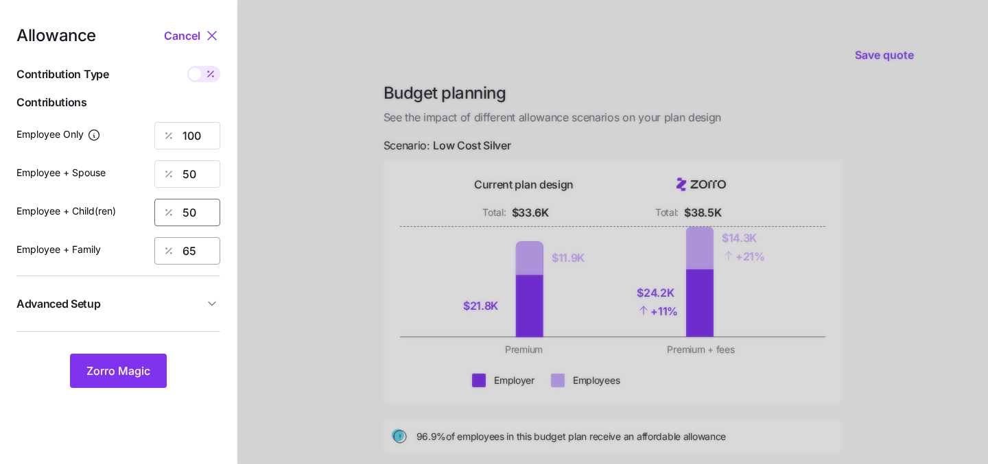
type input "50"
click at [183, 250] on input "65" at bounding box center [187, 250] width 66 height 27
click at [199, 257] on input "65" at bounding box center [187, 250] width 66 height 27
type input "50"
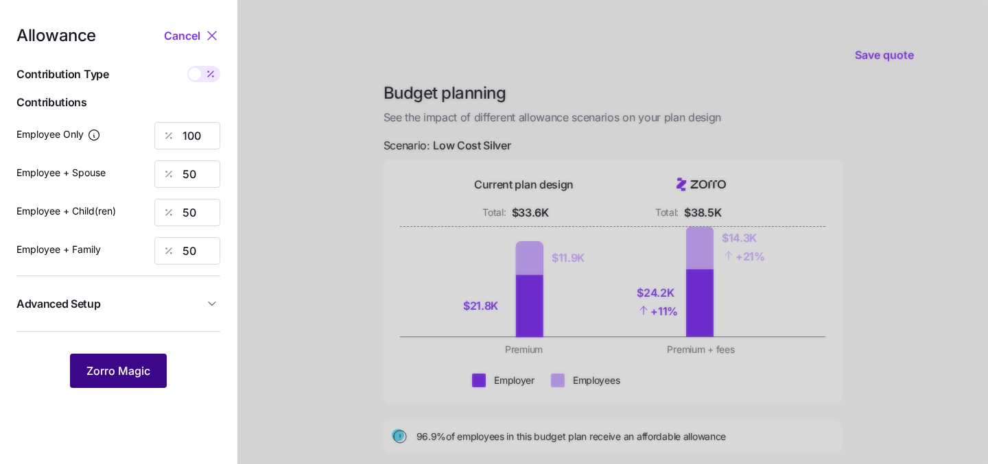
click at [119, 384] on button "Zorro Magic" at bounding box center [118, 371] width 97 height 34
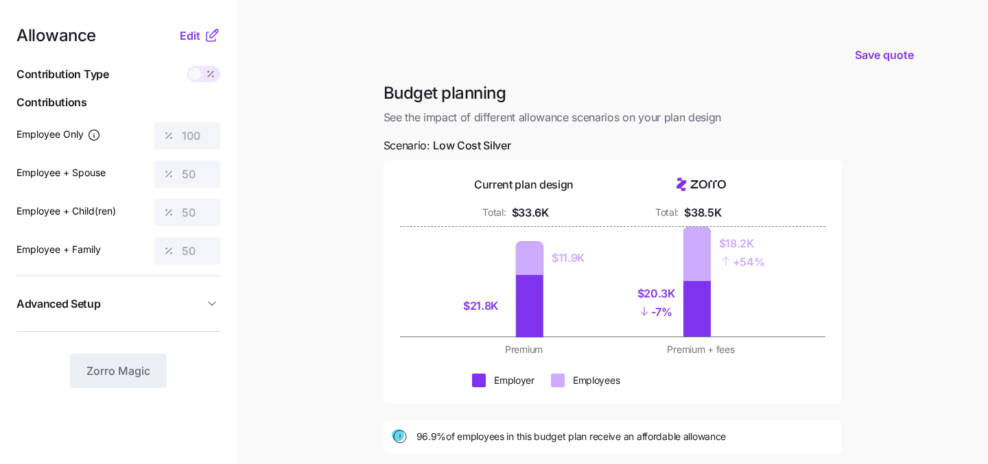
click at [733, 255] on div "+ 54%" at bounding box center [742, 261] width 46 height 19
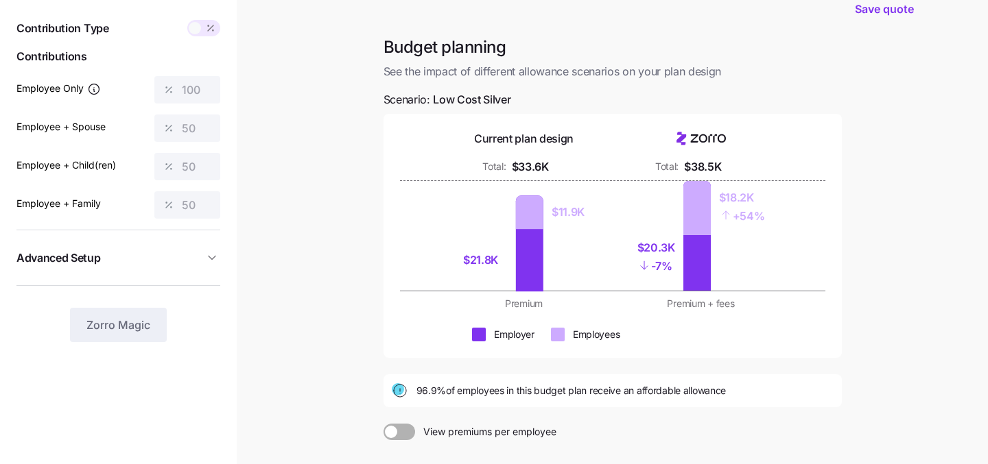
scroll to position [57, 0]
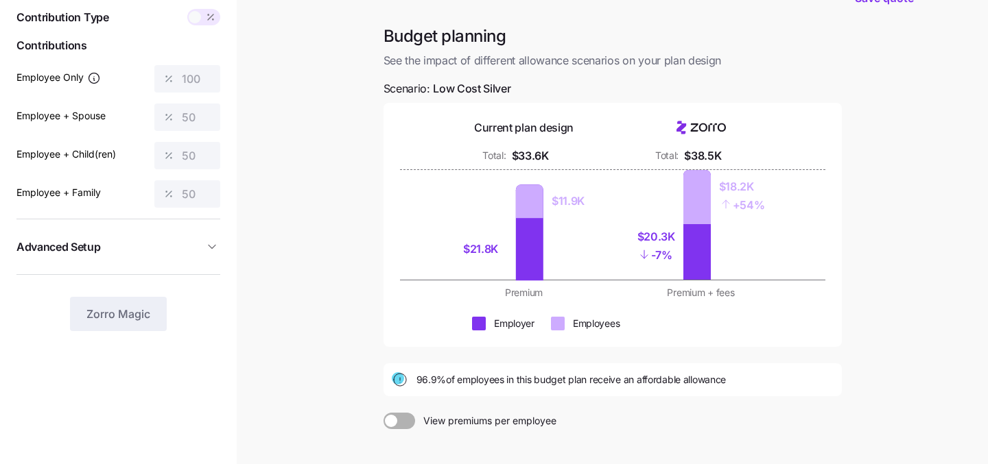
click at [379, 424] on div "Budget planning See the impact of different allowance scenarios on your plan de…" at bounding box center [612, 285] width 480 height 521
click at [389, 424] on span at bounding box center [391, 421] width 12 height 12
click at [383, 413] on input "View premiums per employee" at bounding box center [383, 413] width 0 height 0
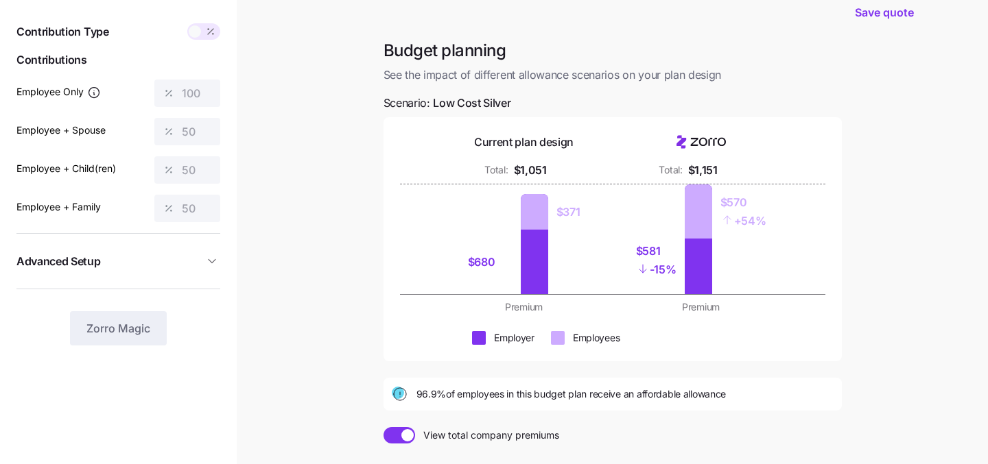
scroll to position [0, 0]
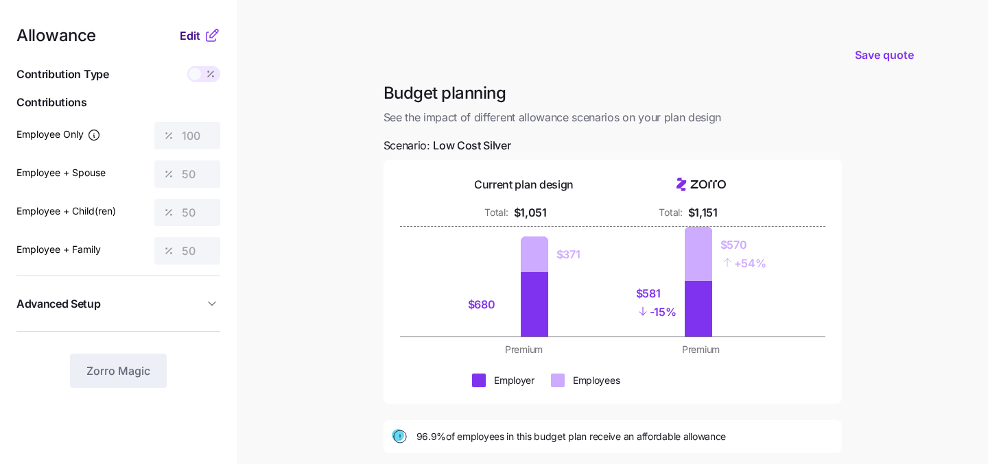
click at [187, 39] on span "Edit" at bounding box center [190, 35] width 21 height 16
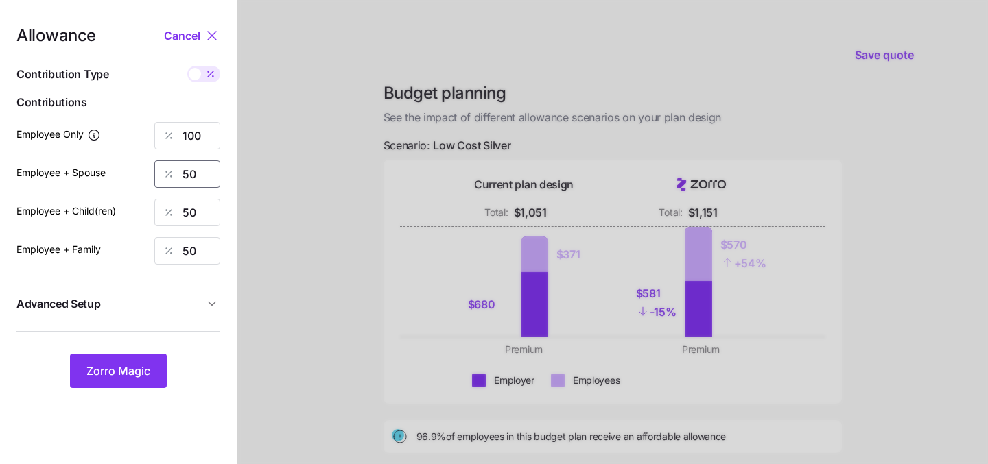
click at [201, 165] on input "50" at bounding box center [187, 174] width 66 height 27
type input "5"
type input "60"
click at [198, 207] on input "50" at bounding box center [187, 212] width 66 height 27
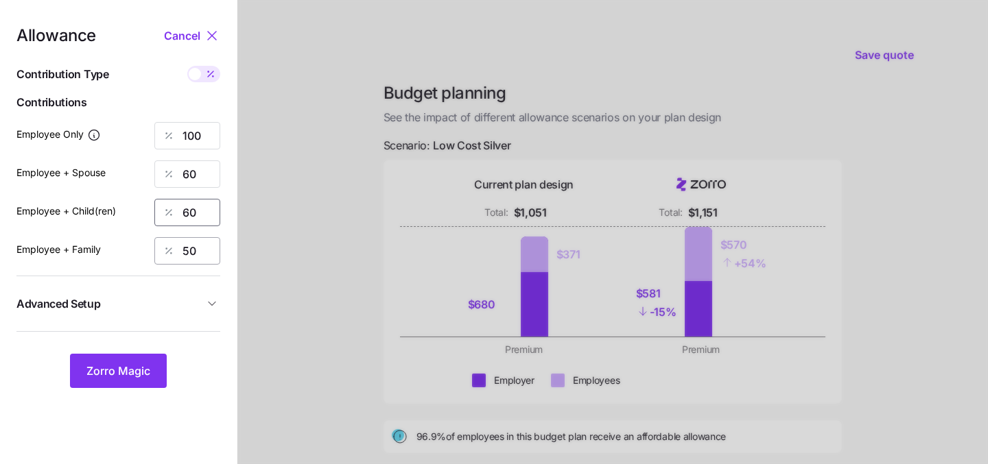
type input "60"
click at [196, 239] on input "50" at bounding box center [187, 250] width 66 height 27
type input "-"
type input "60"
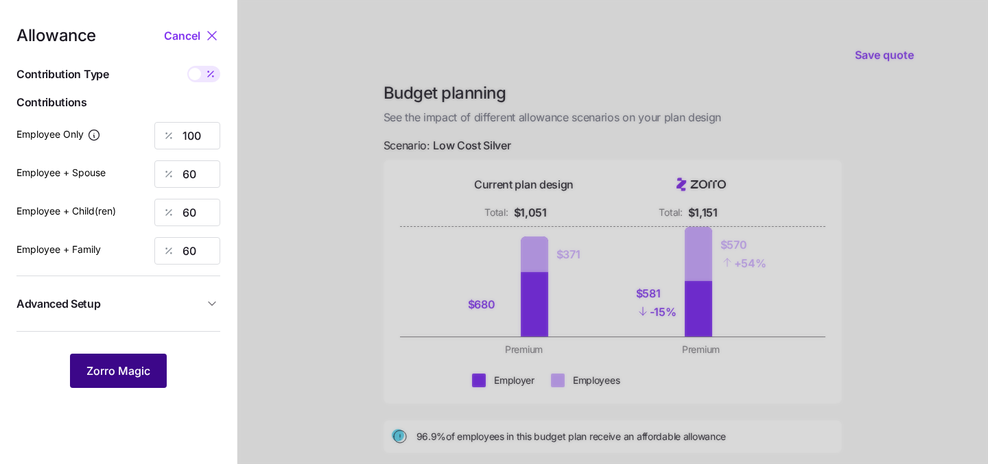
click at [127, 374] on span "Zorro Magic" at bounding box center [118, 371] width 64 height 16
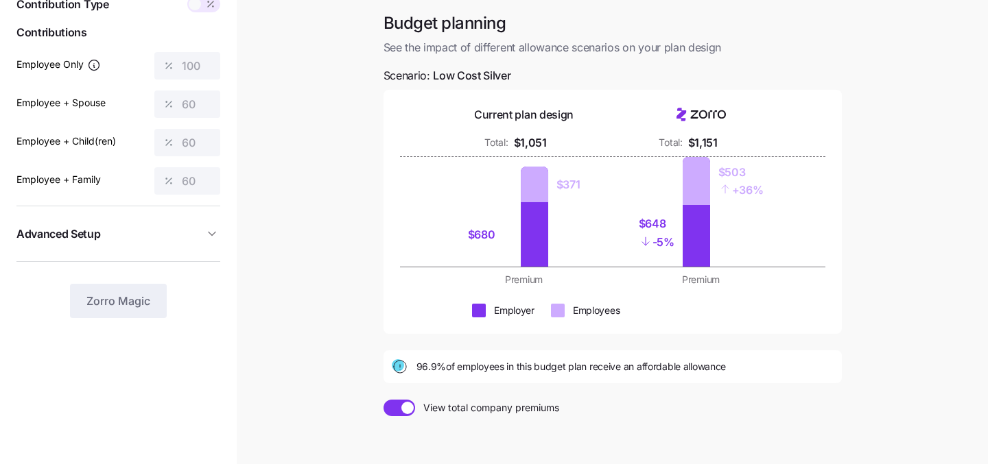
scroll to position [71, 0]
click at [403, 411] on span at bounding box center [407, 407] width 12 height 12
click at [383, 399] on input "View total company premiums" at bounding box center [383, 399] width 0 height 0
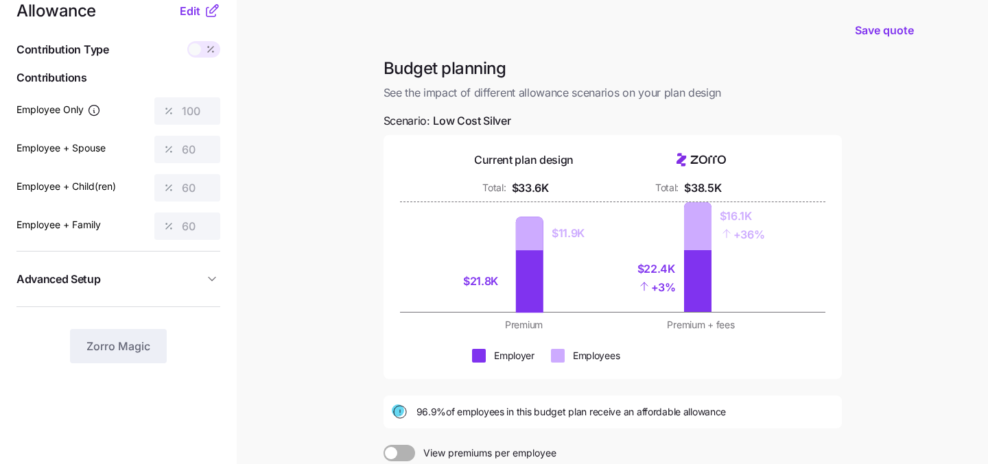
scroll to position [26, 0]
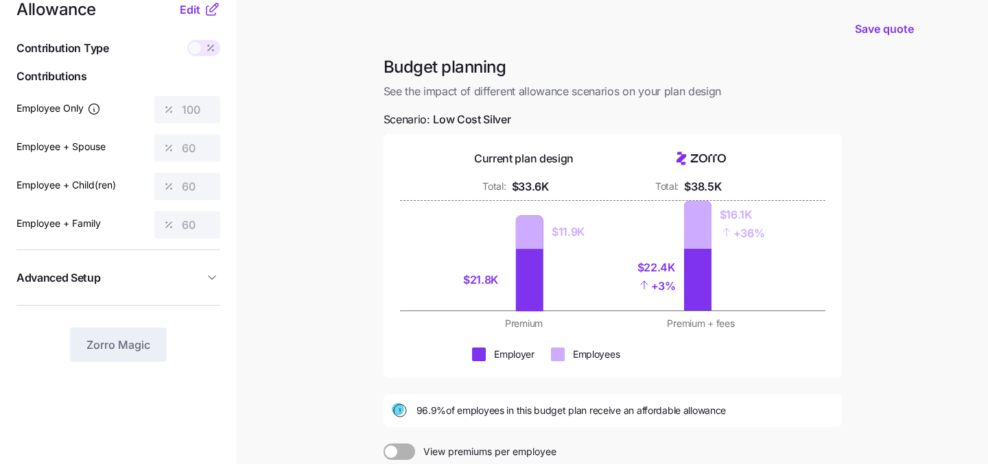
click at [197, 49] on span at bounding box center [195, 48] width 12 height 12
click at [193, 13] on span "Edit" at bounding box center [190, 9] width 21 height 16
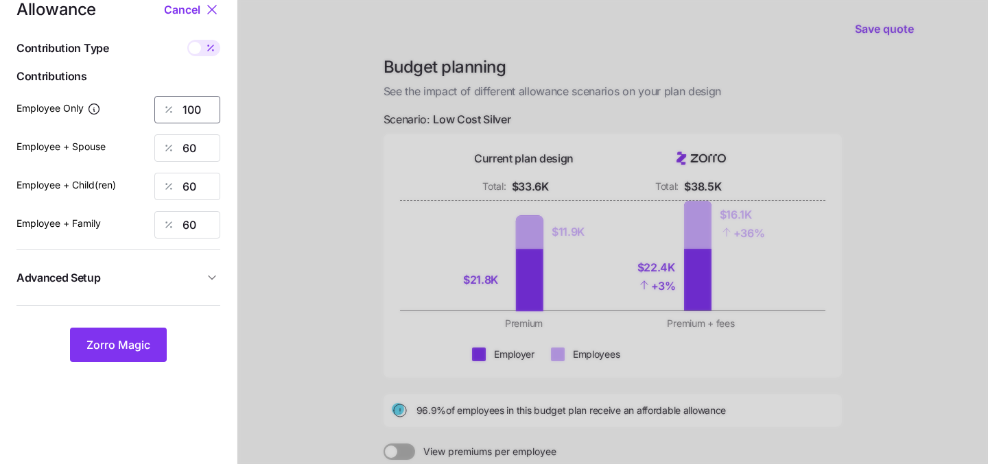
click at [206, 108] on input "100" at bounding box center [187, 109] width 66 height 27
type input "65"
click at [204, 147] on input "60" at bounding box center [187, 147] width 66 height 27
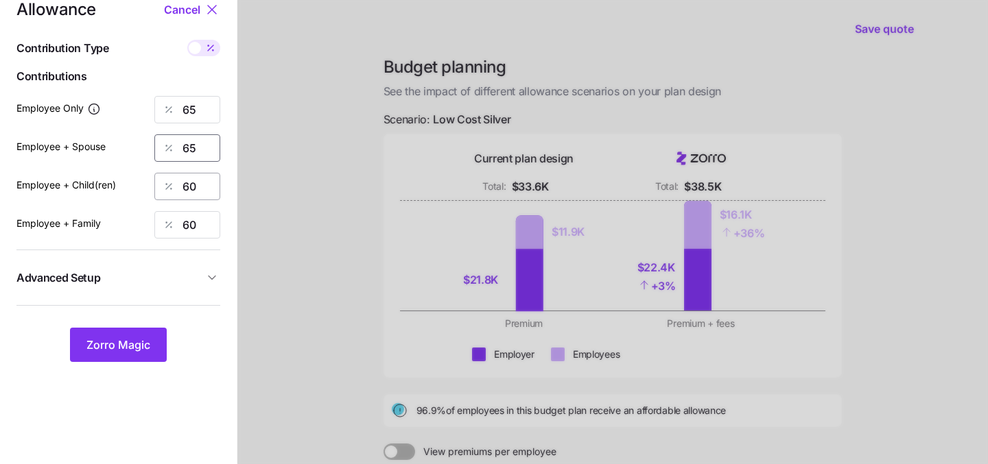
type input "65"
click at [198, 189] on input "60" at bounding box center [187, 186] width 66 height 27
type input "65"
click at [197, 220] on input "60" at bounding box center [187, 224] width 66 height 27
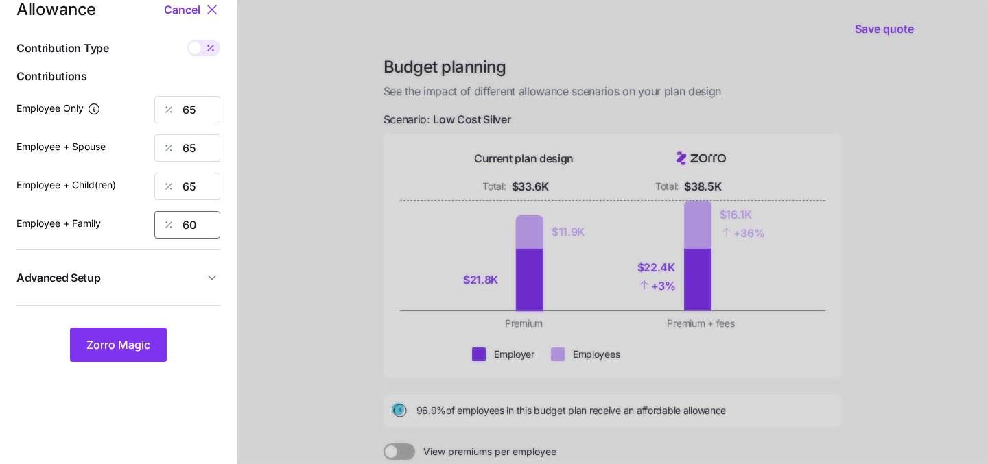
click at [197, 220] on input "60" at bounding box center [187, 224] width 66 height 27
type input "65"
click at [119, 347] on span "Zorro Magic" at bounding box center [118, 345] width 64 height 16
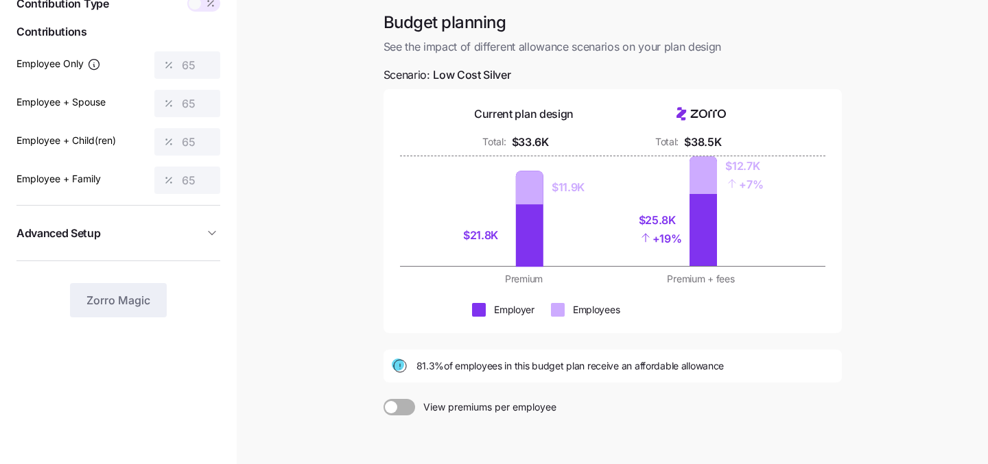
scroll to position [72, 0]
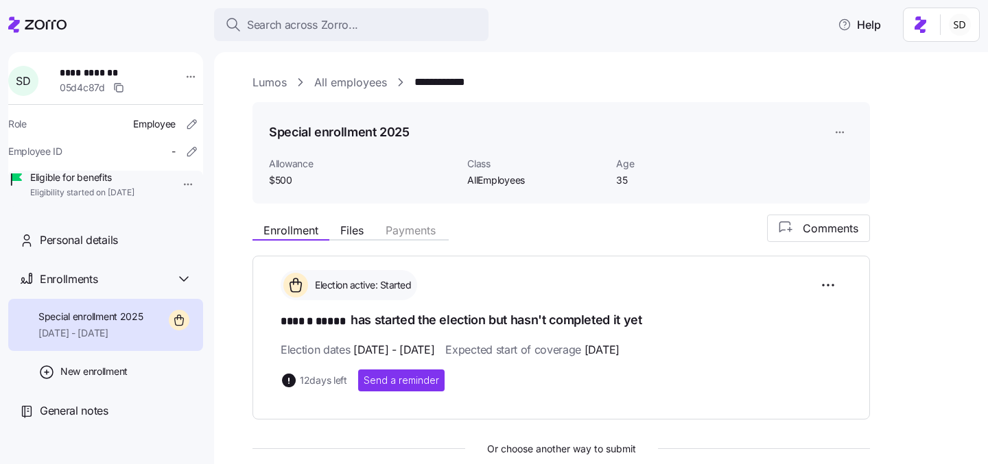
scroll to position [209, 0]
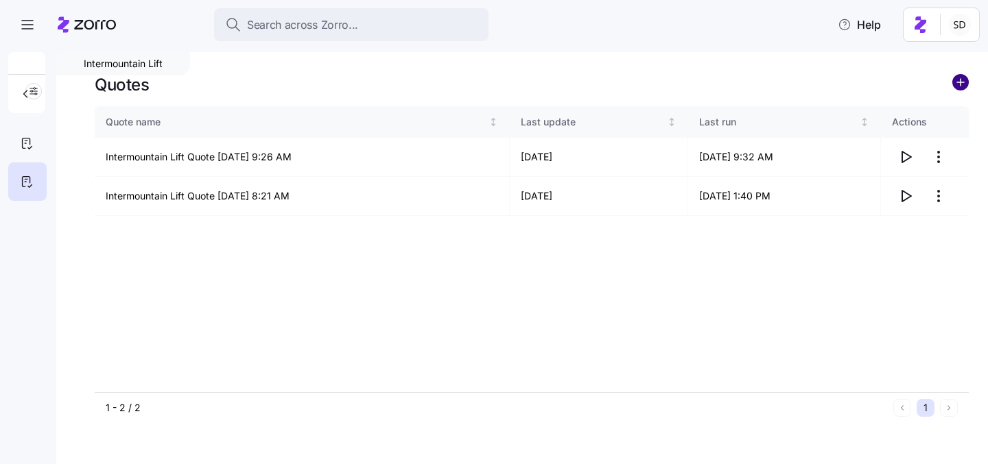
click at [961, 85] on circle "add icon" at bounding box center [960, 82] width 15 height 15
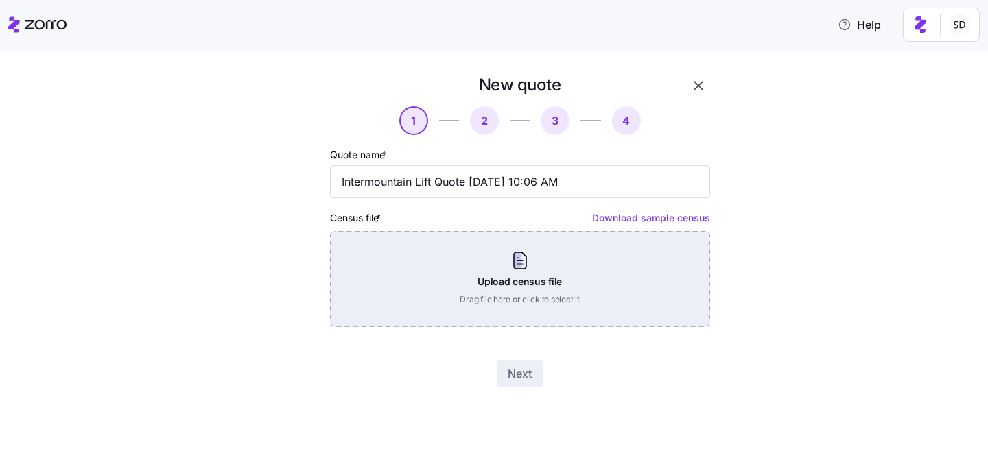
click at [527, 311] on div "Upload census file Drag file here or click to select it" at bounding box center [520, 279] width 380 height 96
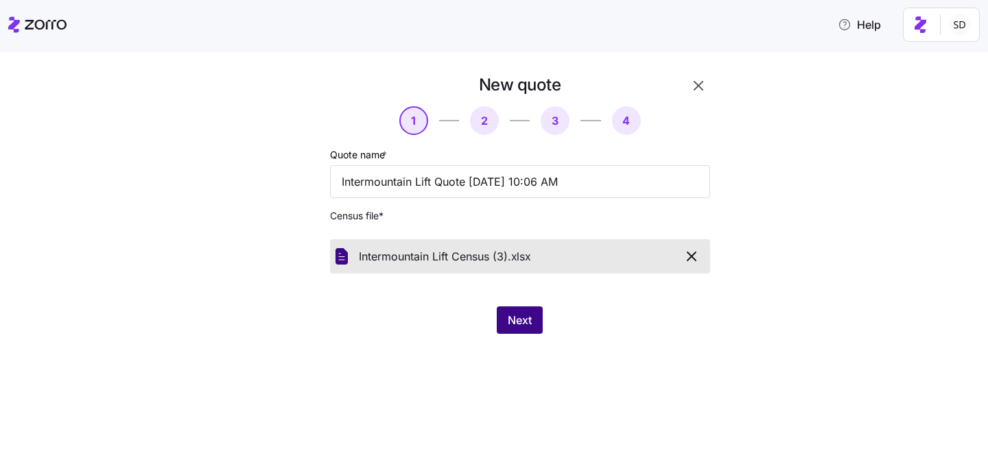
click at [505, 324] on button "Next" at bounding box center [520, 320] width 46 height 27
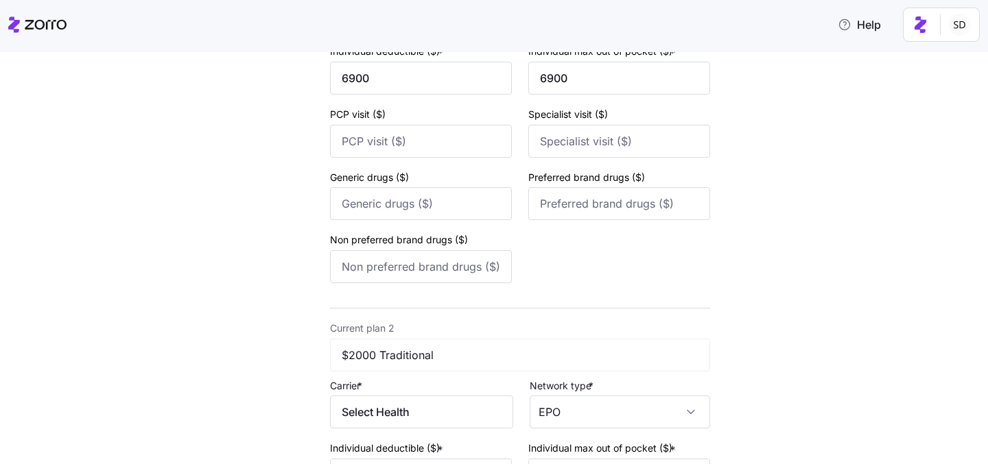
scroll to position [105, 0]
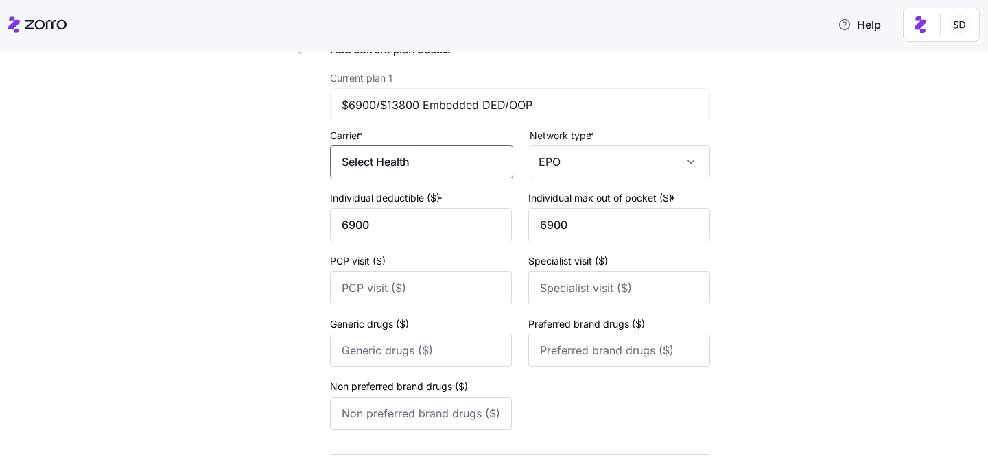
click at [417, 178] on input "Select Health" at bounding box center [421, 161] width 183 height 33
drag, startPoint x: 421, startPoint y: 163, endPoint x: 401, endPoint y: 163, distance: 19.2
click at [401, 163] on input "Select Health" at bounding box center [421, 161] width 183 height 33
click at [396, 199] on span "SelectHealth" at bounding box center [383, 203] width 64 height 17
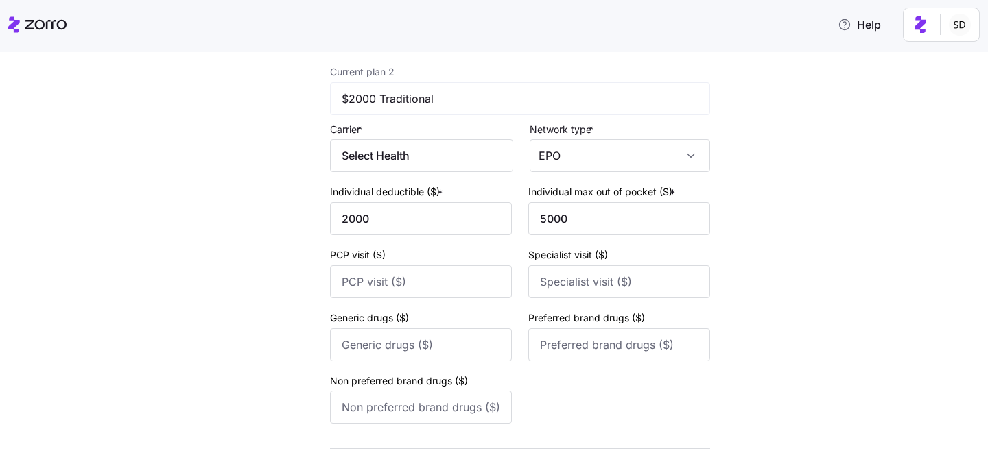
scroll to position [504, 0]
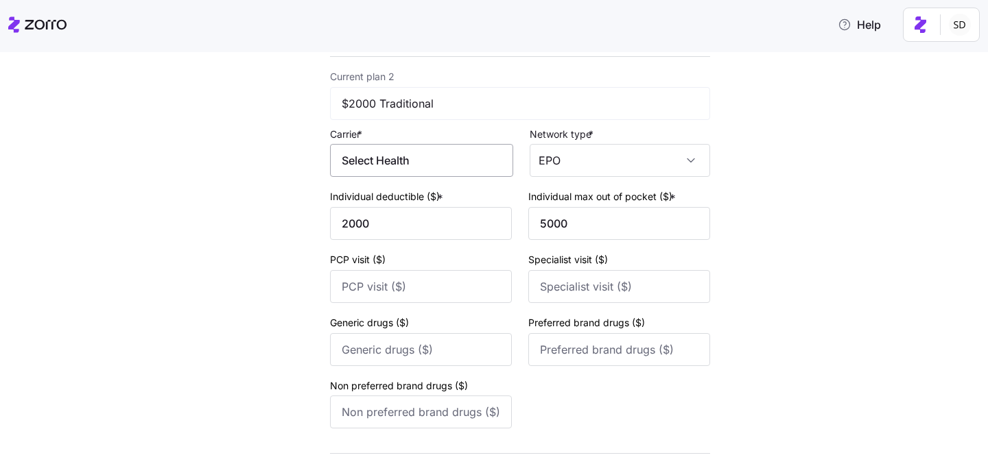
type input "SelectHealth"
click at [431, 161] on input "Select Health" at bounding box center [421, 160] width 183 height 33
click at [413, 204] on span "SelectHealth" at bounding box center [383, 204] width 64 height 17
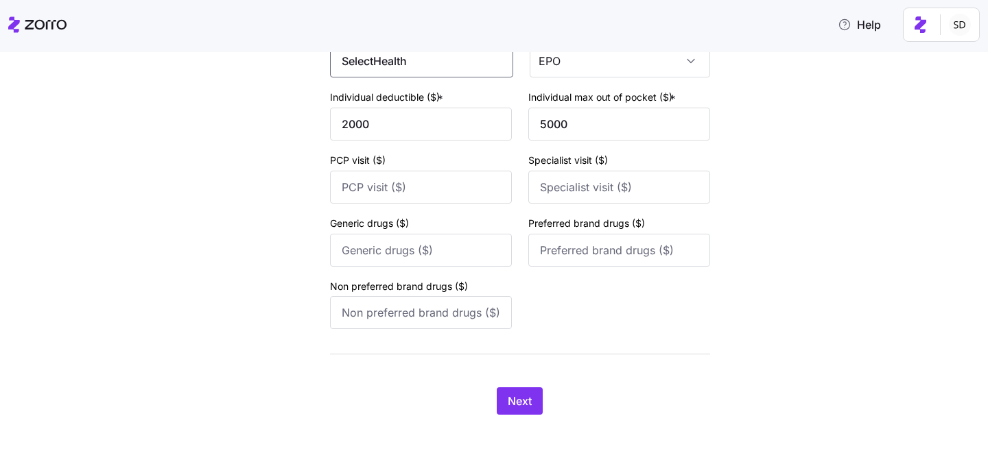
type input "SelectHealth"
click at [521, 405] on span "Next" at bounding box center [520, 401] width 24 height 16
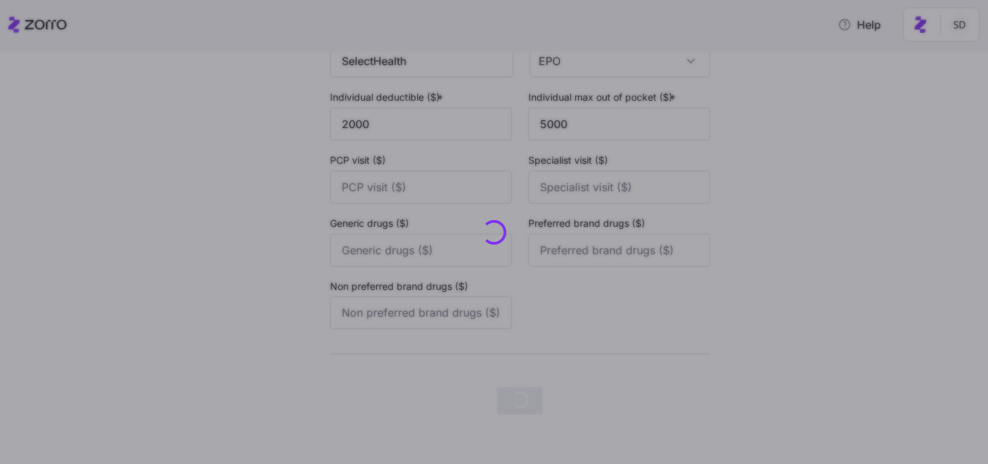
scroll to position [0, 0]
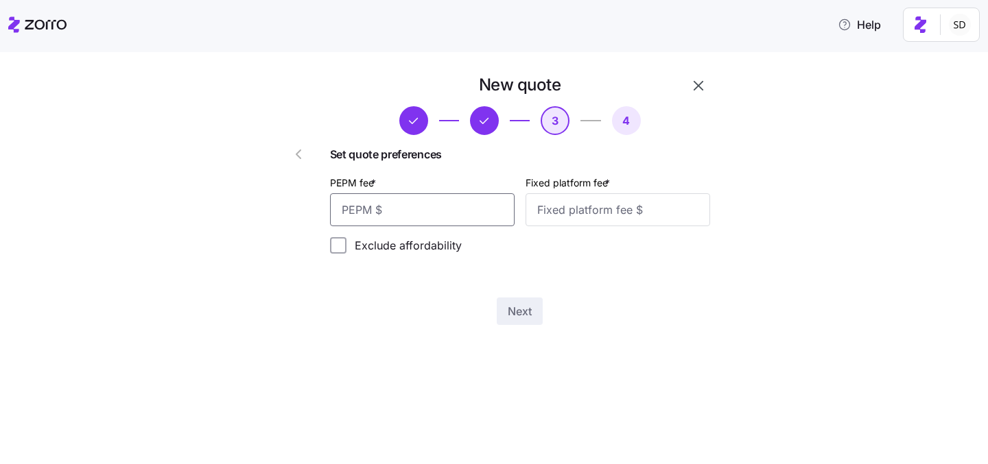
click at [449, 196] on input "PEPM fee *" at bounding box center [422, 209] width 185 height 33
type input "0"
click at [441, 195] on input "0" at bounding box center [422, 209] width 185 height 33
click at [441, 206] on input "0" at bounding box center [422, 209] width 185 height 33
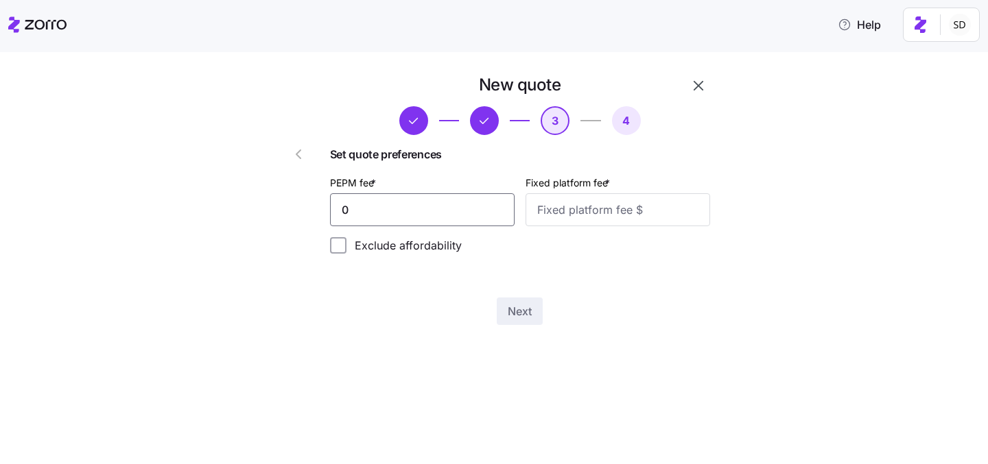
click at [441, 206] on input "0" at bounding box center [422, 209] width 185 height 33
type input "50"
drag, startPoint x: 555, startPoint y: 218, endPoint x: 555, endPoint y: 209, distance: 8.9
click at [555, 218] on input "Fixed platform fee *" at bounding box center [617, 209] width 185 height 33
type input "100"
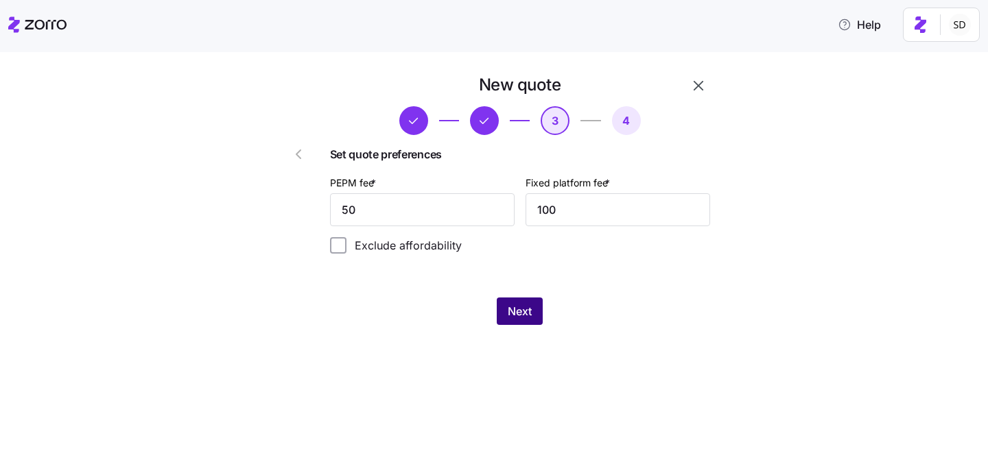
click at [528, 304] on span "Next" at bounding box center [520, 311] width 24 height 16
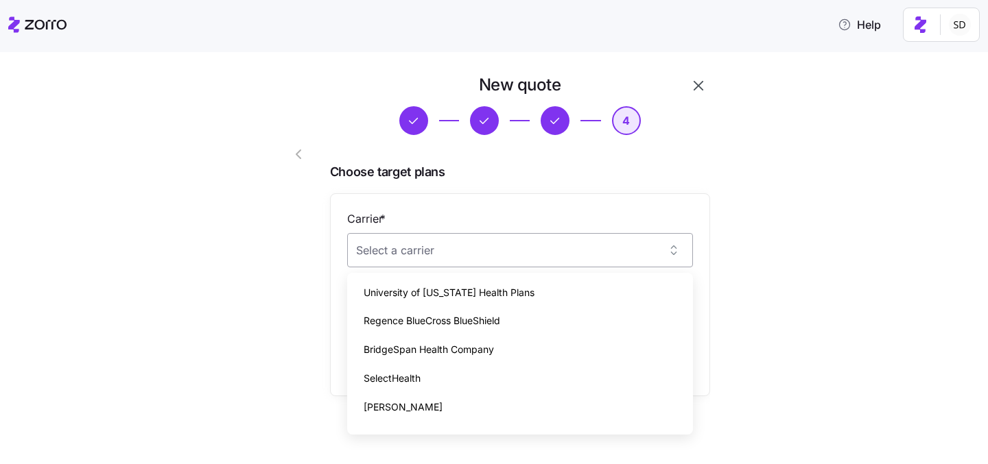
click at [482, 254] on input "Carrier *" at bounding box center [520, 250] width 346 height 34
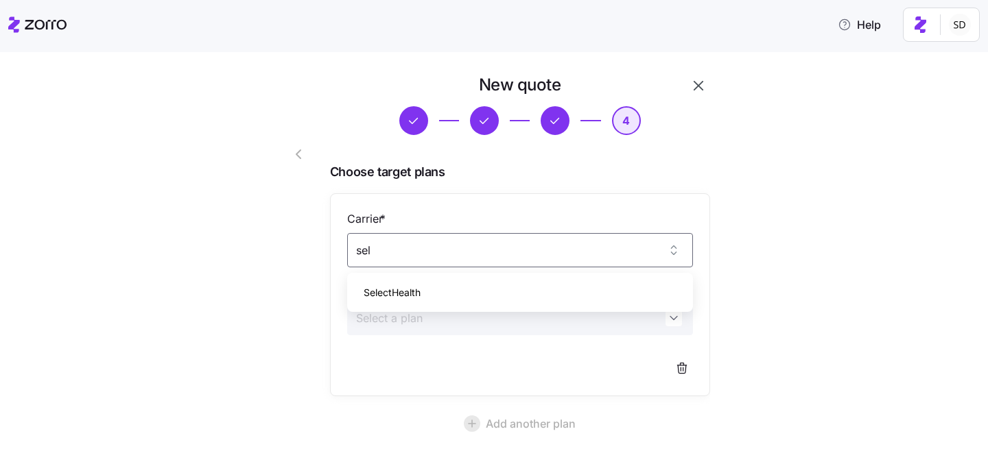
click at [480, 287] on div "SelectHealth" at bounding box center [520, 293] width 335 height 29
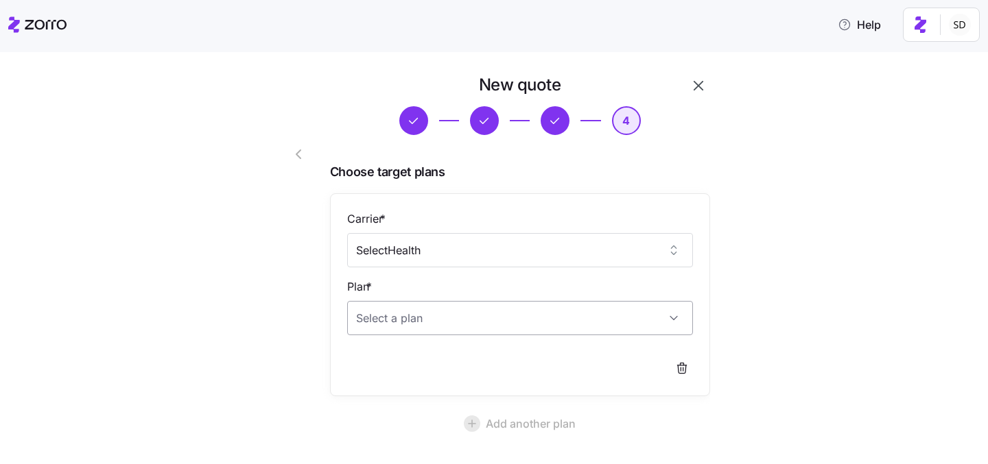
type input "SelectHealth"
click at [473, 311] on input "Plan *" at bounding box center [520, 318] width 346 height 34
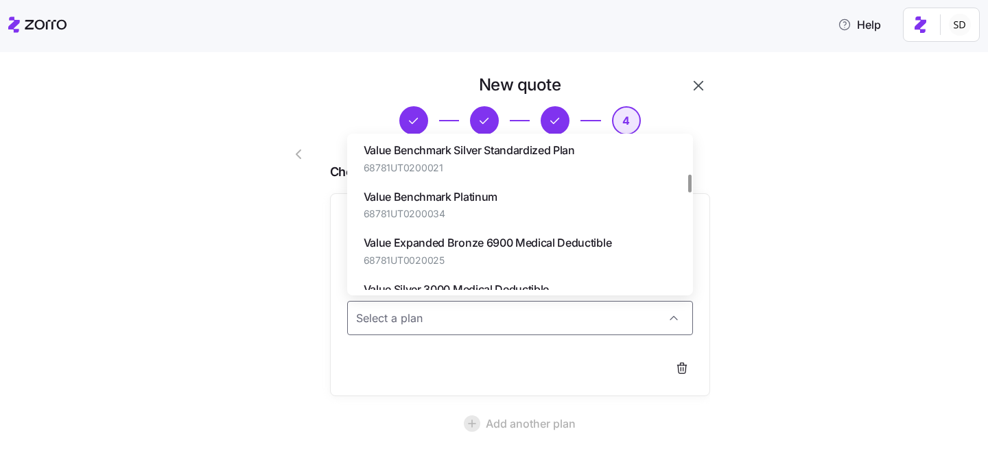
scroll to position [305, 0]
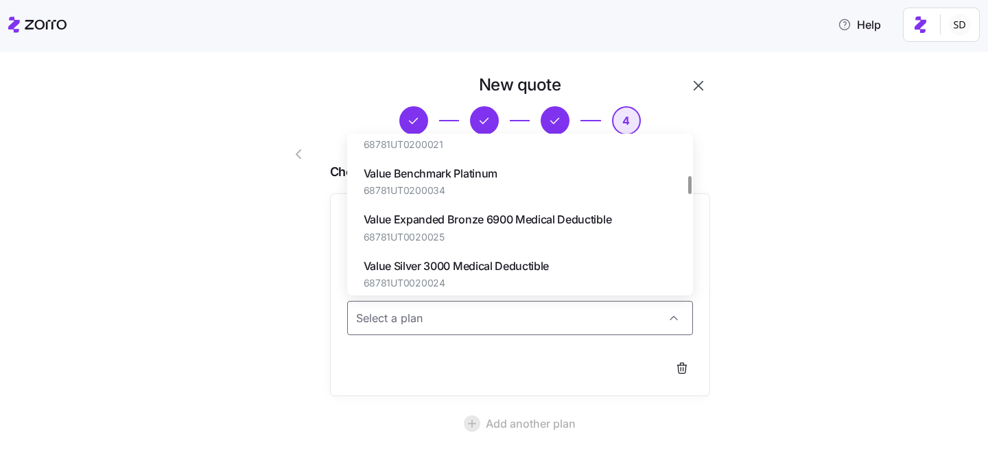
click at [477, 230] on span "68781UT0020025" at bounding box center [488, 237] width 248 height 14
type input "Value Expanded Bronze 6900 Medical Deductible"
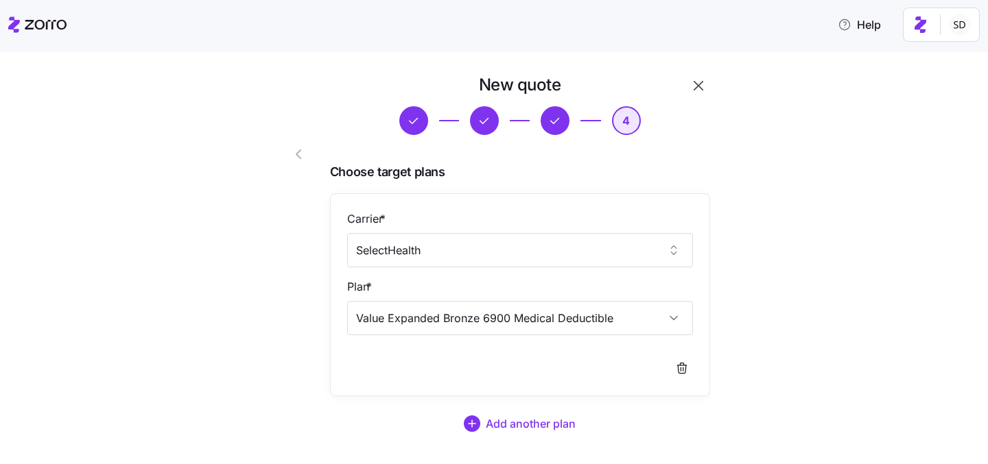
scroll to position [85, 0]
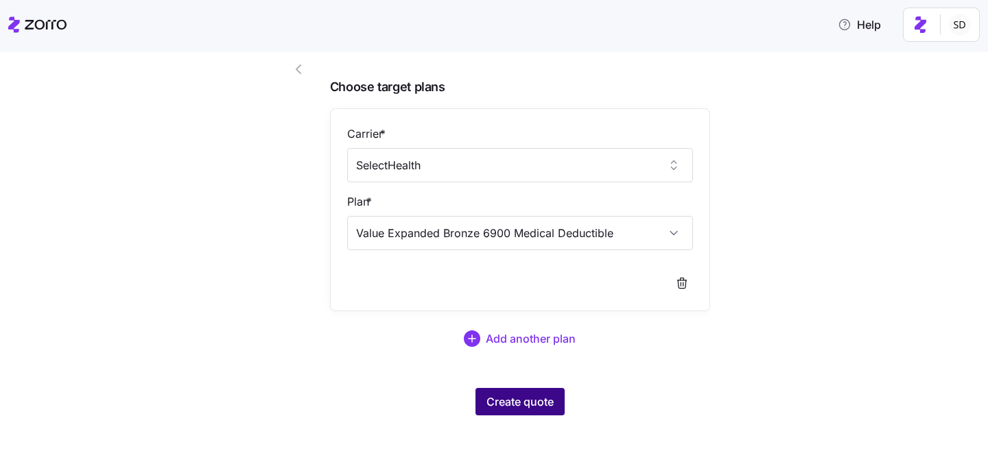
click at [519, 395] on span "Create quote" at bounding box center [519, 402] width 67 height 16
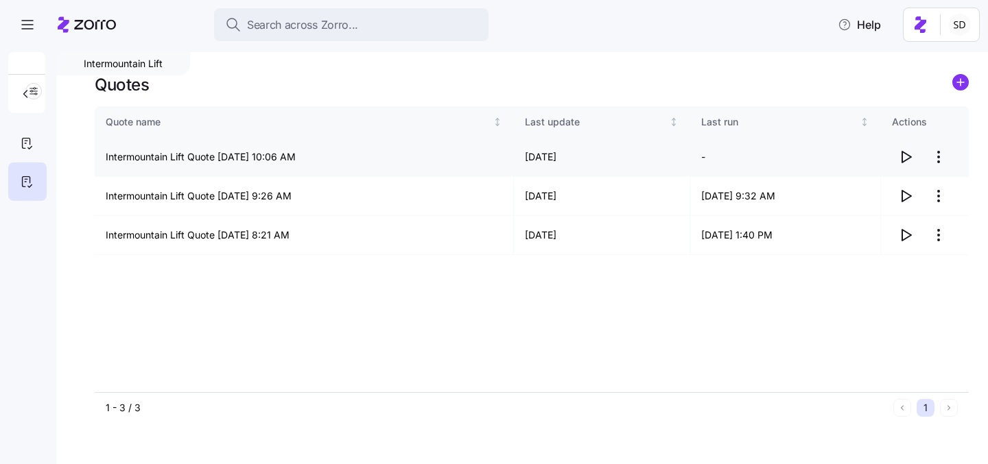
click at [907, 156] on icon "button" at bounding box center [905, 157] width 16 height 16
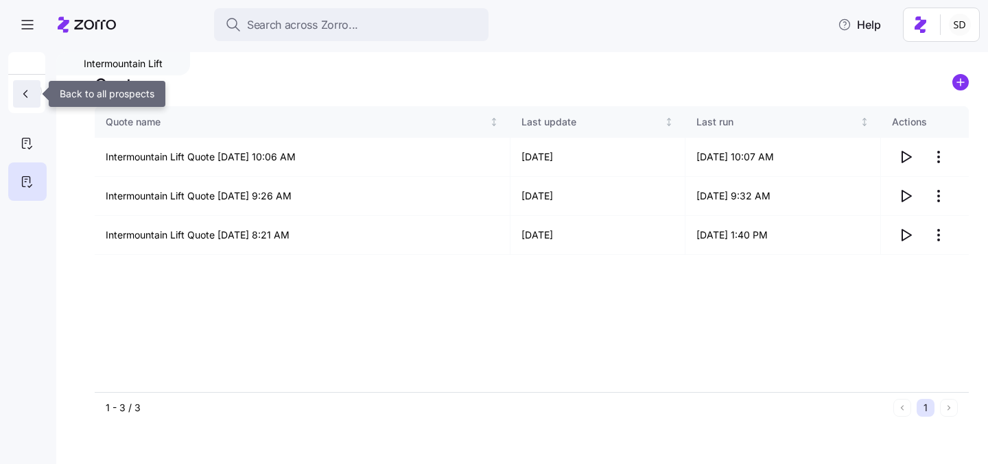
click at [25, 98] on icon "button" at bounding box center [26, 94] width 14 height 14
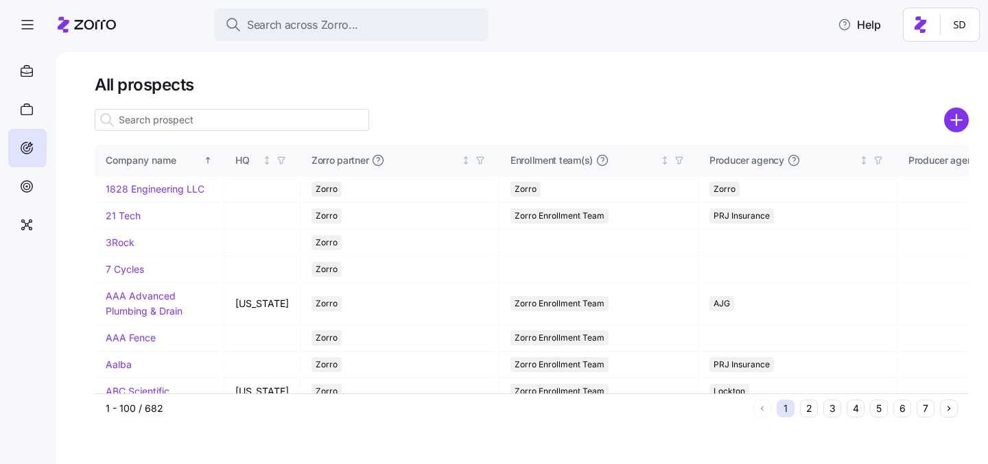
click at [260, 104] on div at bounding box center [532, 100] width 874 height 11
click at [252, 121] on input at bounding box center [232, 120] width 274 height 22
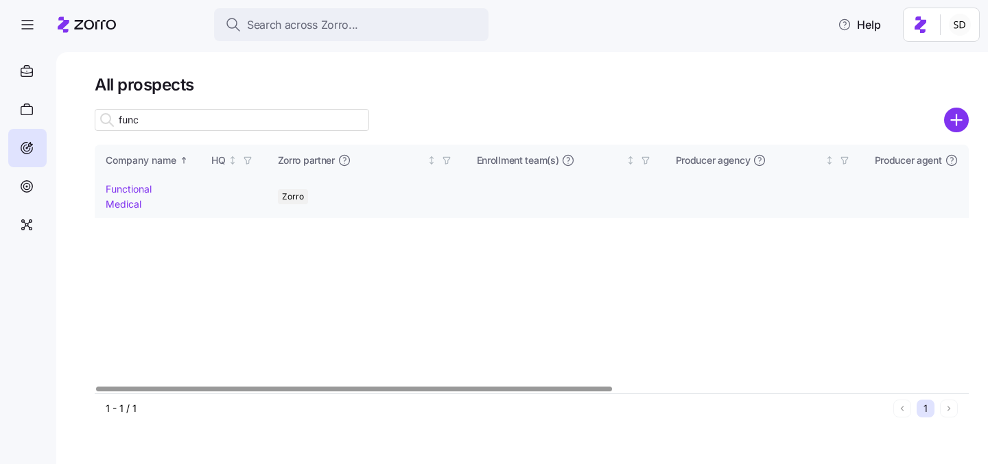
type input "func"
click at [137, 190] on link "Functional Medical" at bounding box center [129, 196] width 46 height 27
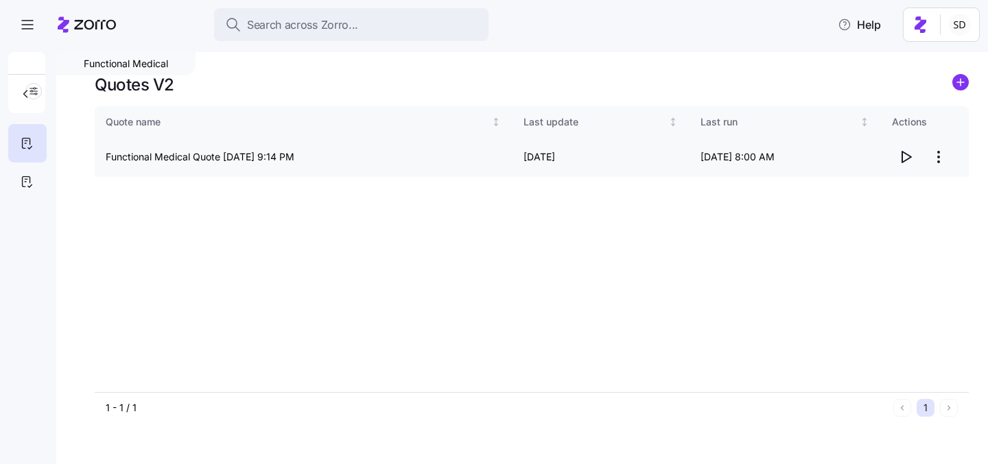
click at [900, 158] on icon "button" at bounding box center [905, 157] width 16 height 16
click at [32, 179] on icon at bounding box center [26, 182] width 15 height 16
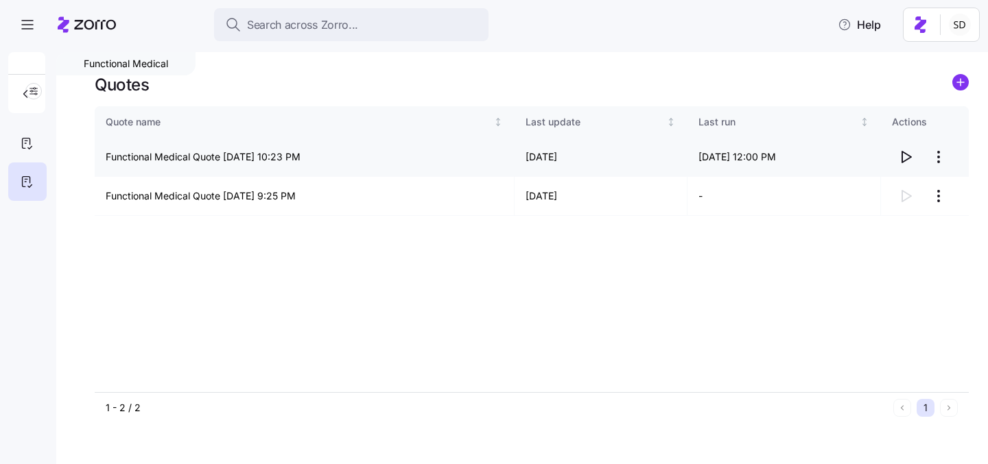
click at [906, 158] on icon "button" at bounding box center [905, 157] width 16 height 16
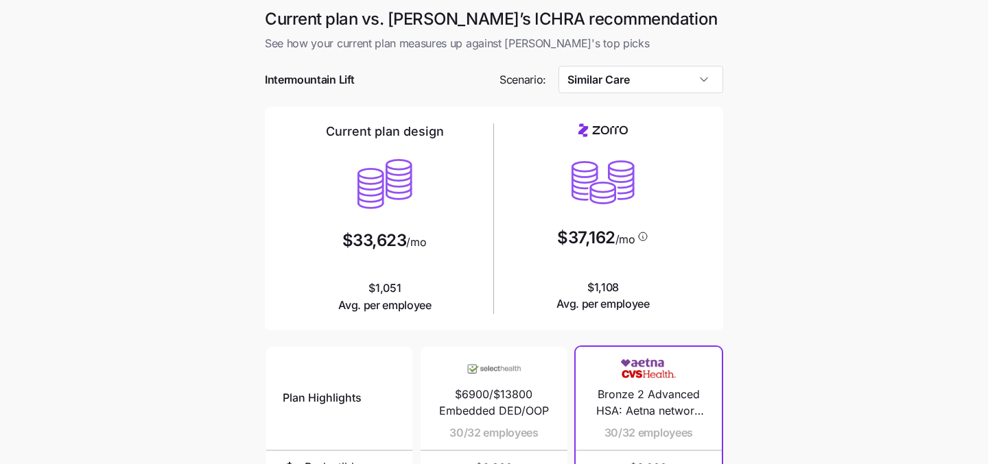
click at [619, 88] on input "Similar Care" at bounding box center [640, 79] width 165 height 27
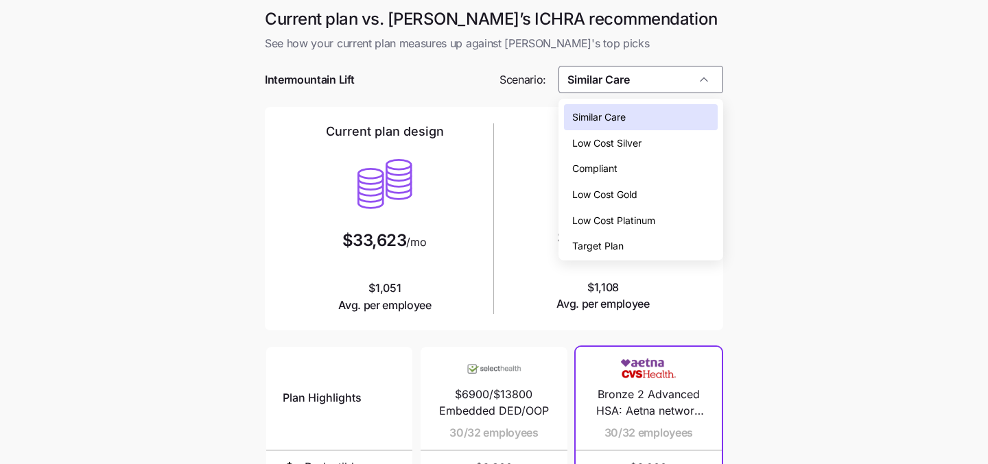
click at [606, 231] on div "Low Cost Platinum" at bounding box center [641, 221] width 154 height 26
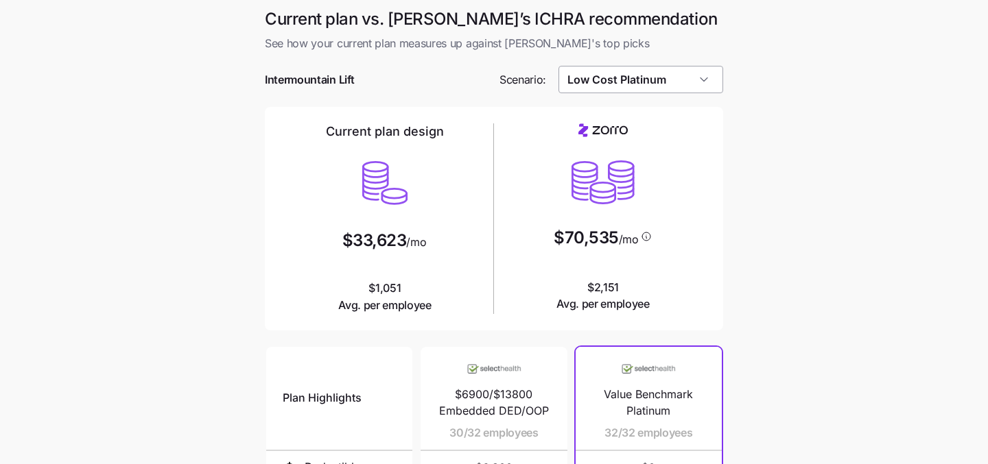
click at [630, 88] on input "Low Cost Platinum" at bounding box center [640, 79] width 165 height 27
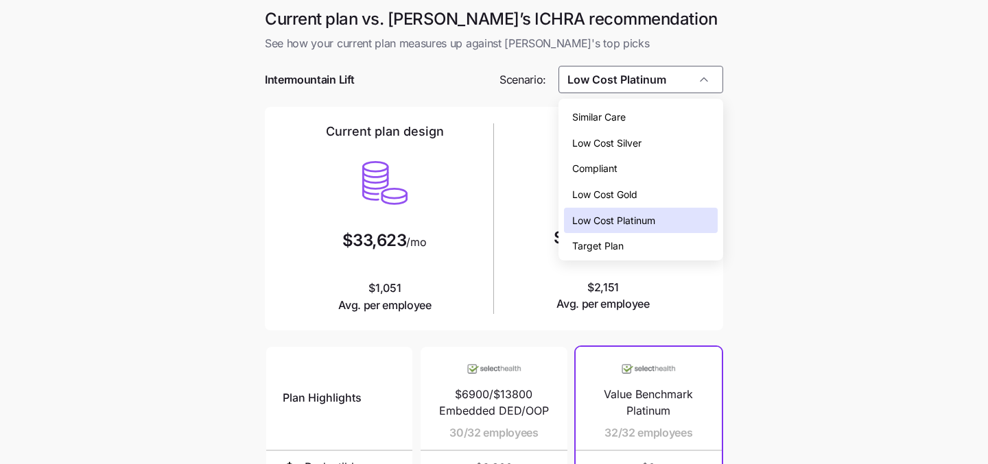
click at [595, 239] on div "Target Plan" at bounding box center [641, 246] width 154 height 26
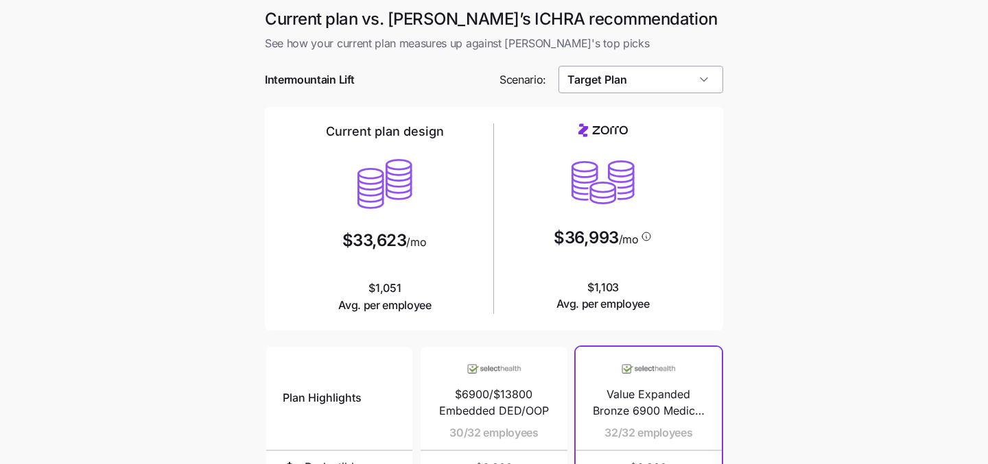
click at [696, 82] on input "Target Plan" at bounding box center [640, 79] width 165 height 27
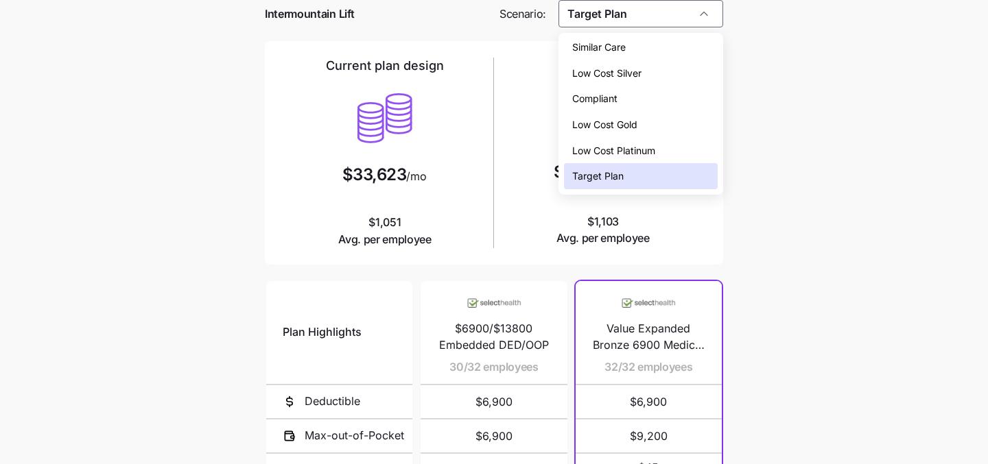
scroll to position [64, 0]
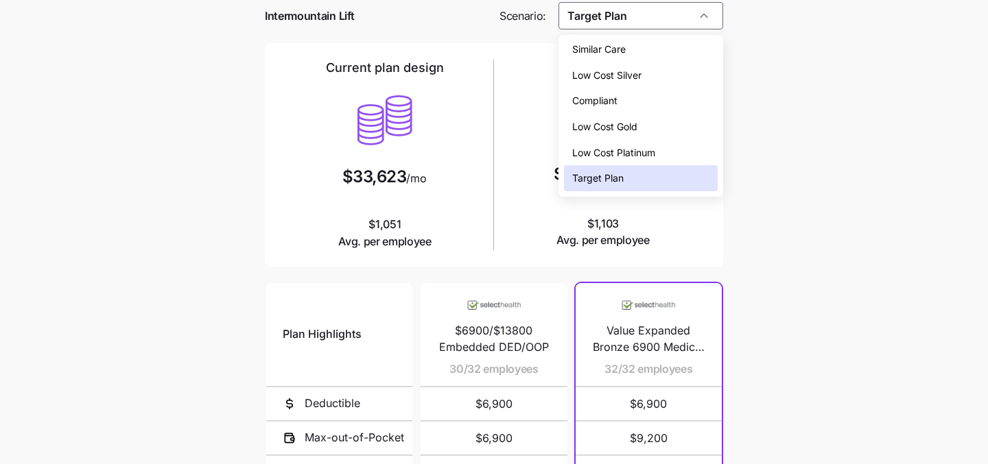
click at [663, 78] on div "Low Cost Silver" at bounding box center [641, 75] width 154 height 26
type input "Low Cost Silver"
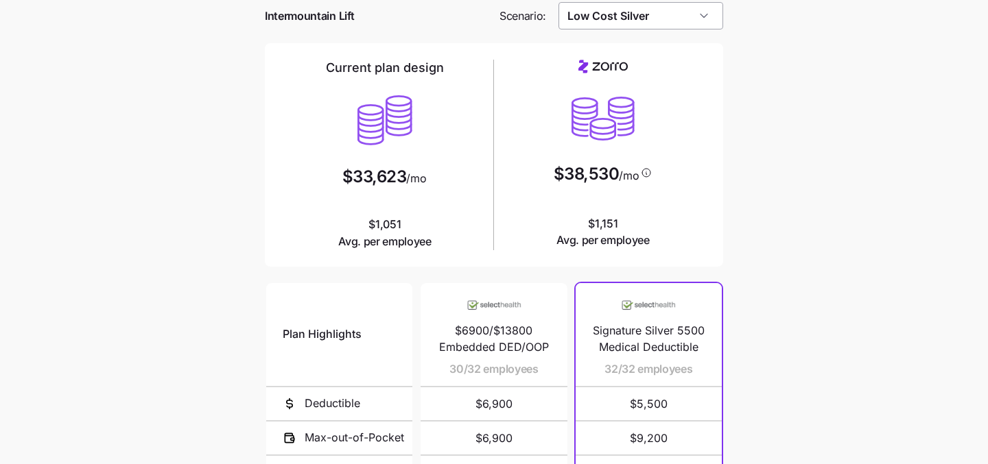
click at [643, 19] on input "Low Cost Silver" at bounding box center [640, 15] width 165 height 27
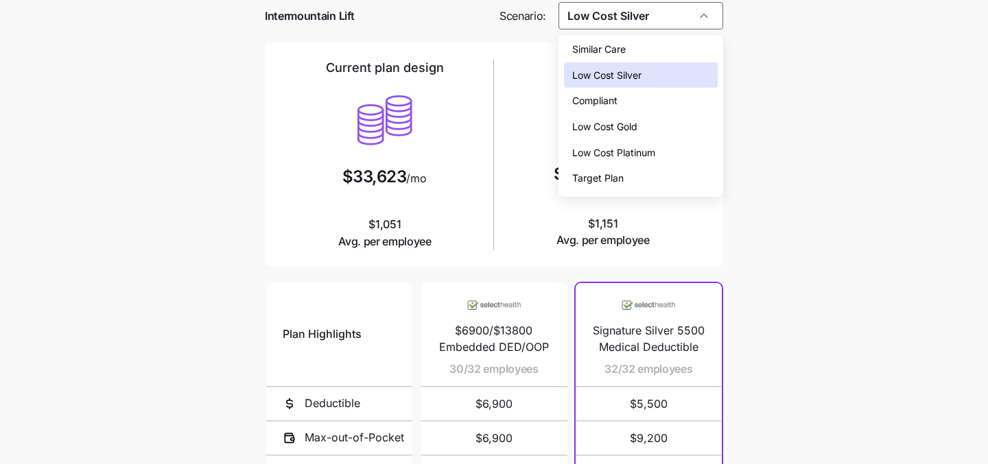
click at [311, 146] on div "Current plan design $33,623 /mo $1,051 Avg. per employee" at bounding box center [384, 155] width 207 height 191
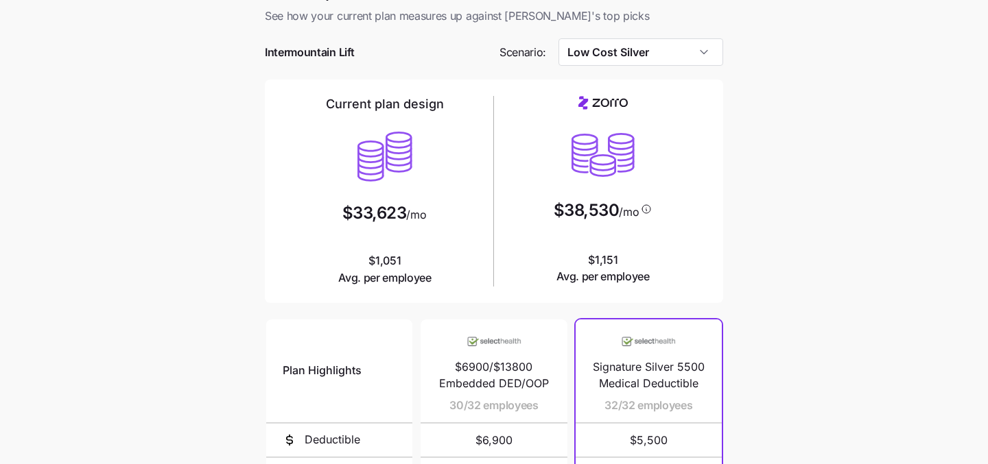
scroll to position [0, 0]
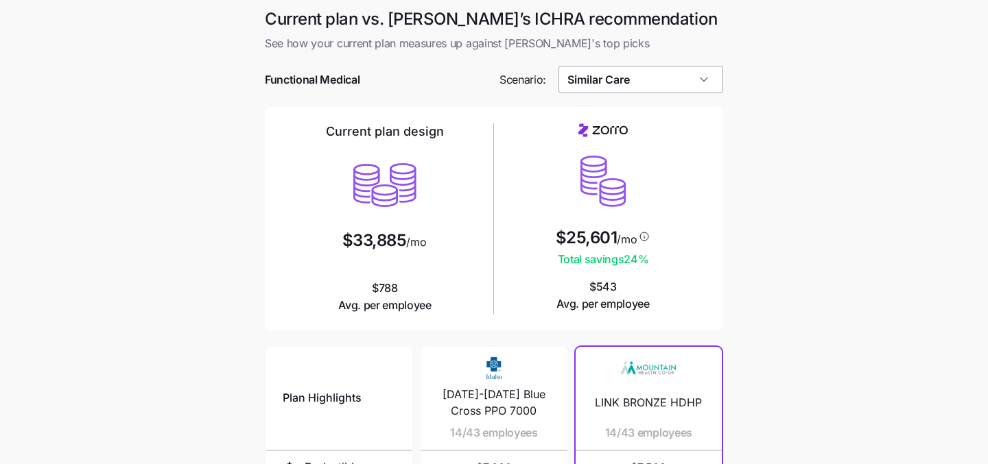
click at [676, 82] on input "Similar Care" at bounding box center [640, 79] width 165 height 27
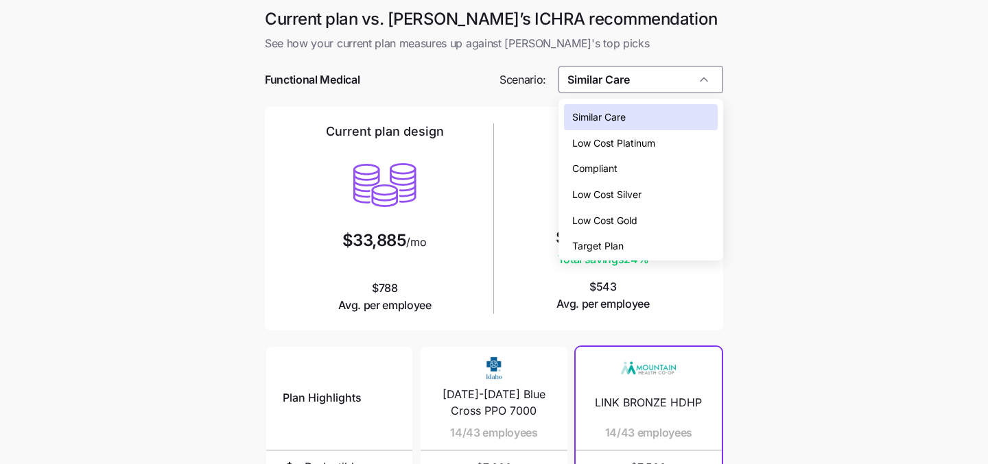
click at [650, 198] on div "Low Cost Silver" at bounding box center [641, 195] width 154 height 26
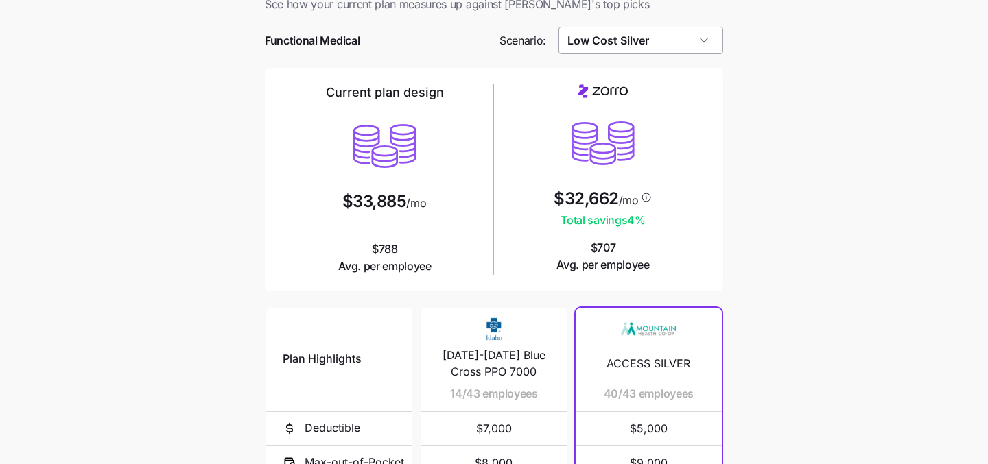
scroll to position [41, 0]
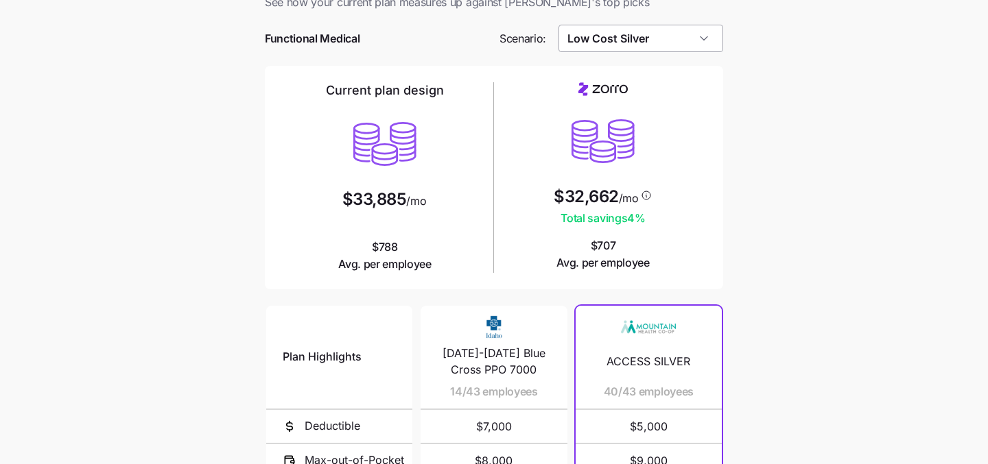
click at [669, 47] on input "Low Cost Silver" at bounding box center [640, 38] width 165 height 27
click at [789, 163] on main "Current plan vs. [PERSON_NAME]’s ICHRA recommendation See how your current plan…" at bounding box center [494, 333] width 988 height 749
click at [690, 41] on input "Low Cost Silver" at bounding box center [640, 38] width 165 height 27
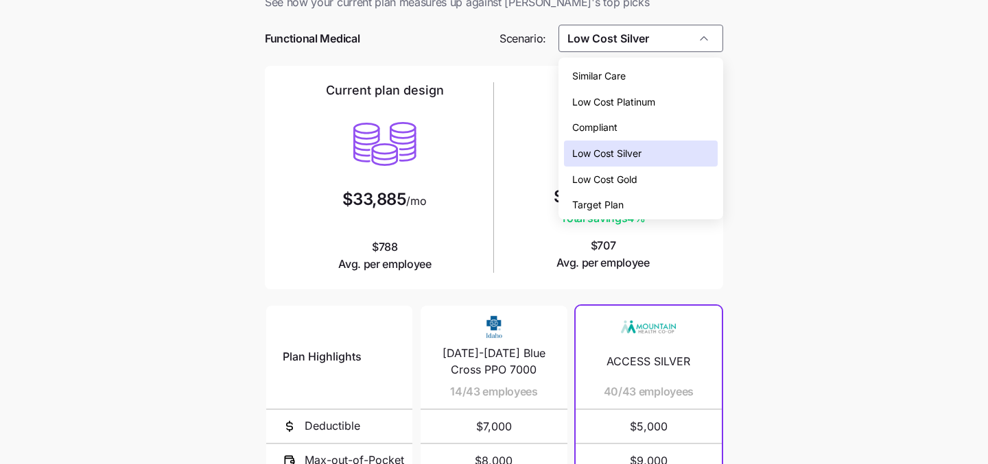
click at [646, 198] on div "Target Plan" at bounding box center [641, 205] width 154 height 26
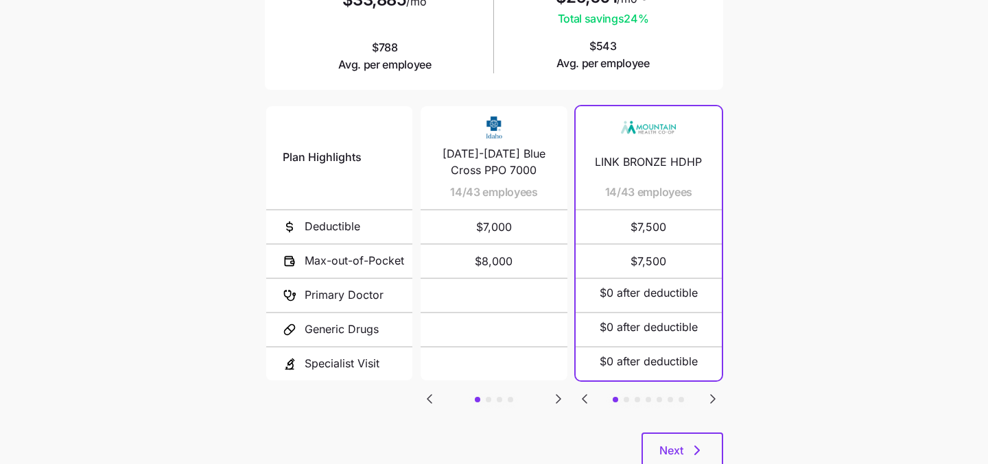
scroll to position [261, 0]
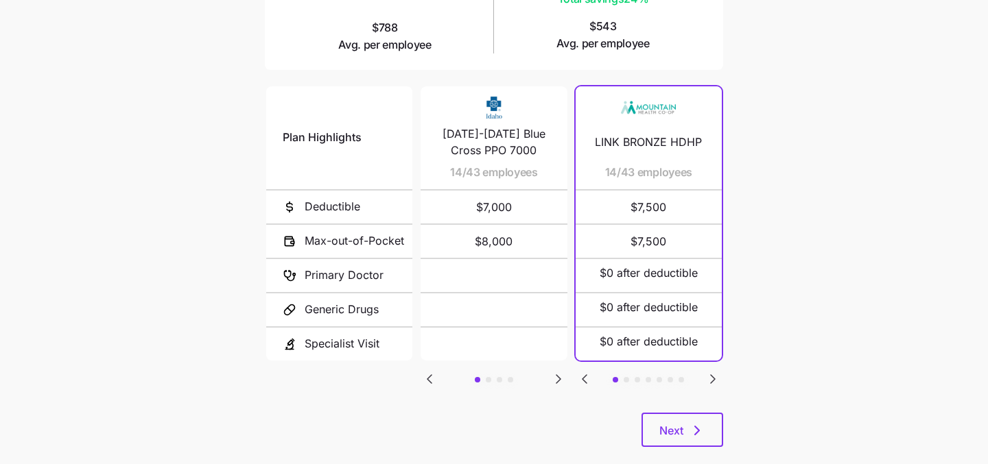
click at [714, 377] on icon "Go to next slide" at bounding box center [712, 379] width 16 height 16
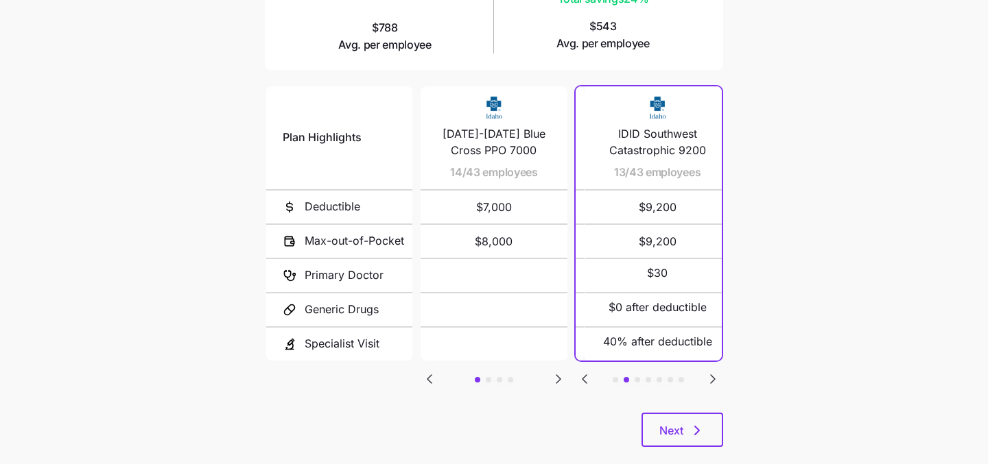
click at [714, 377] on icon "Go to next slide" at bounding box center [712, 379] width 16 height 16
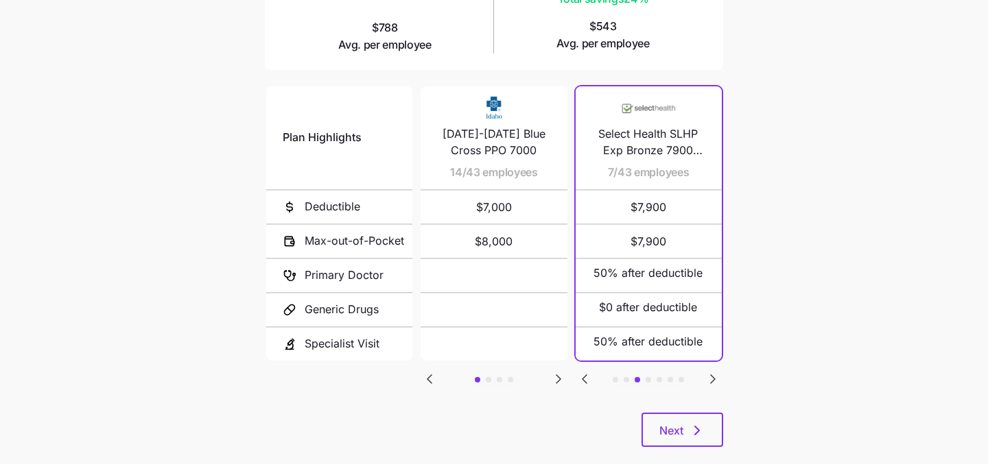
click at [580, 380] on icon "Go to previous slide" at bounding box center [584, 379] width 16 height 16
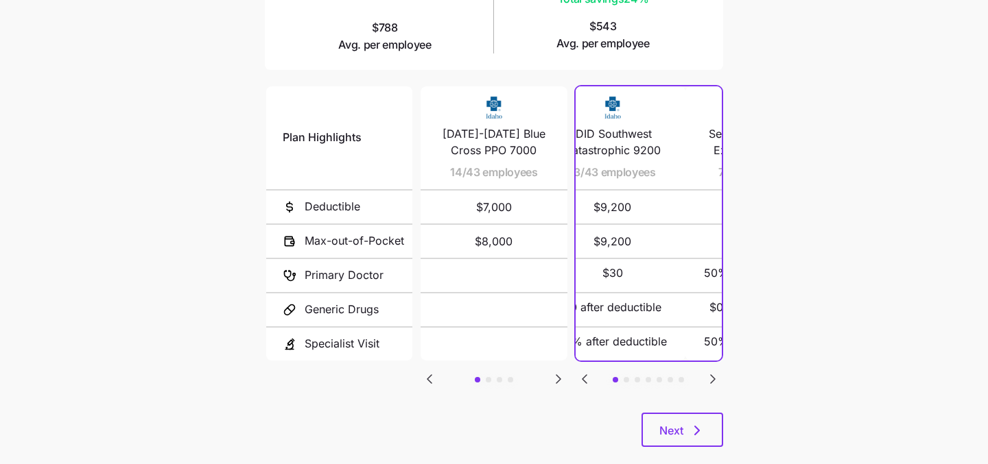
click at [580, 380] on icon "Go to previous slide" at bounding box center [584, 379] width 16 height 16
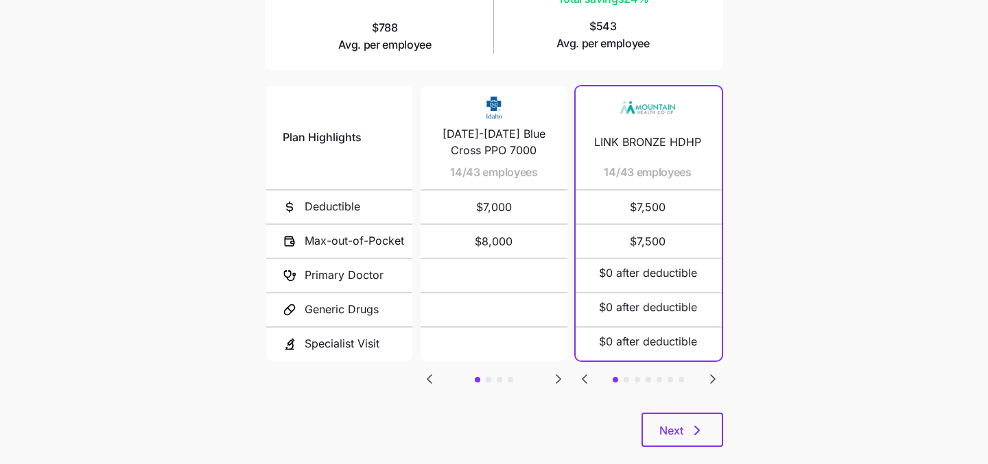
scroll to position [0, 0]
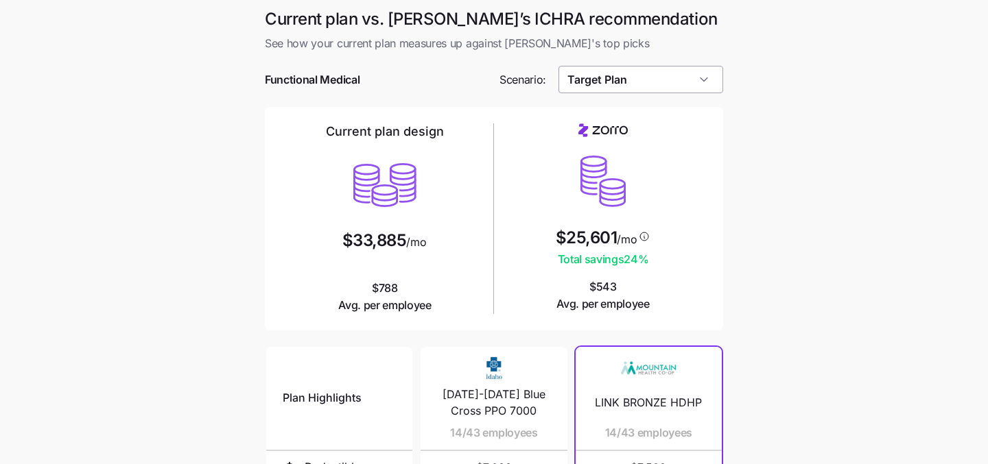
click at [656, 76] on input "Target Plan" at bounding box center [640, 79] width 165 height 27
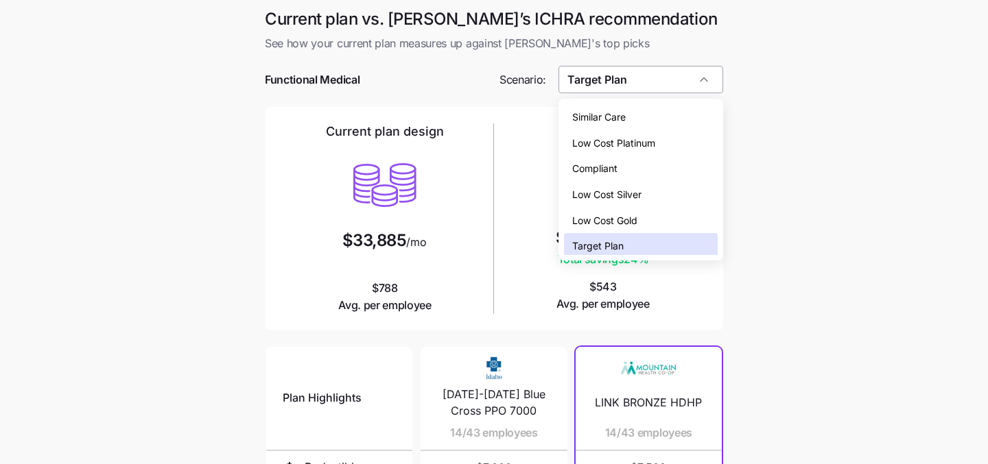
scroll to position [4, 0]
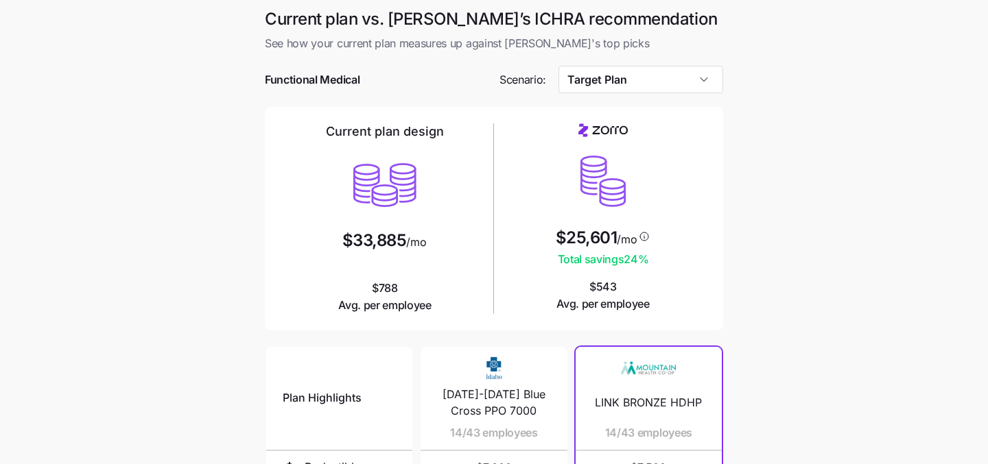
click at [856, 200] on main "Current plan vs. [PERSON_NAME]’s ICHRA recommendation See how your current plan…" at bounding box center [494, 374] width 988 height 749
click at [694, 82] on input "Target Plan" at bounding box center [640, 79] width 165 height 27
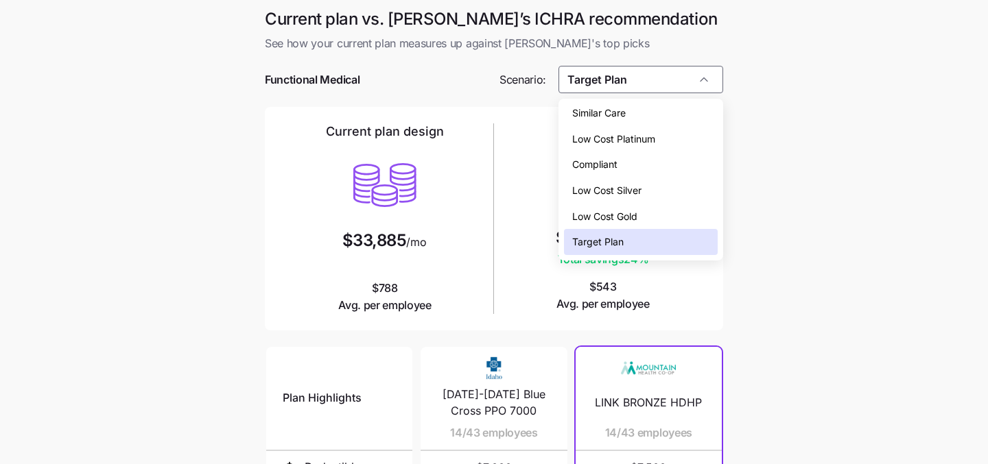
click at [658, 191] on div "Low Cost Silver" at bounding box center [641, 191] width 154 height 26
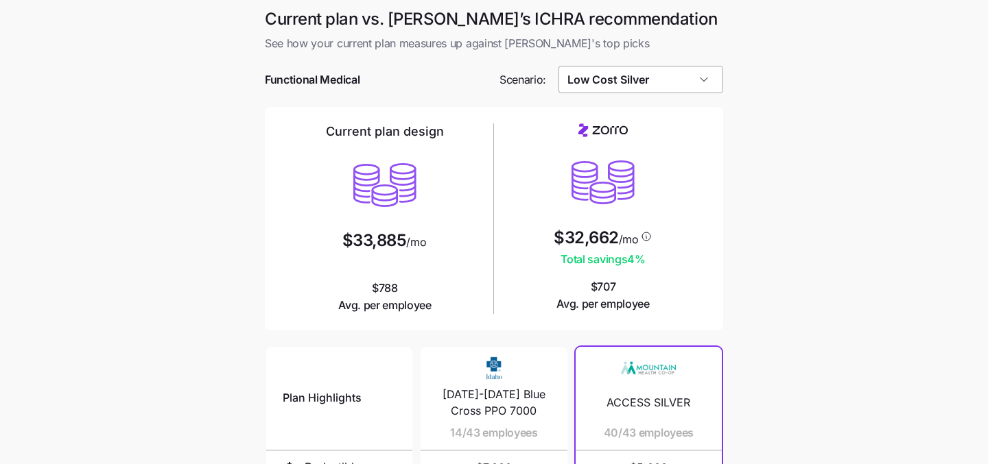
click at [655, 86] on input "Low Cost Silver" at bounding box center [640, 79] width 165 height 27
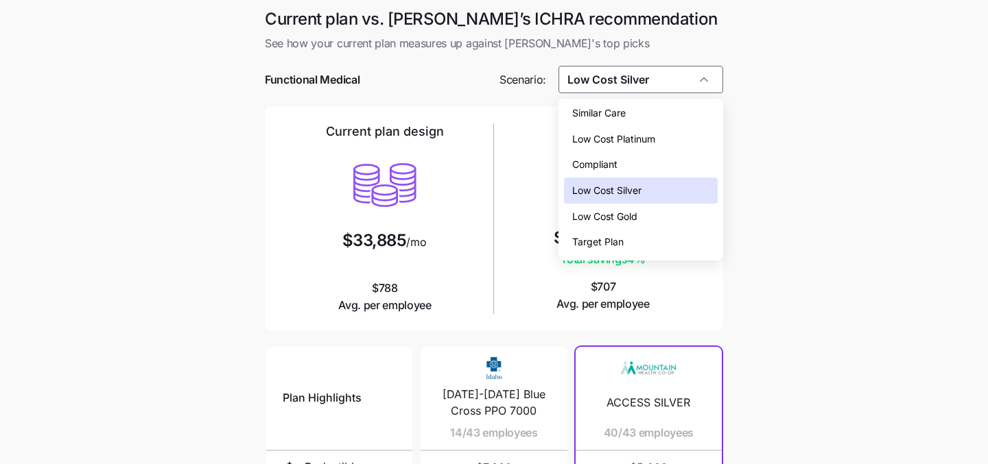
click at [641, 207] on div "Low Cost Gold" at bounding box center [641, 217] width 154 height 26
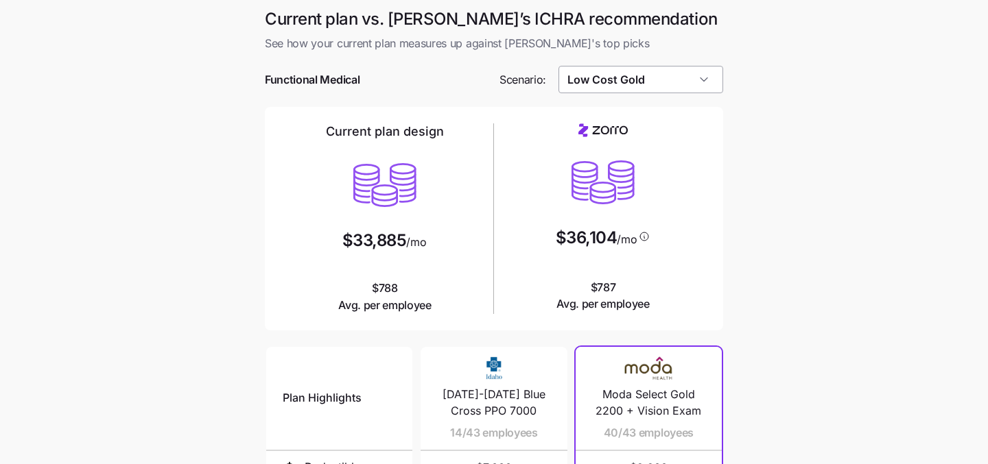
click at [654, 81] on input "Low Cost Gold" at bounding box center [640, 79] width 165 height 27
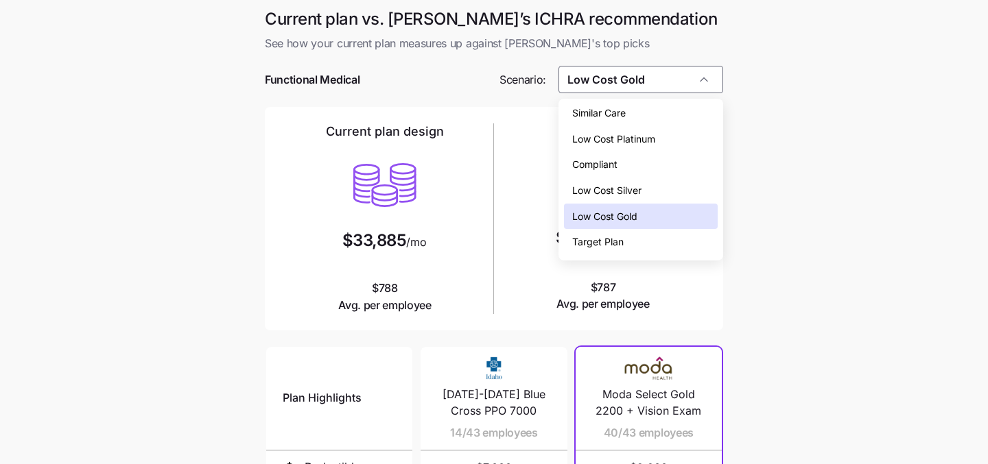
click at [643, 144] on span "Low Cost Platinum" at bounding box center [613, 139] width 83 height 15
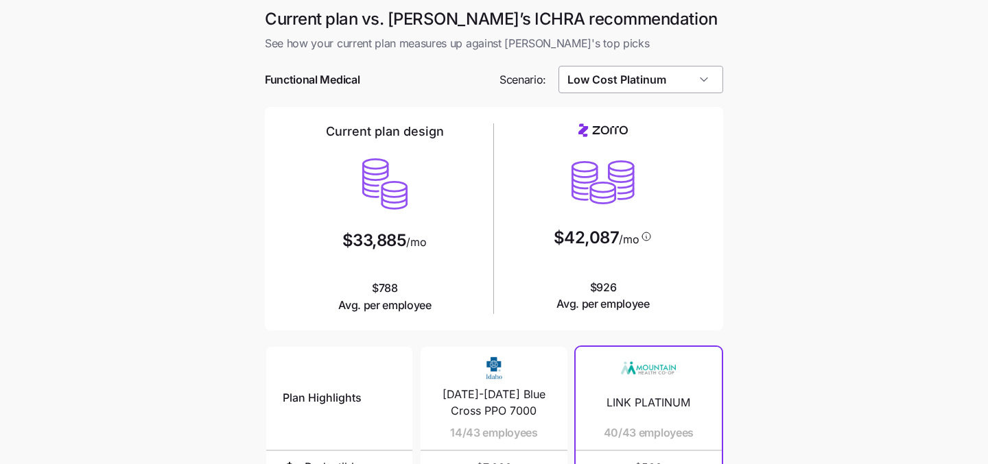
click at [666, 92] on input "Low Cost Platinum" at bounding box center [640, 79] width 165 height 27
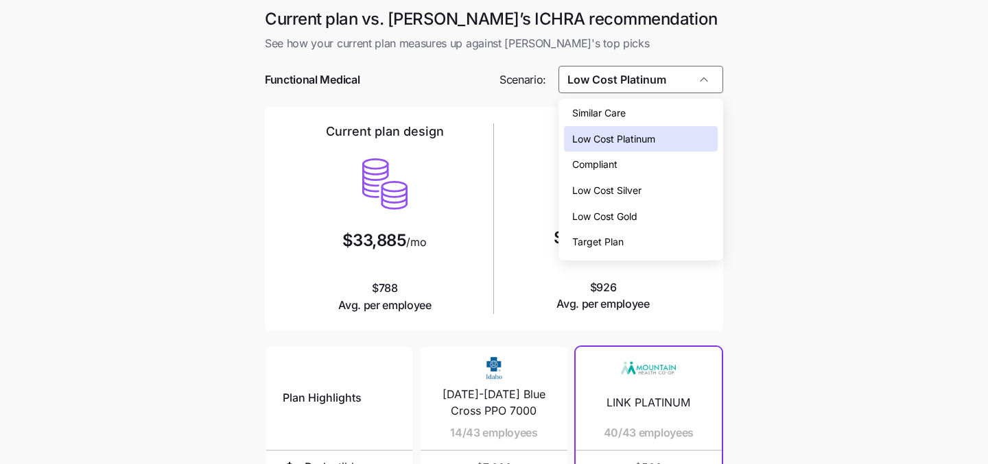
click at [648, 230] on div "Target Plan" at bounding box center [641, 242] width 154 height 26
type input "Target Plan"
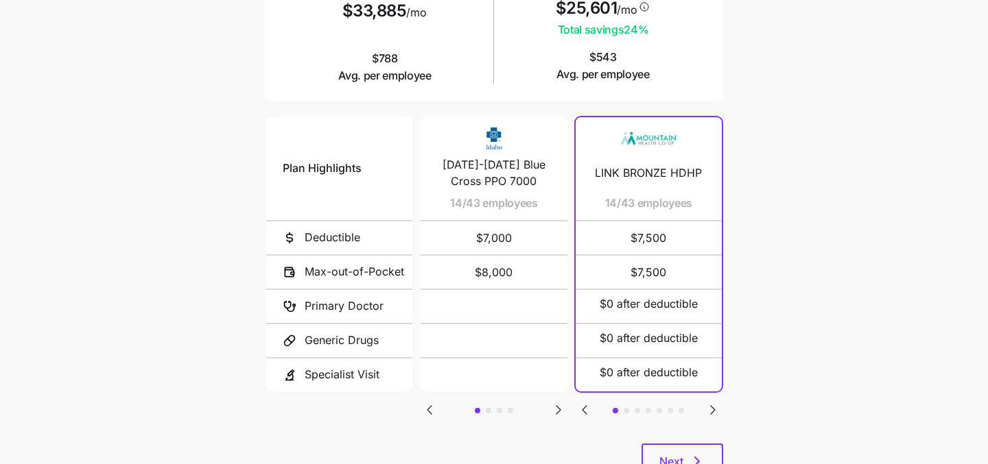
scroll to position [276, 0]
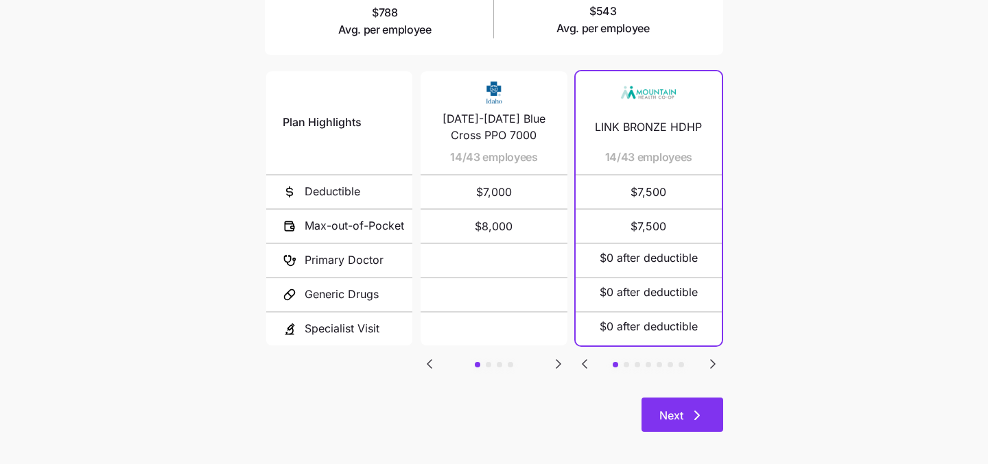
click at [714, 412] on button "Next" at bounding box center [682, 415] width 82 height 34
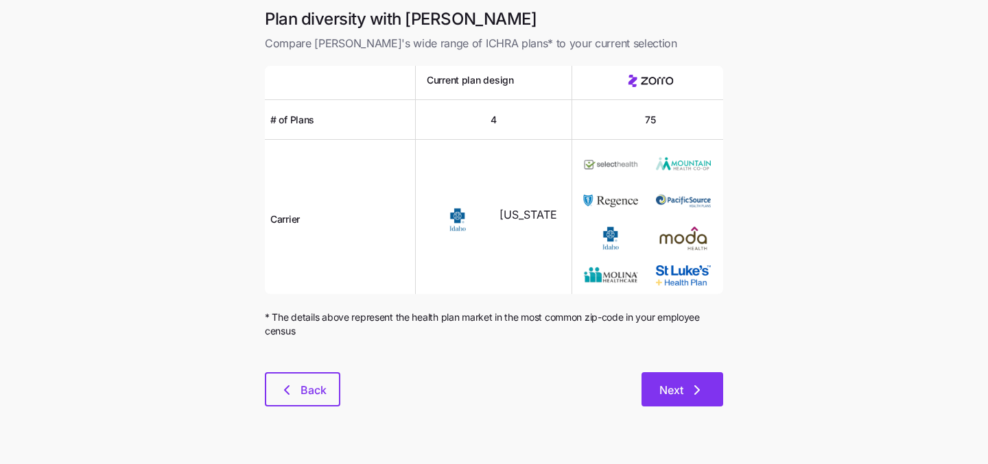
click at [691, 396] on icon "button" at bounding box center [697, 390] width 16 height 16
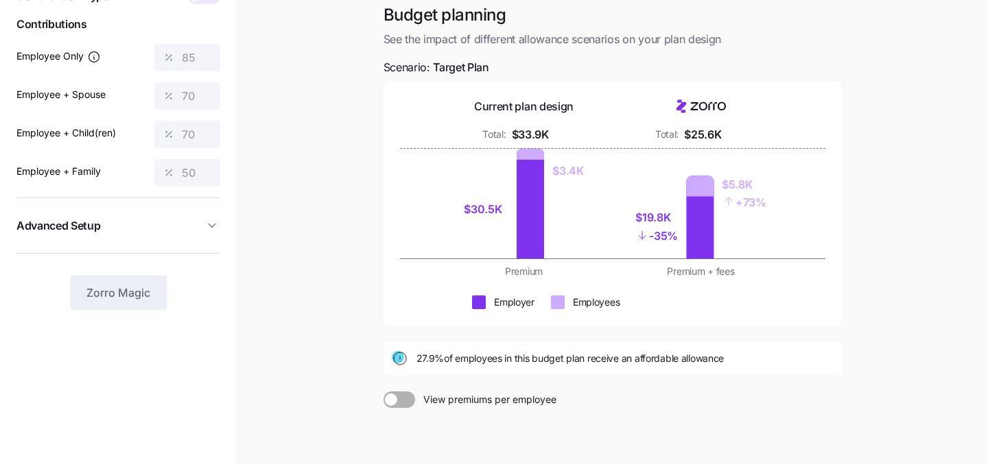
scroll to position [137, 0]
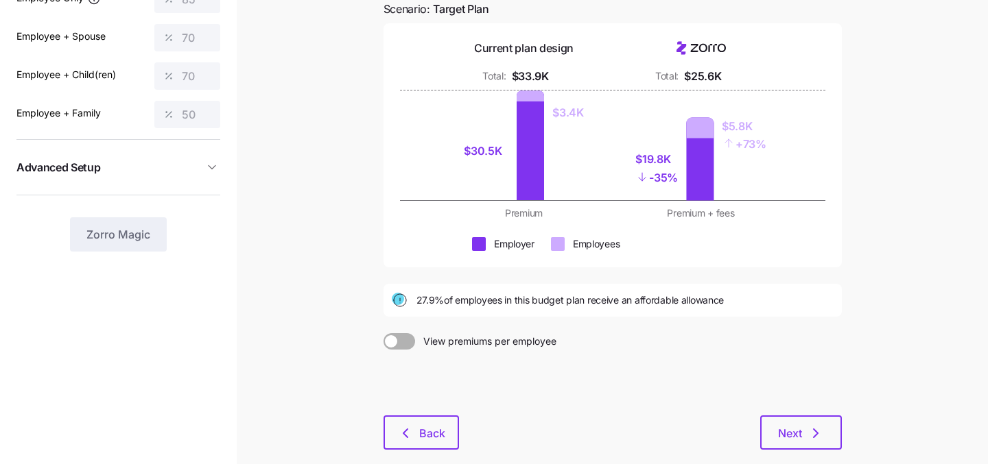
click at [418, 414] on div at bounding box center [612, 383] width 458 height 66
click at [418, 422] on button "Back" at bounding box center [420, 433] width 75 height 34
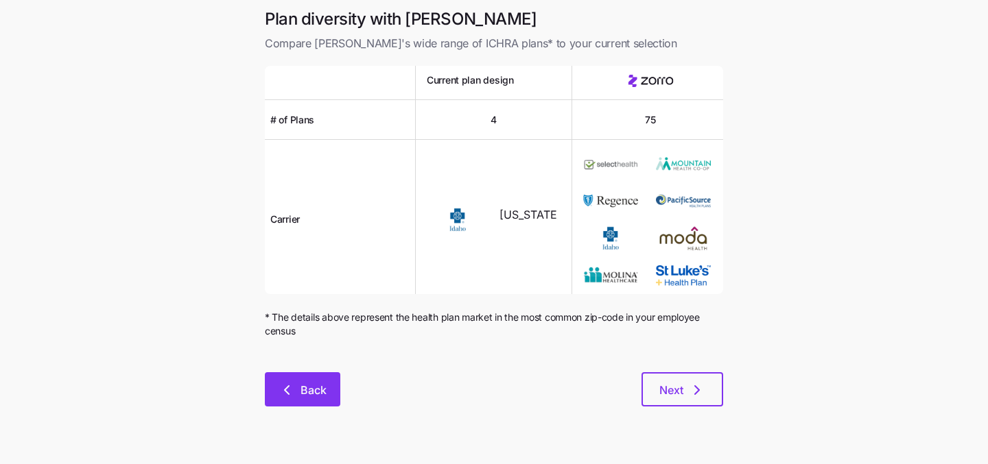
click at [302, 380] on button "Back" at bounding box center [302, 389] width 75 height 34
click at [305, 396] on span "Back" at bounding box center [313, 390] width 26 height 16
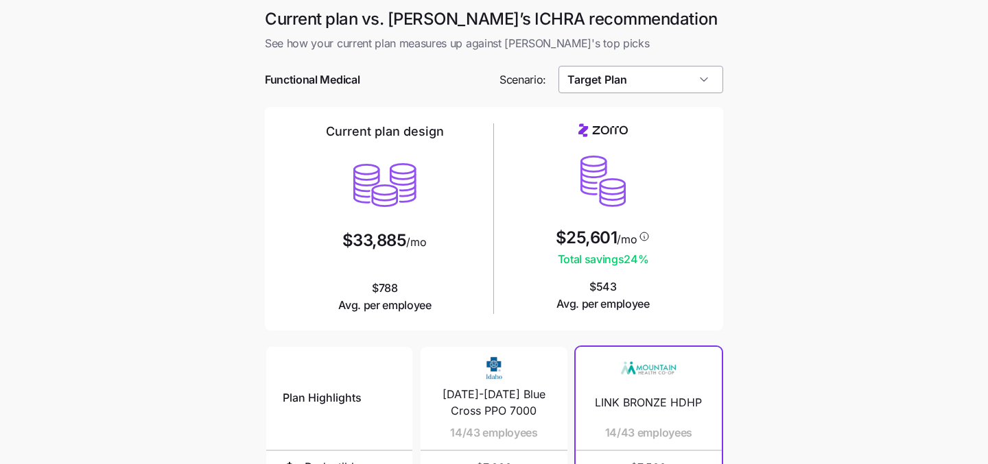
click at [589, 86] on input "Target Plan" at bounding box center [640, 79] width 165 height 27
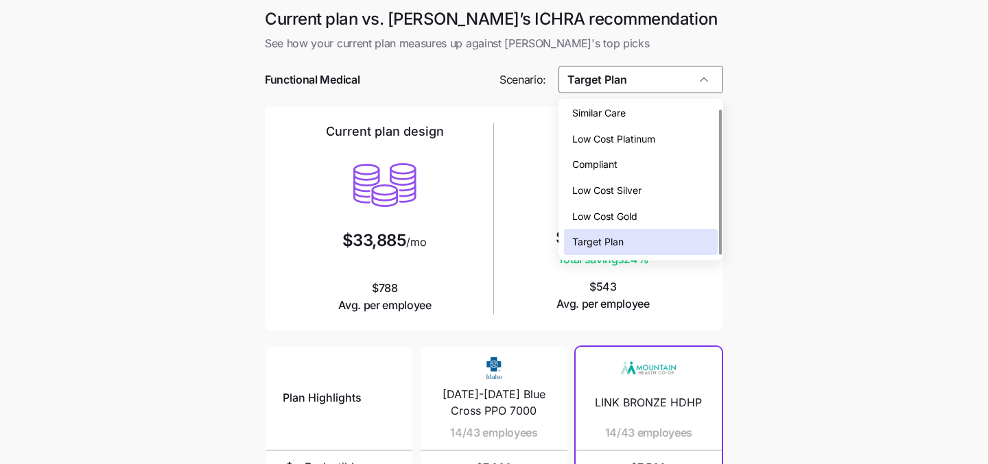
click at [613, 194] on span "Low Cost Silver" at bounding box center [606, 190] width 69 height 15
type input "Low Cost Silver"
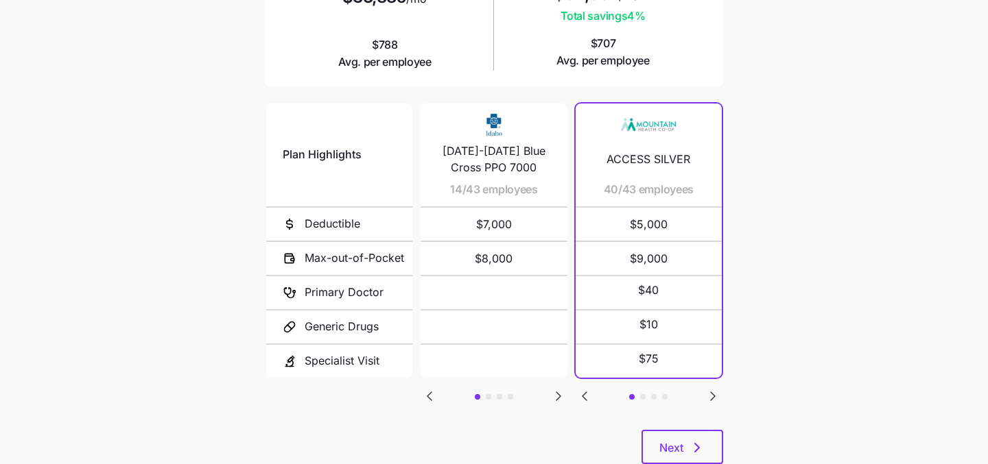
scroll to position [254, 0]
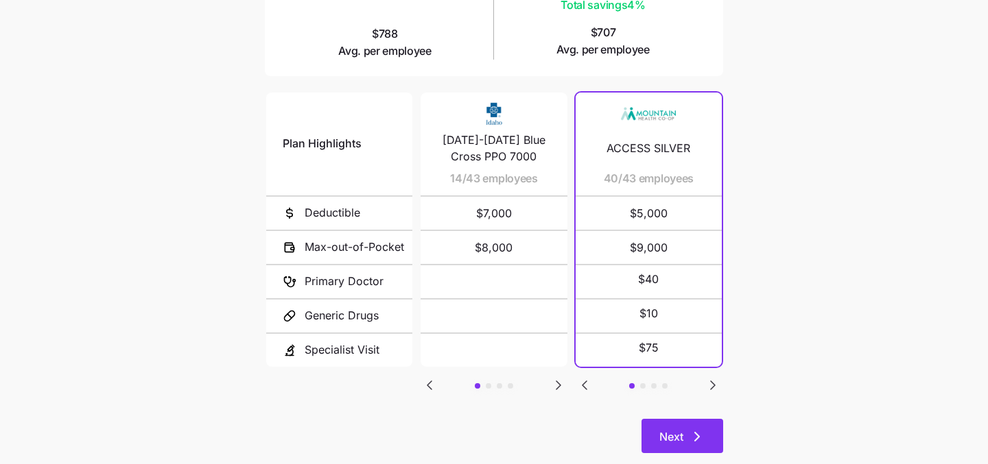
click at [680, 434] on span "Next" at bounding box center [671, 437] width 24 height 16
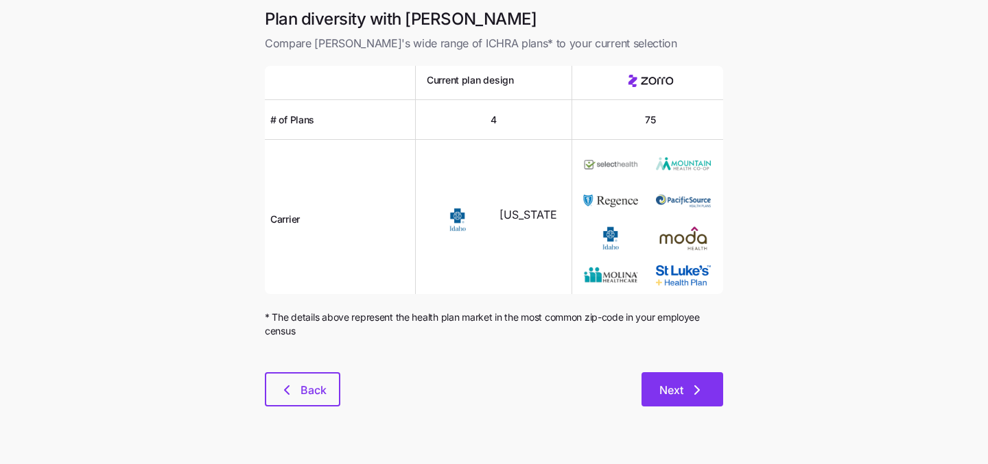
click at [669, 403] on button "Next" at bounding box center [682, 389] width 82 height 34
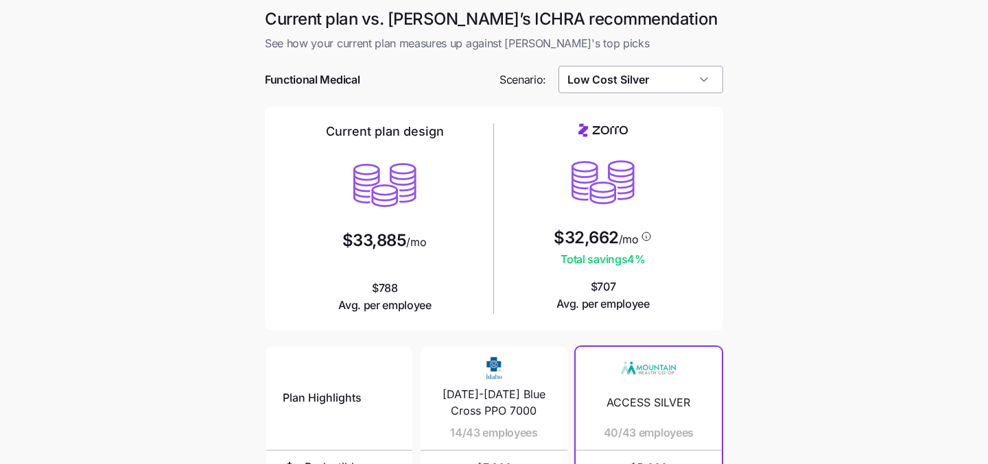
click at [587, 67] on input "Low Cost Silver" at bounding box center [640, 79] width 165 height 27
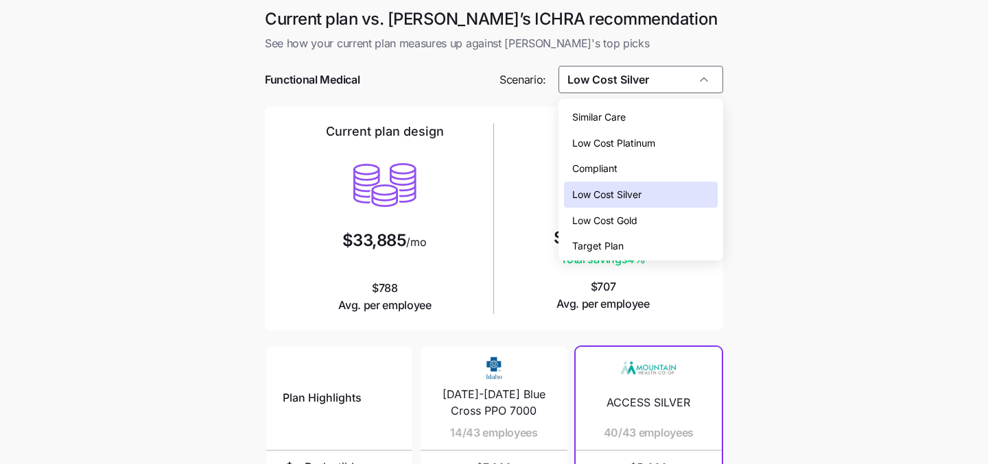
click at [652, 213] on div "Low Cost Gold" at bounding box center [641, 221] width 154 height 26
type input "Low Cost Gold"
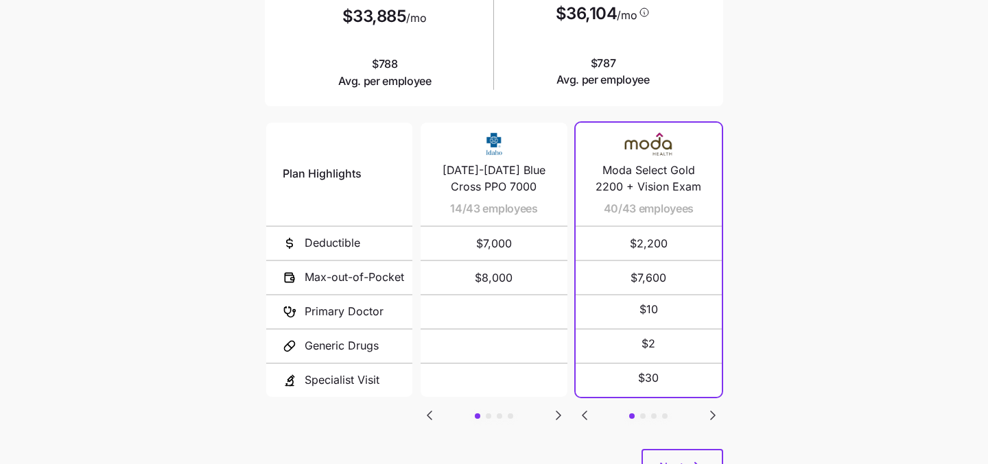
scroll to position [284, 0]
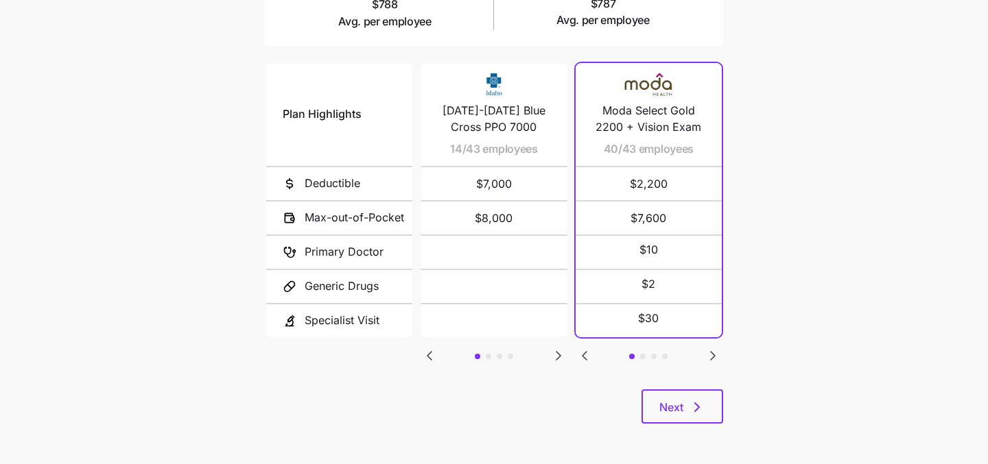
click at [684, 429] on div "Current plan vs. [PERSON_NAME]’s ICHRA recommendation See how your current plan…" at bounding box center [494, 82] width 480 height 716
click at [675, 410] on span "Next" at bounding box center [671, 407] width 24 height 16
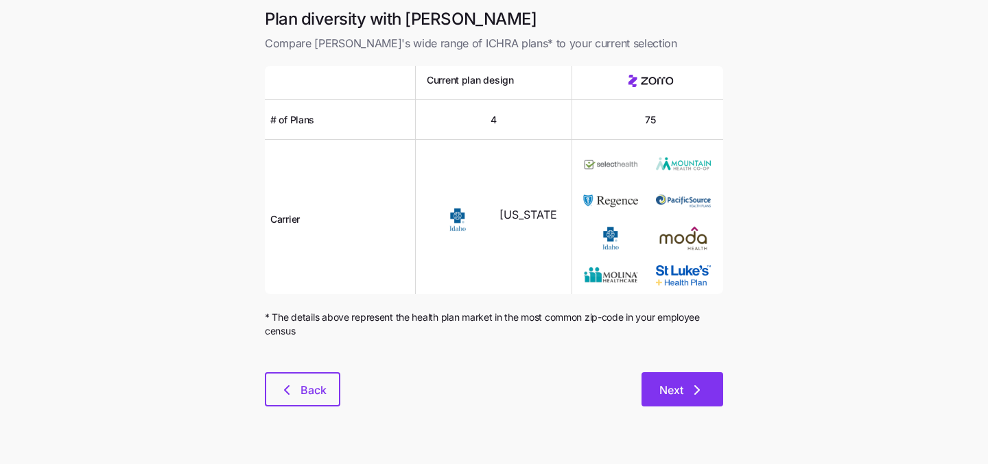
click at [678, 383] on span "Next" at bounding box center [671, 390] width 24 height 16
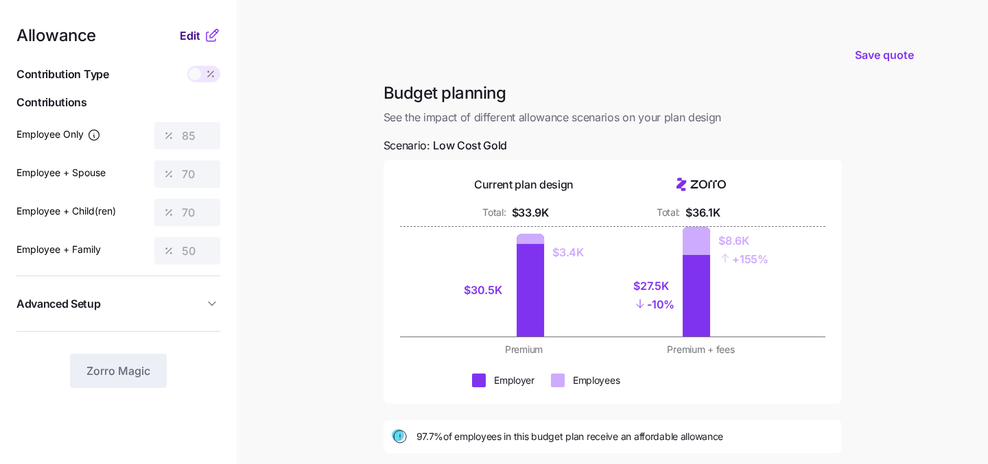
click at [190, 38] on span "Edit" at bounding box center [190, 35] width 21 height 16
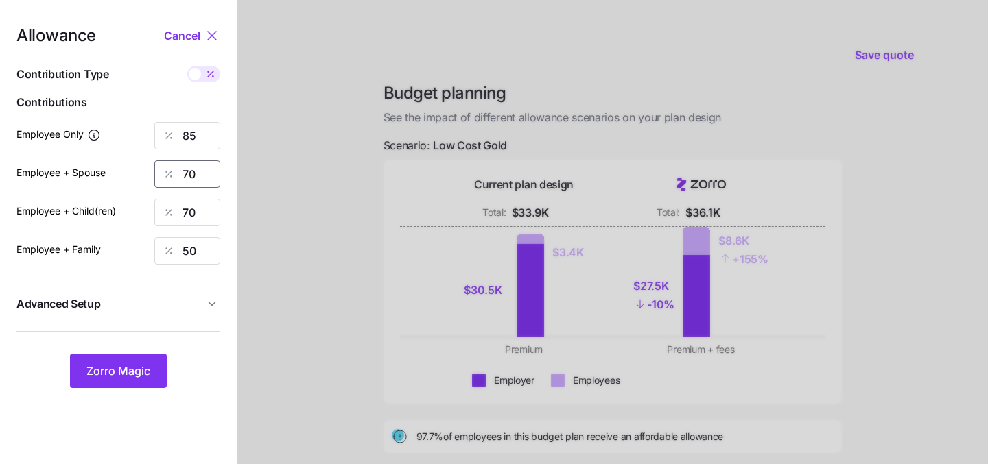
click at [201, 185] on input "70" at bounding box center [187, 174] width 66 height 27
type input "0"
click at [187, 215] on input "70" at bounding box center [187, 212] width 66 height 27
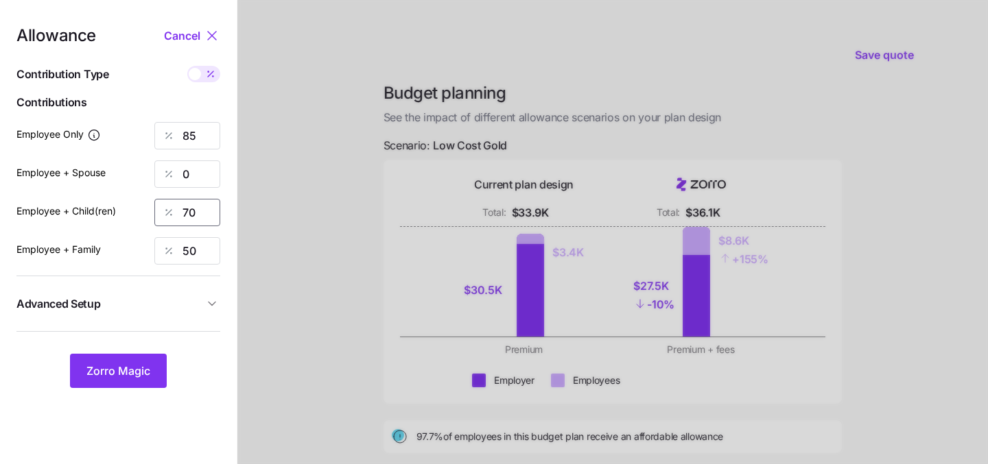
click at [187, 215] on input "70" at bounding box center [187, 212] width 66 height 27
type input "0"
click at [191, 257] on input "50" at bounding box center [187, 250] width 66 height 27
type input "0"
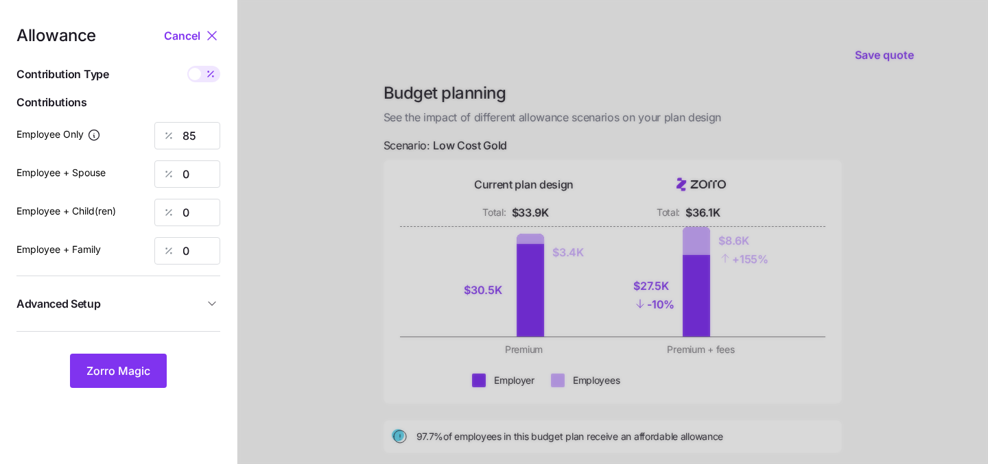
click at [248, 300] on div at bounding box center [612, 337] width 750 height 674
click at [113, 370] on span "Zorro Magic" at bounding box center [118, 371] width 64 height 16
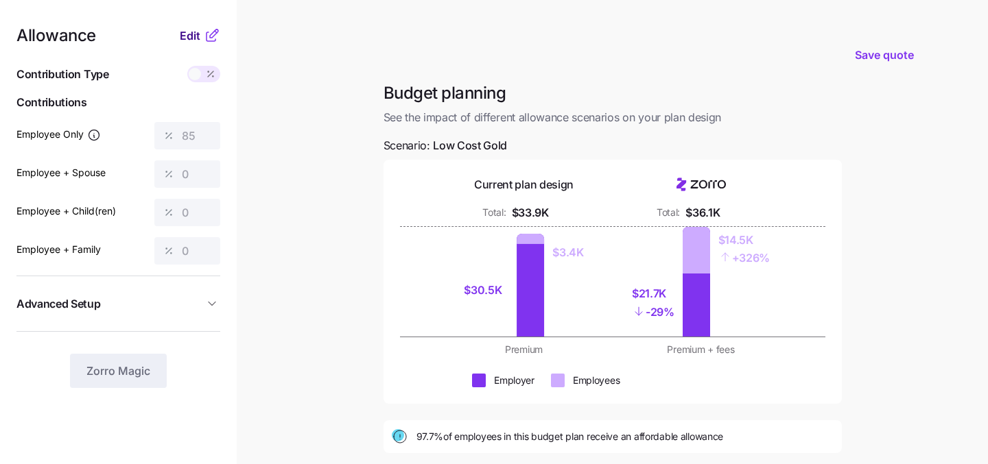
click at [192, 39] on span "Edit" at bounding box center [190, 35] width 21 height 16
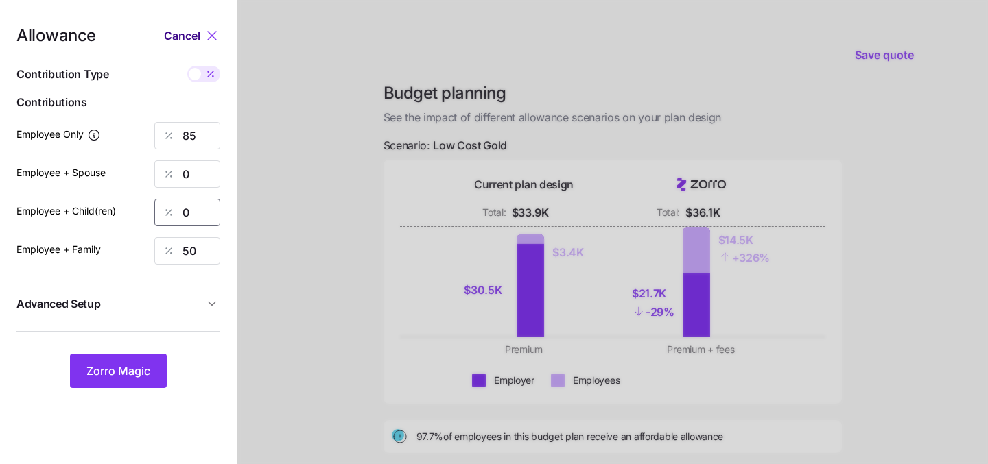
type input "50"
type input "70"
click at [315, 209] on div at bounding box center [612, 337] width 750 height 674
click at [196, 146] on input "85" at bounding box center [187, 135] width 66 height 27
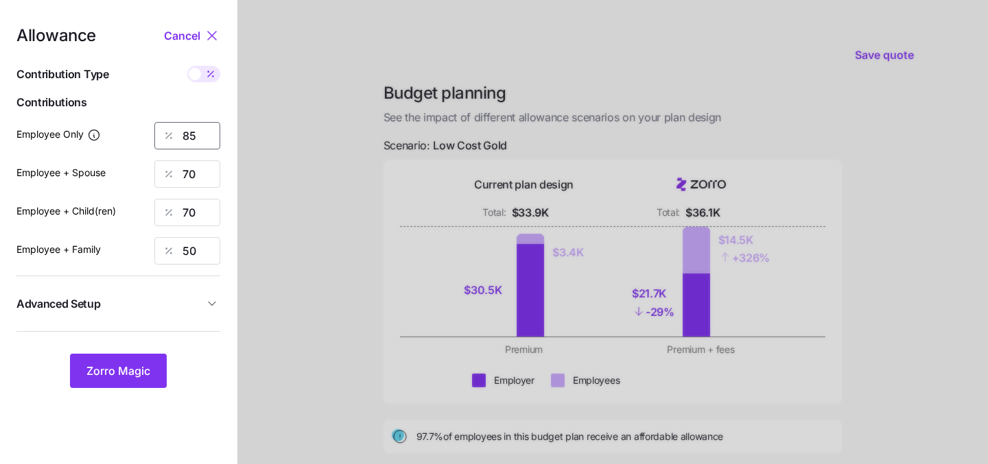
click at [196, 146] on input "85" at bounding box center [187, 135] width 66 height 27
type input "2"
type input "100"
click at [105, 381] on button "Zorro Magic" at bounding box center [118, 371] width 97 height 34
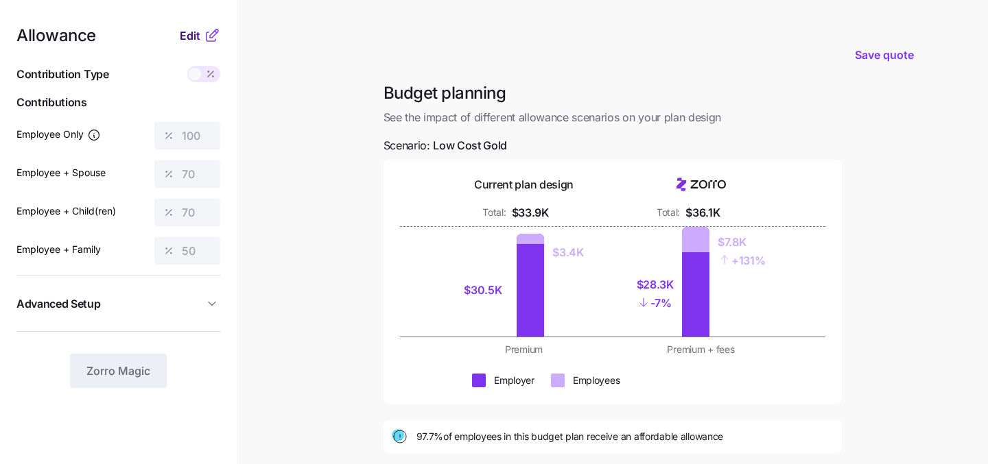
click at [193, 38] on span "Edit" at bounding box center [190, 35] width 21 height 16
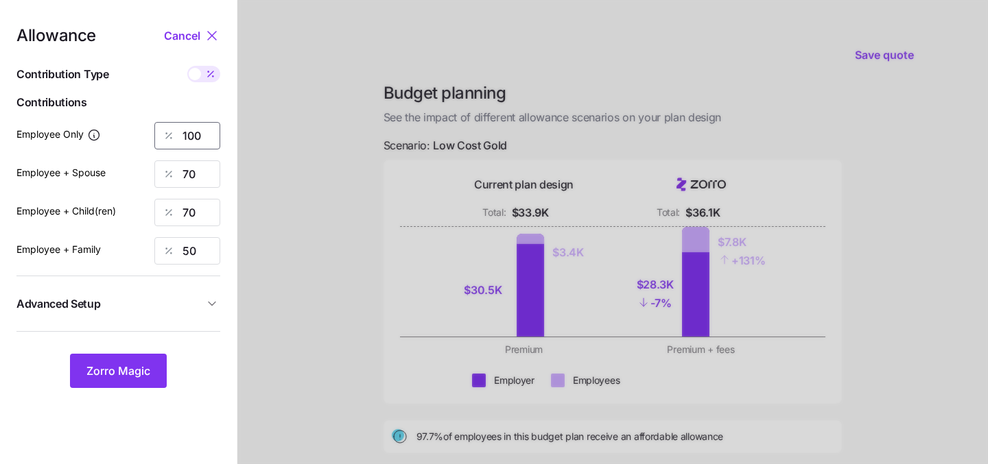
click at [213, 131] on input "100" at bounding box center [187, 135] width 66 height 27
type input "85"
click at [291, 213] on div at bounding box center [612, 337] width 750 height 674
click at [127, 368] on span "Zorro Magic" at bounding box center [118, 371] width 64 height 16
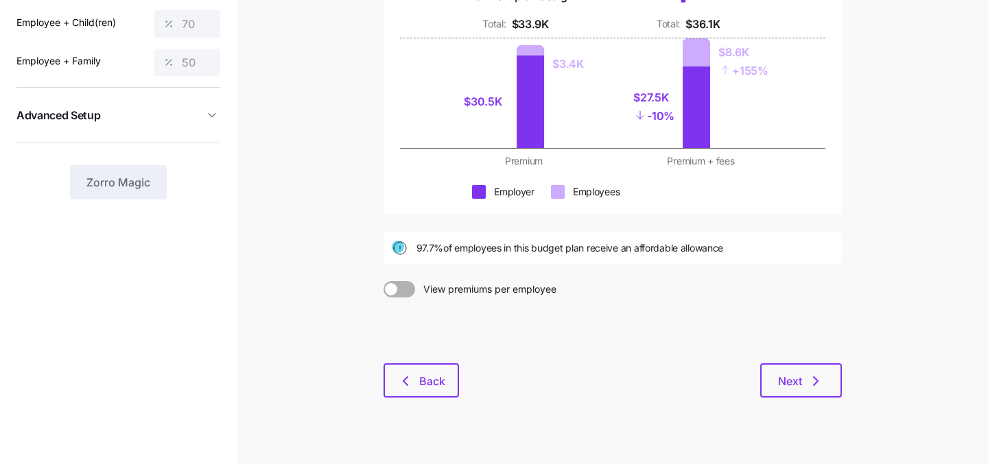
scroll to position [210, 0]
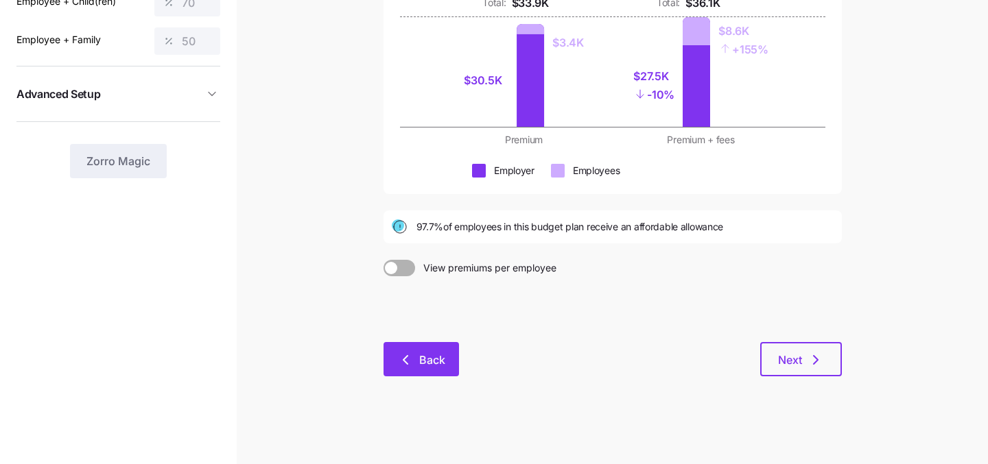
click at [422, 352] on button "Back" at bounding box center [420, 359] width 75 height 34
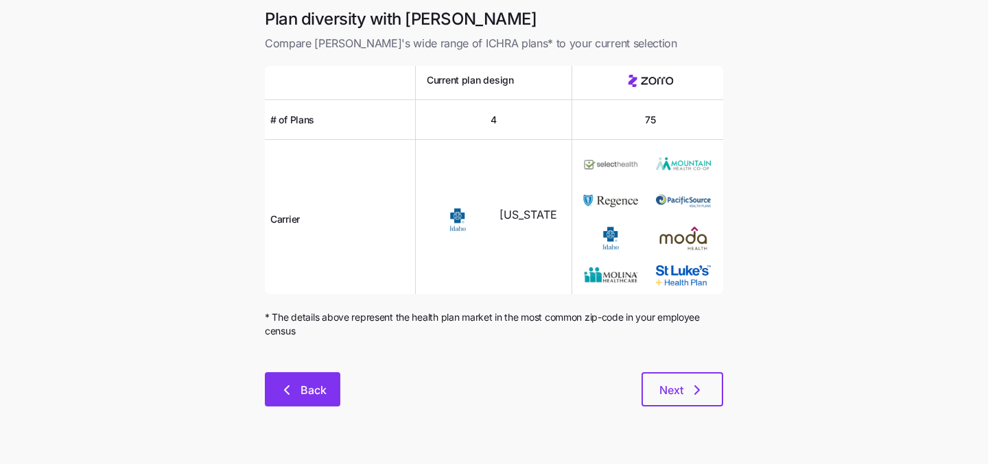
click at [304, 401] on button "Back" at bounding box center [302, 389] width 75 height 34
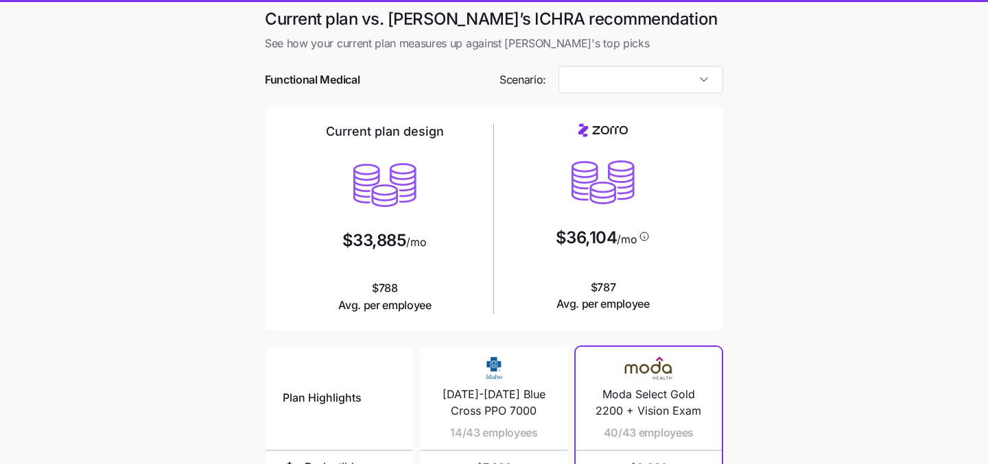
type input "Low Cost Gold"
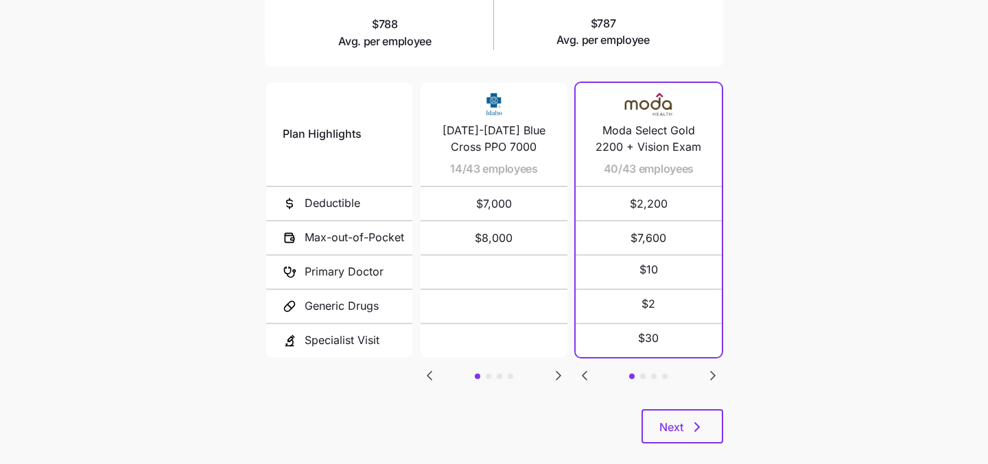
scroll to position [284, 0]
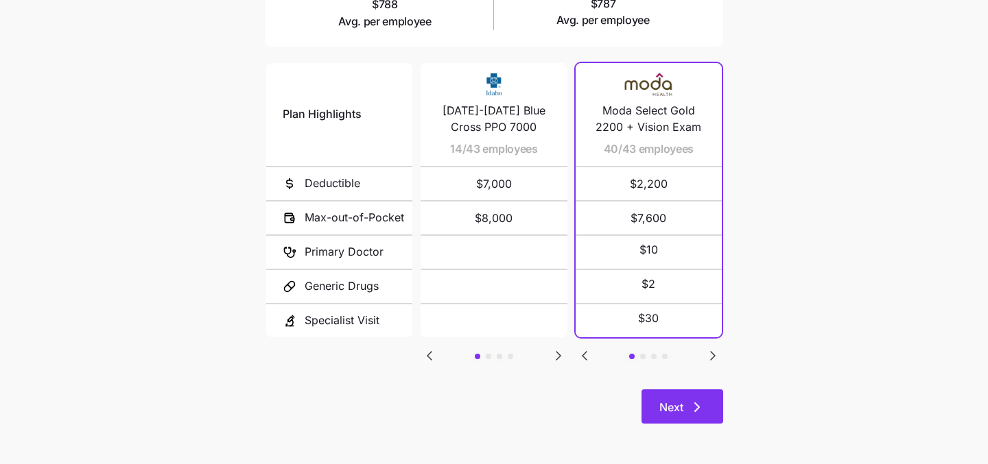
click at [669, 393] on button "Next" at bounding box center [682, 407] width 82 height 34
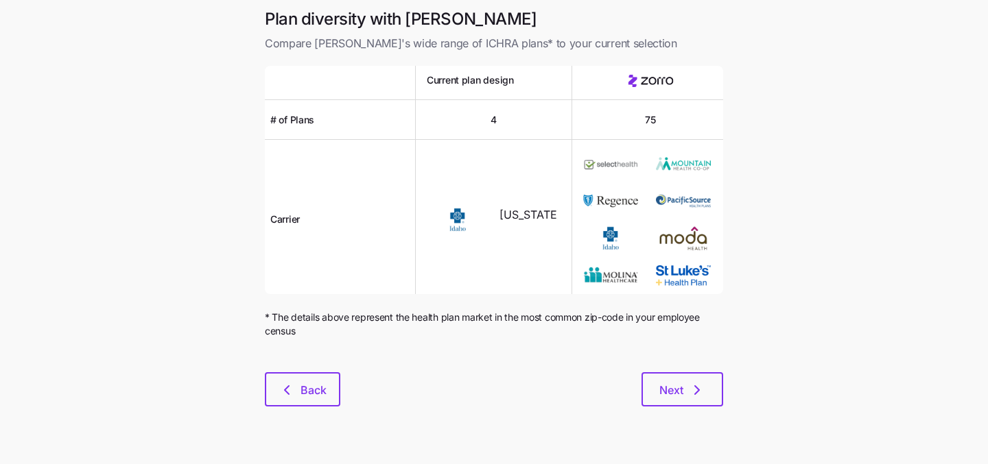
click at [669, 393] on span "Next" at bounding box center [671, 390] width 24 height 16
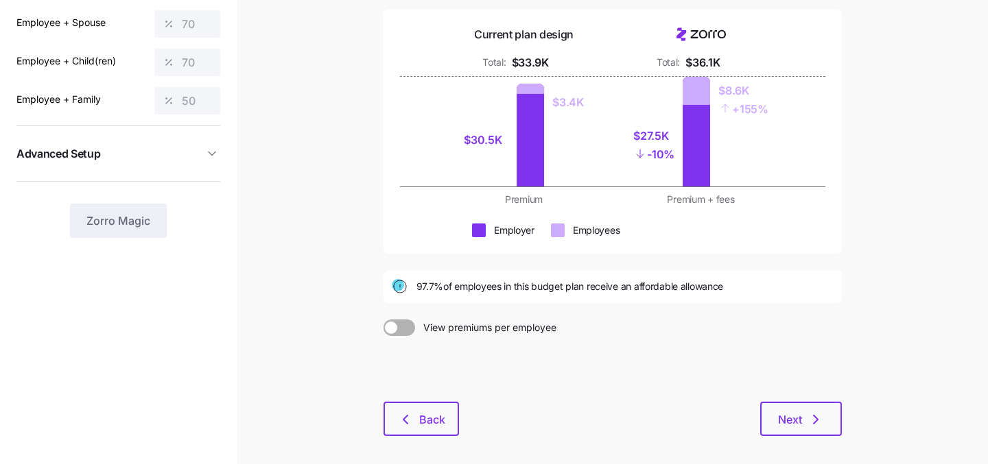
scroll to position [187, 0]
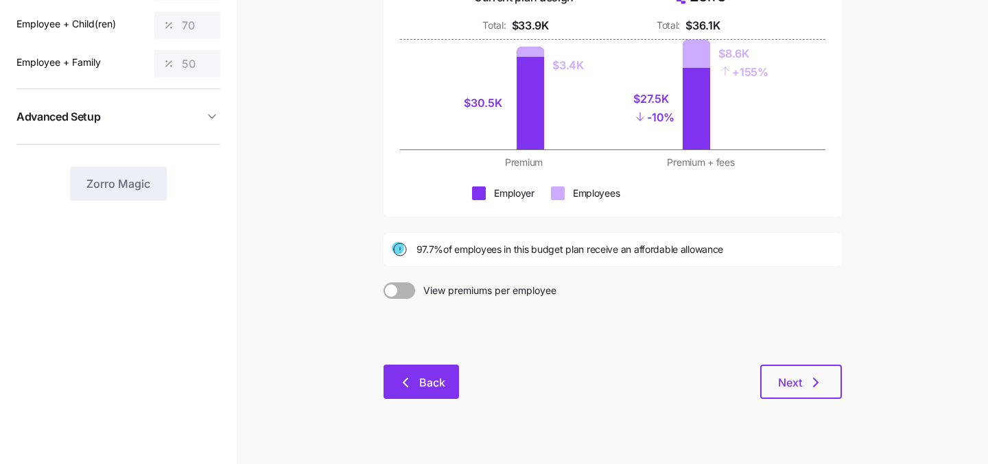
click at [406, 380] on icon "button" at bounding box center [405, 383] width 4 height 8
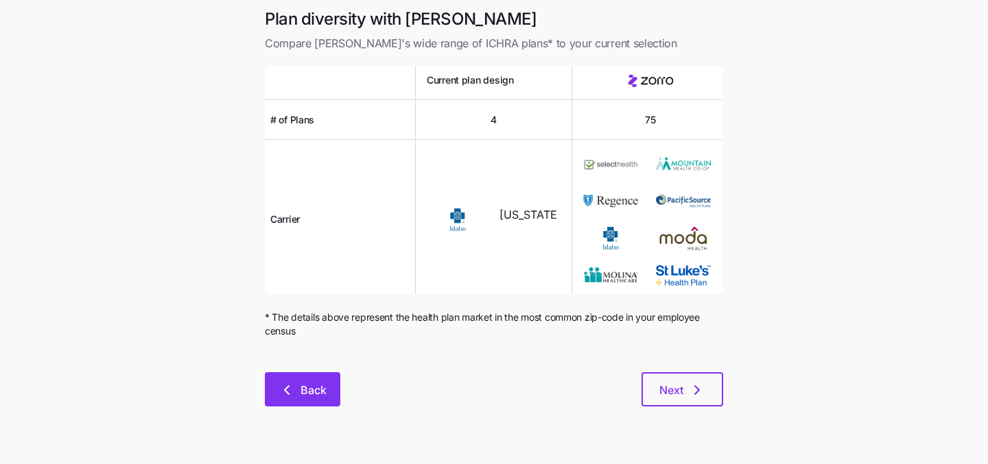
click at [305, 392] on span "Back" at bounding box center [313, 390] width 26 height 16
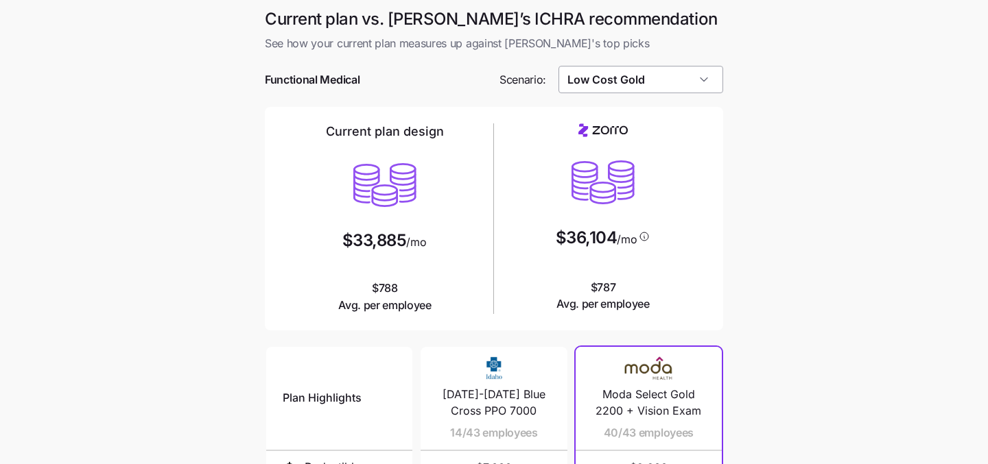
click at [569, 82] on input "Low Cost Gold" at bounding box center [640, 79] width 165 height 27
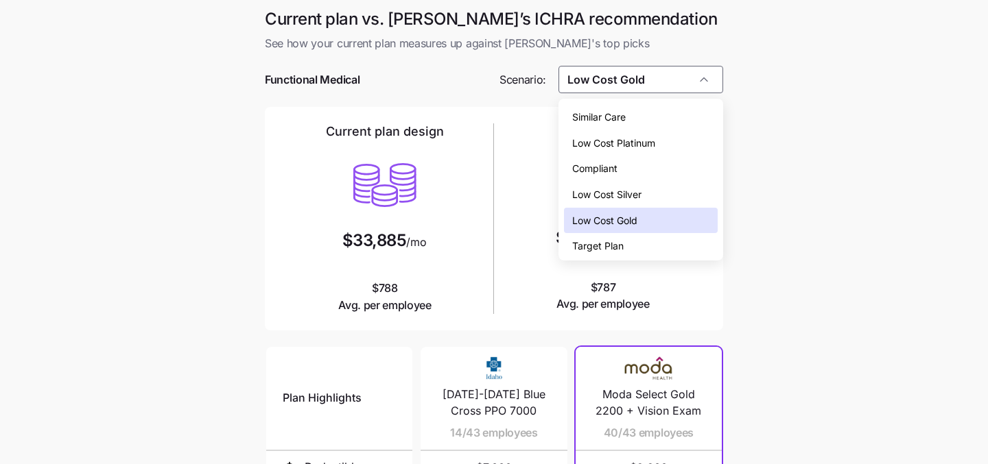
click at [619, 196] on span "Low Cost Silver" at bounding box center [606, 194] width 69 height 15
type input "Low Cost Silver"
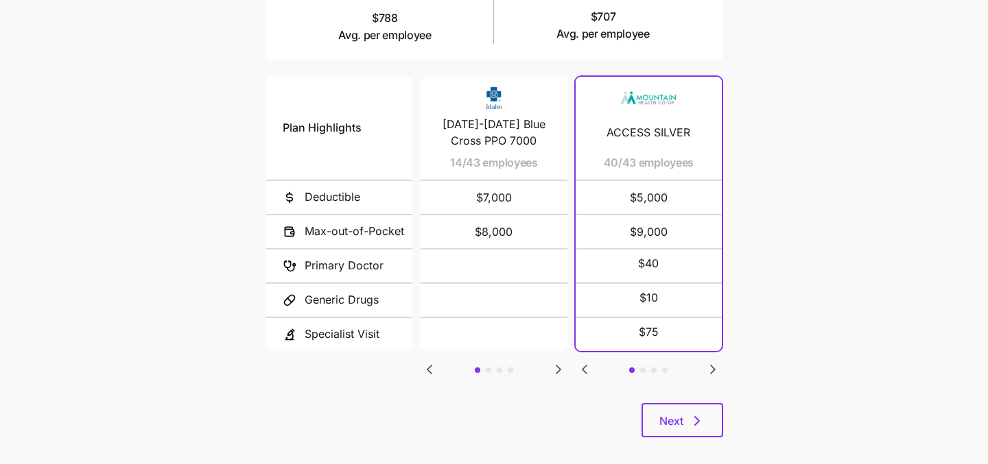
scroll to position [284, 0]
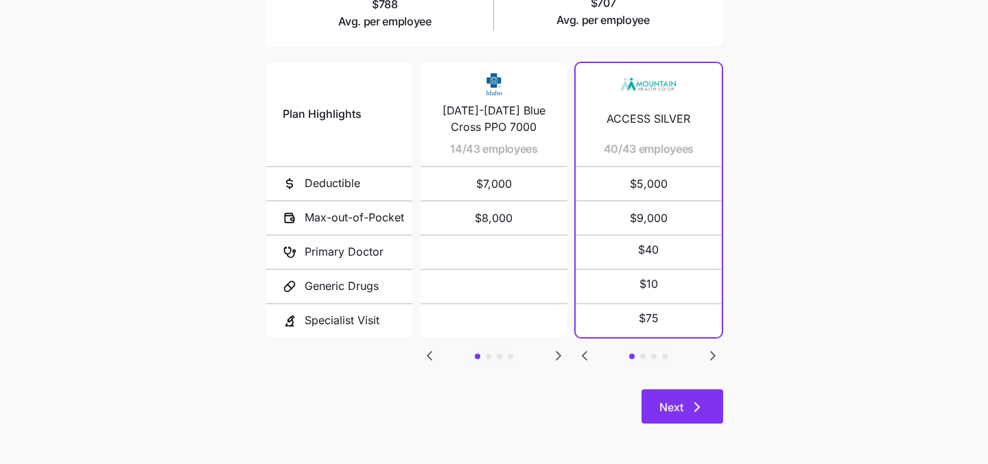
click at [678, 402] on span "Next" at bounding box center [671, 407] width 24 height 16
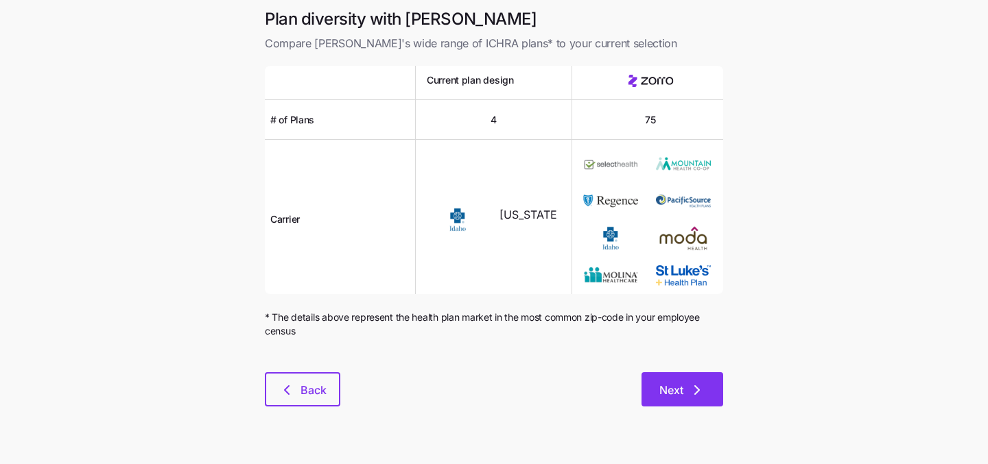
click at [667, 392] on span "Next" at bounding box center [671, 390] width 24 height 16
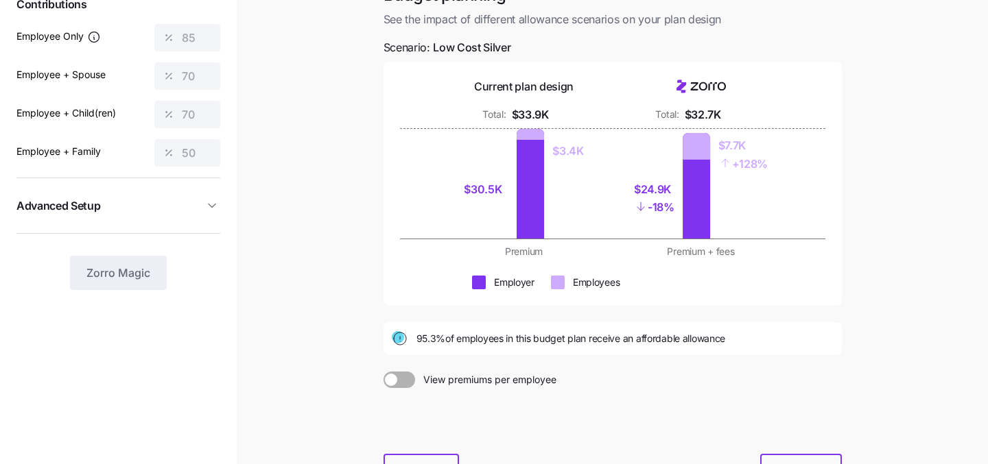
scroll to position [210, 0]
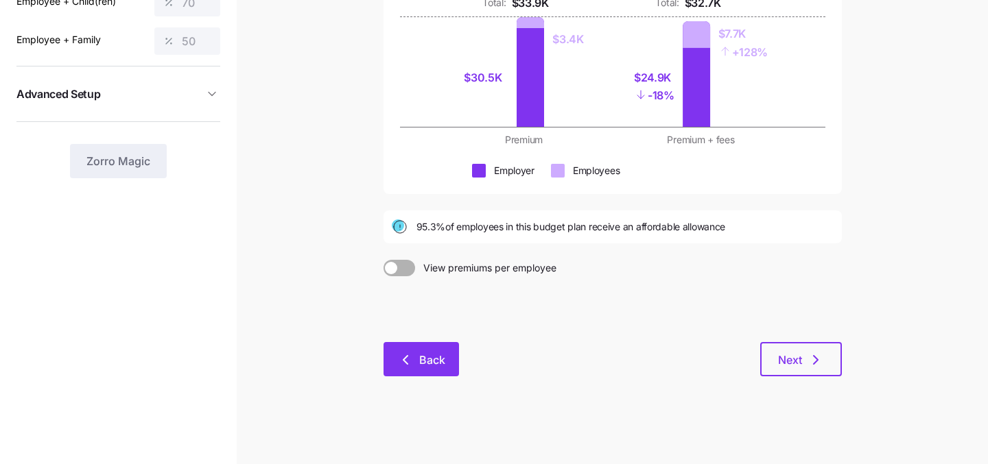
click at [427, 357] on span "Back" at bounding box center [432, 360] width 26 height 16
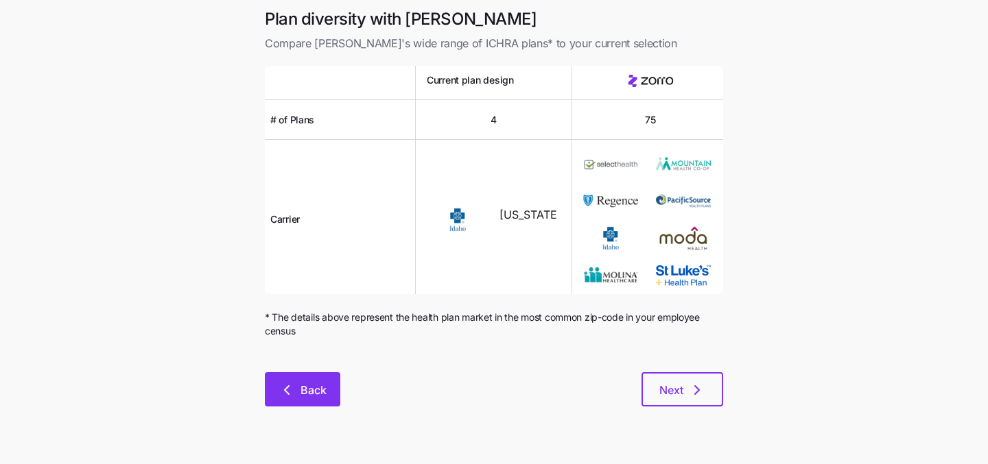
click at [305, 401] on button "Back" at bounding box center [302, 389] width 75 height 34
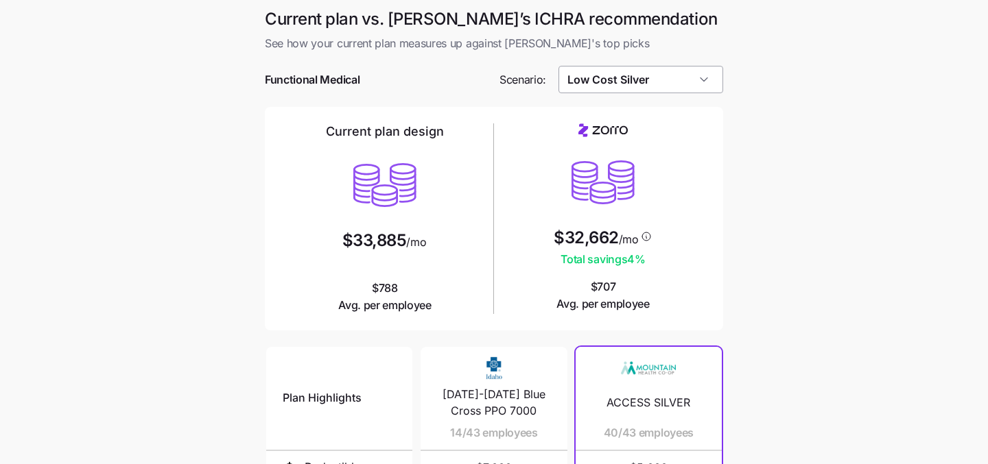
click at [677, 73] on input "Low Cost Silver" at bounding box center [640, 79] width 165 height 27
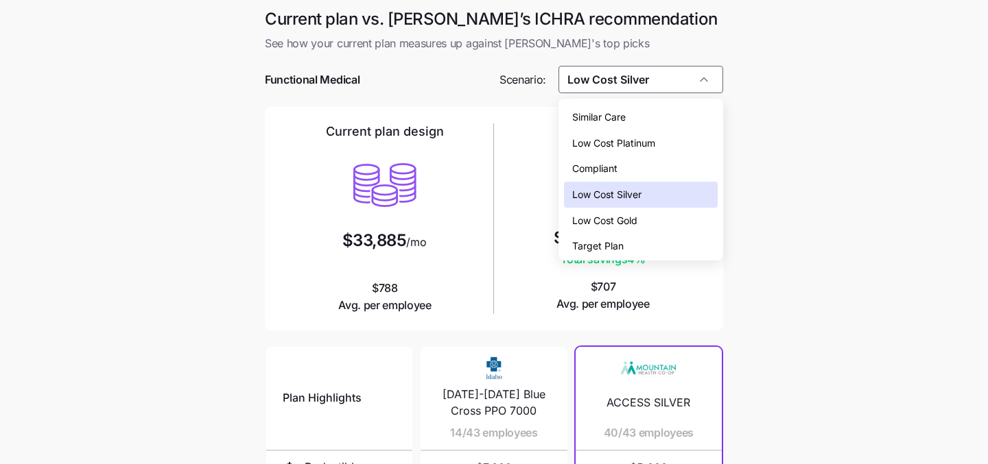
click at [646, 246] on div "Target Plan" at bounding box center [641, 246] width 154 height 26
type input "Target Plan"
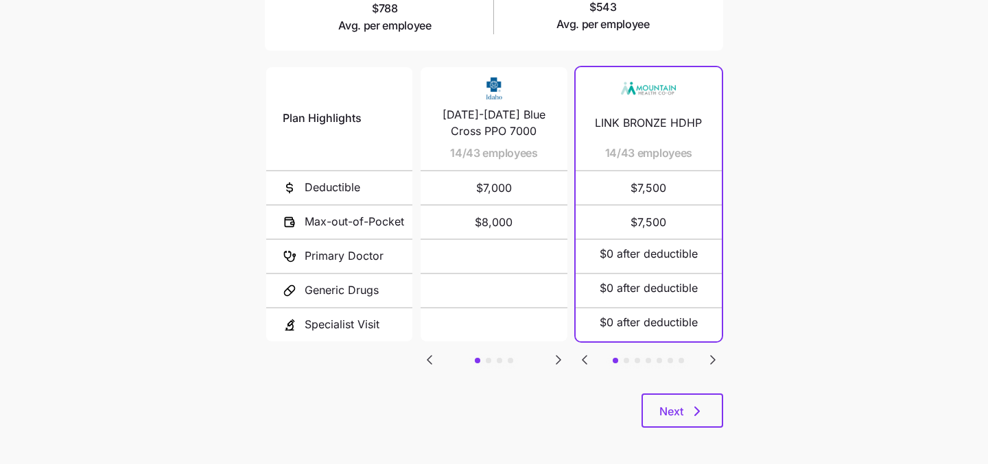
scroll to position [284, 0]
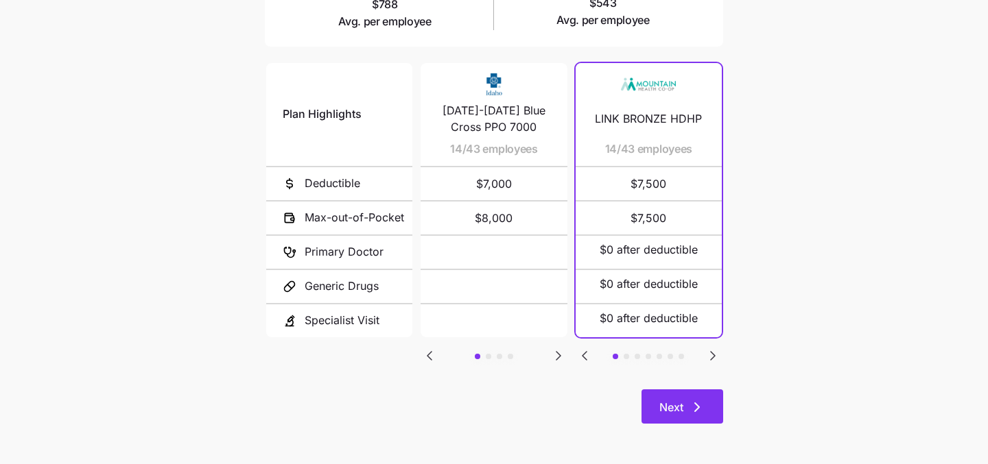
click at [709, 401] on button "Next" at bounding box center [682, 407] width 82 height 34
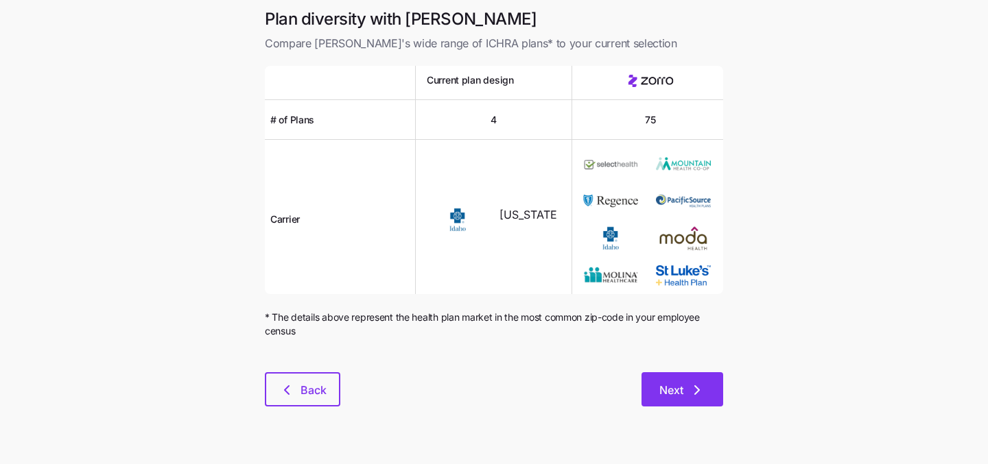
click at [698, 396] on icon "button" at bounding box center [697, 390] width 16 height 16
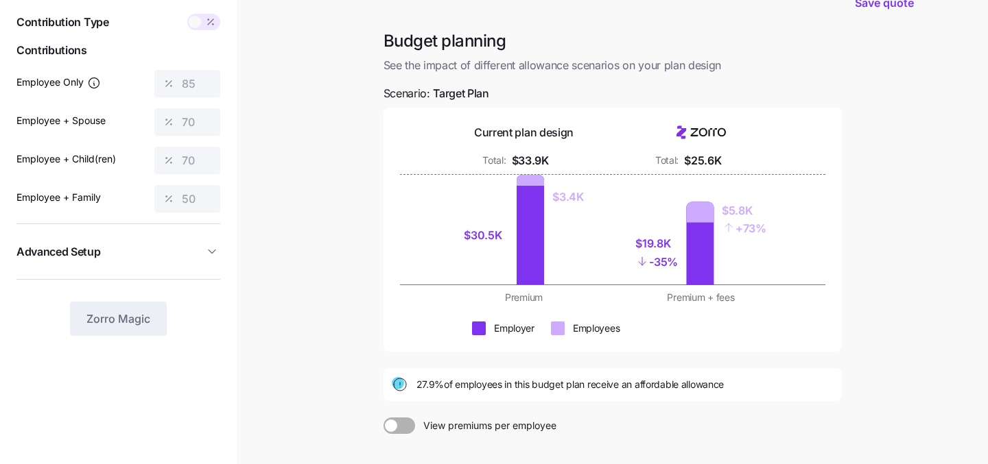
scroll to position [54, 0]
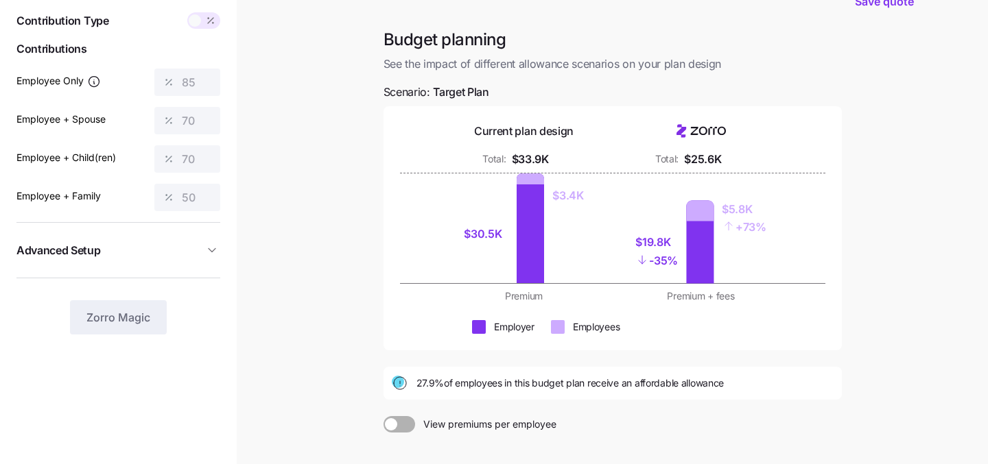
click at [949, 215] on main "Save quote Budget planning See the impact of different allowance scenarios on y…" at bounding box center [494, 283] width 988 height 674
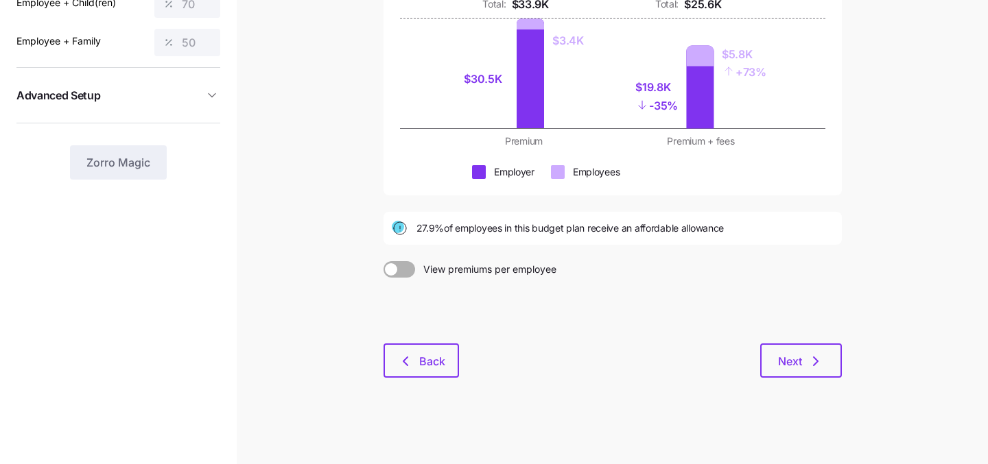
scroll to position [210, 0]
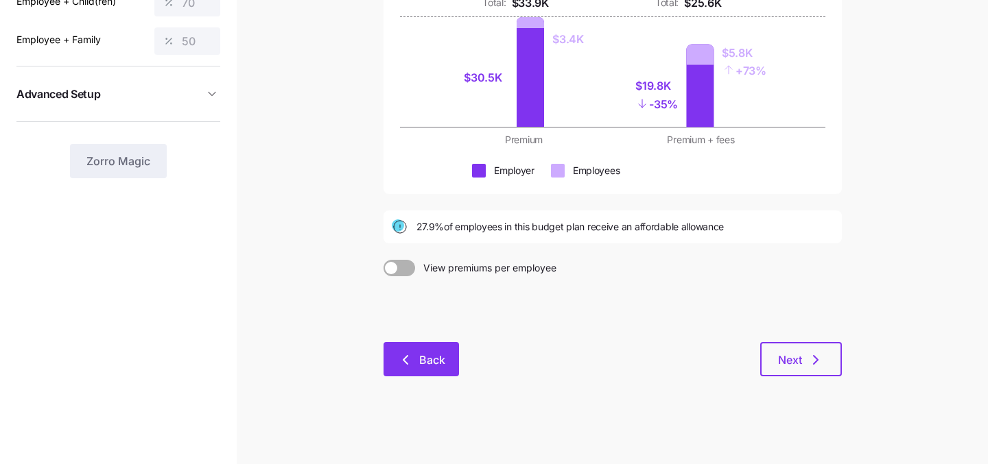
click at [440, 372] on button "Back" at bounding box center [420, 359] width 75 height 34
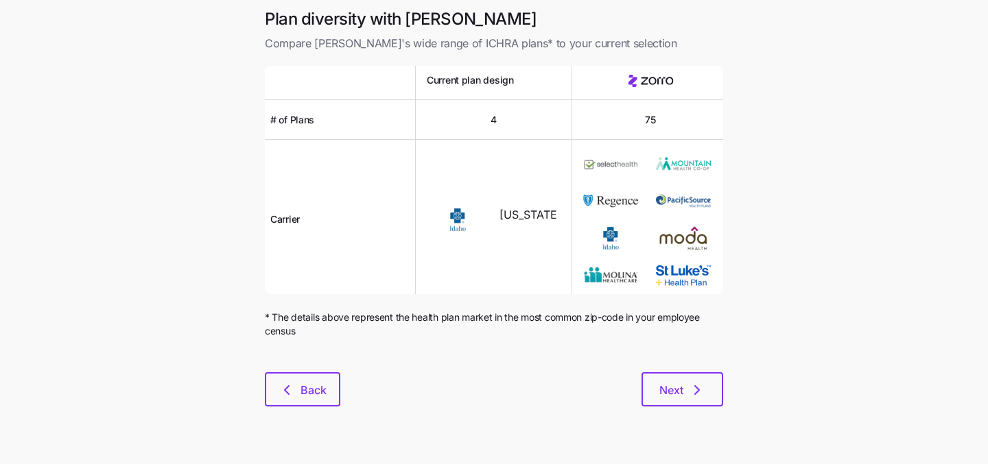
click at [310, 429] on main "Plan diversity with Zorro Compare [PERSON_NAME]'s wide range of ICHRA plans* to…" at bounding box center [494, 232] width 988 height 464
click at [310, 383] on span "Back" at bounding box center [313, 390] width 26 height 16
